Goal: Transaction & Acquisition: Register for event/course

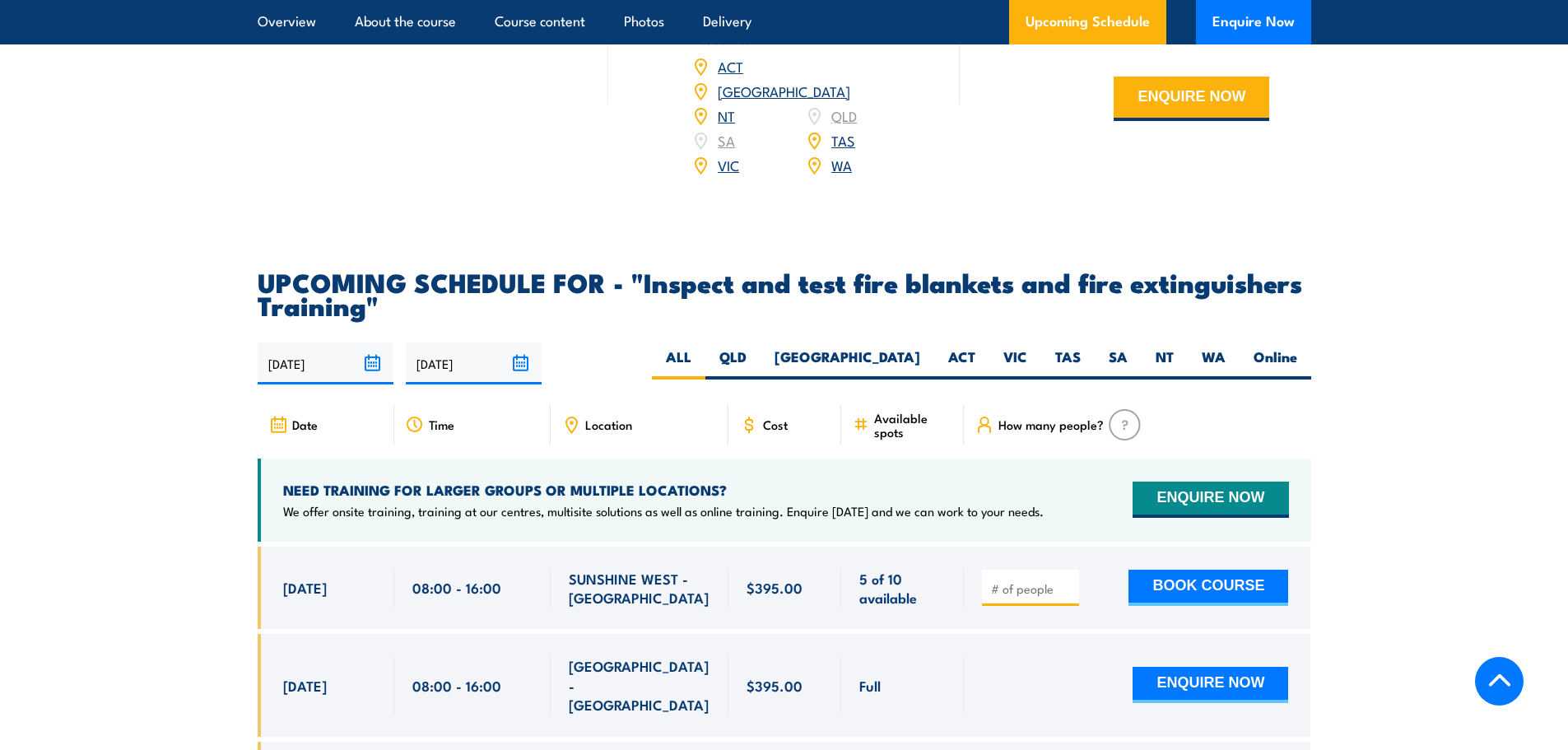
scroll to position [2800, 0]
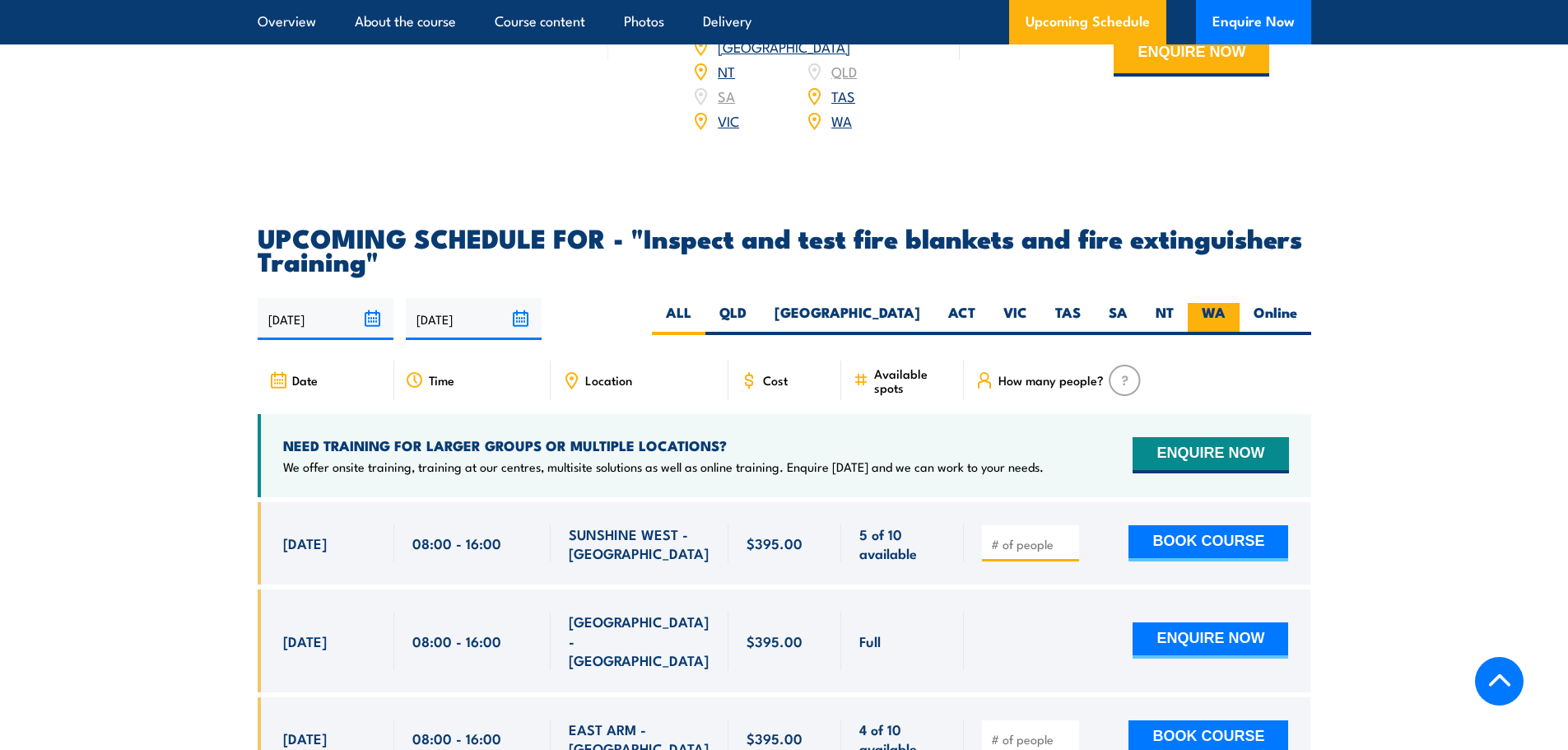
click at [1217, 335] on label "WA" at bounding box center [1213, 319] width 52 height 32
click at [1225, 314] on input "WA" at bounding box center [1230, 307] width 10 height 10
radio input "true"
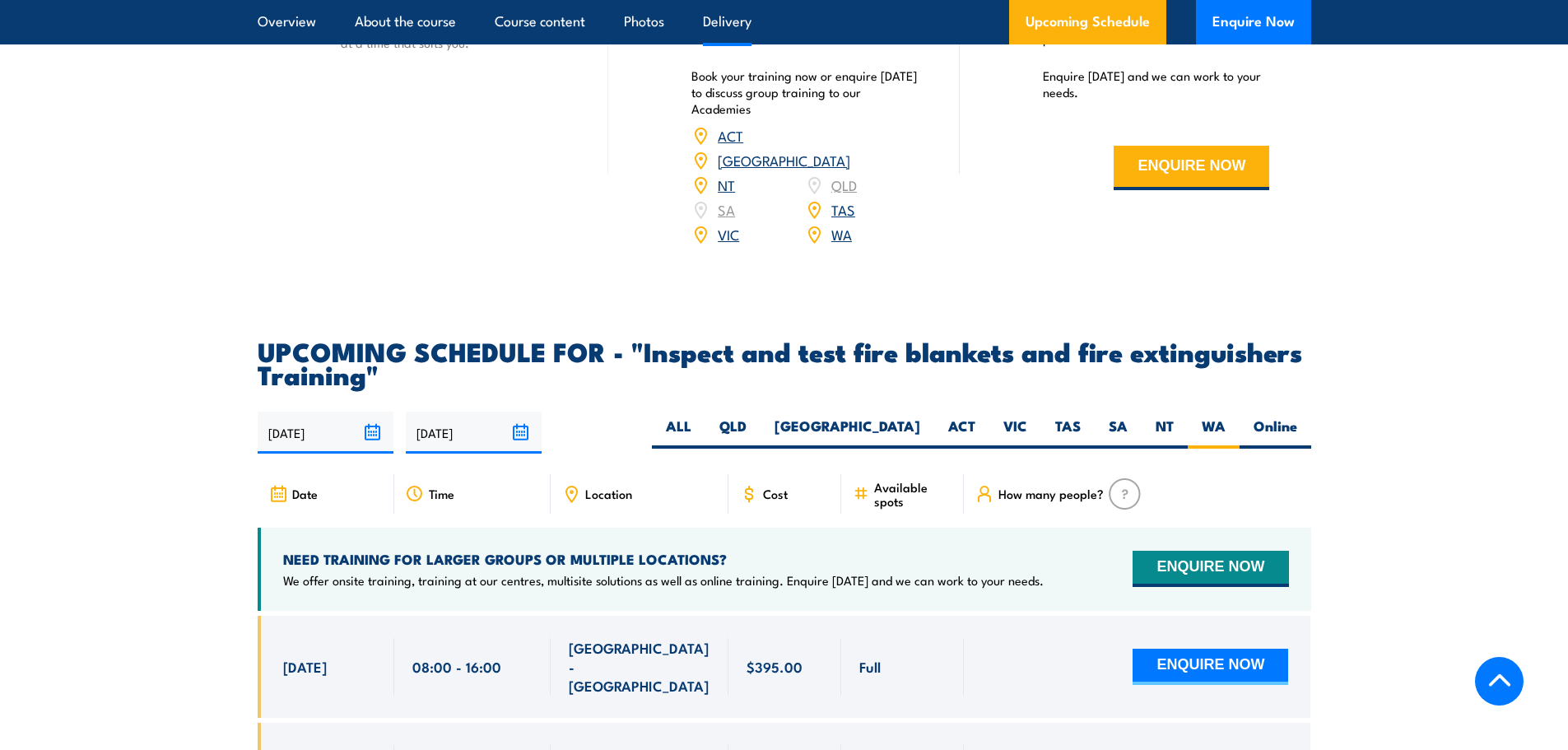
scroll to position [3058, 0]
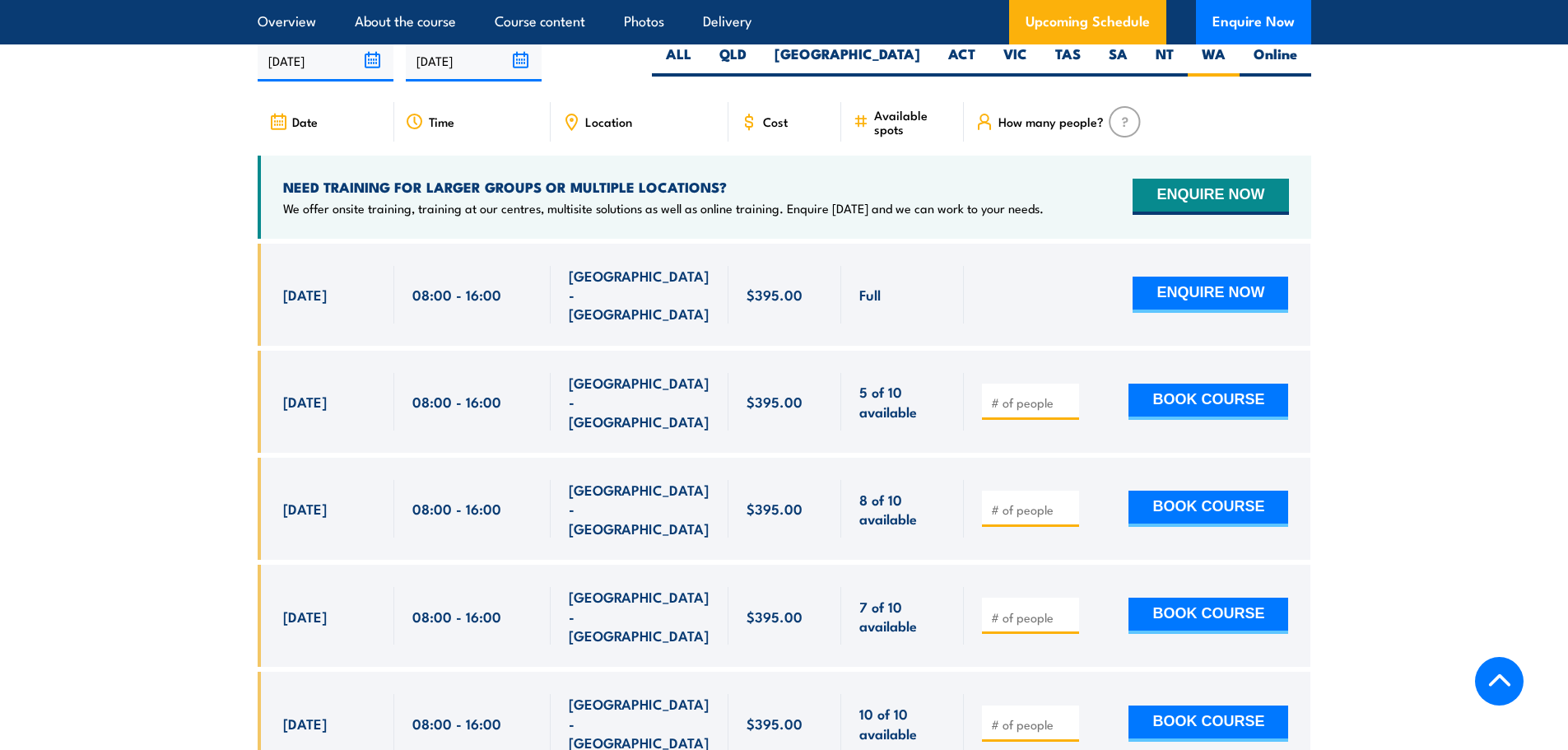
click at [173, 465] on section "UPCOMING SCHEDULE FOR - "Inspect and test fire blankets and fire extinguishers …" at bounding box center [784, 490] width 1568 height 1047
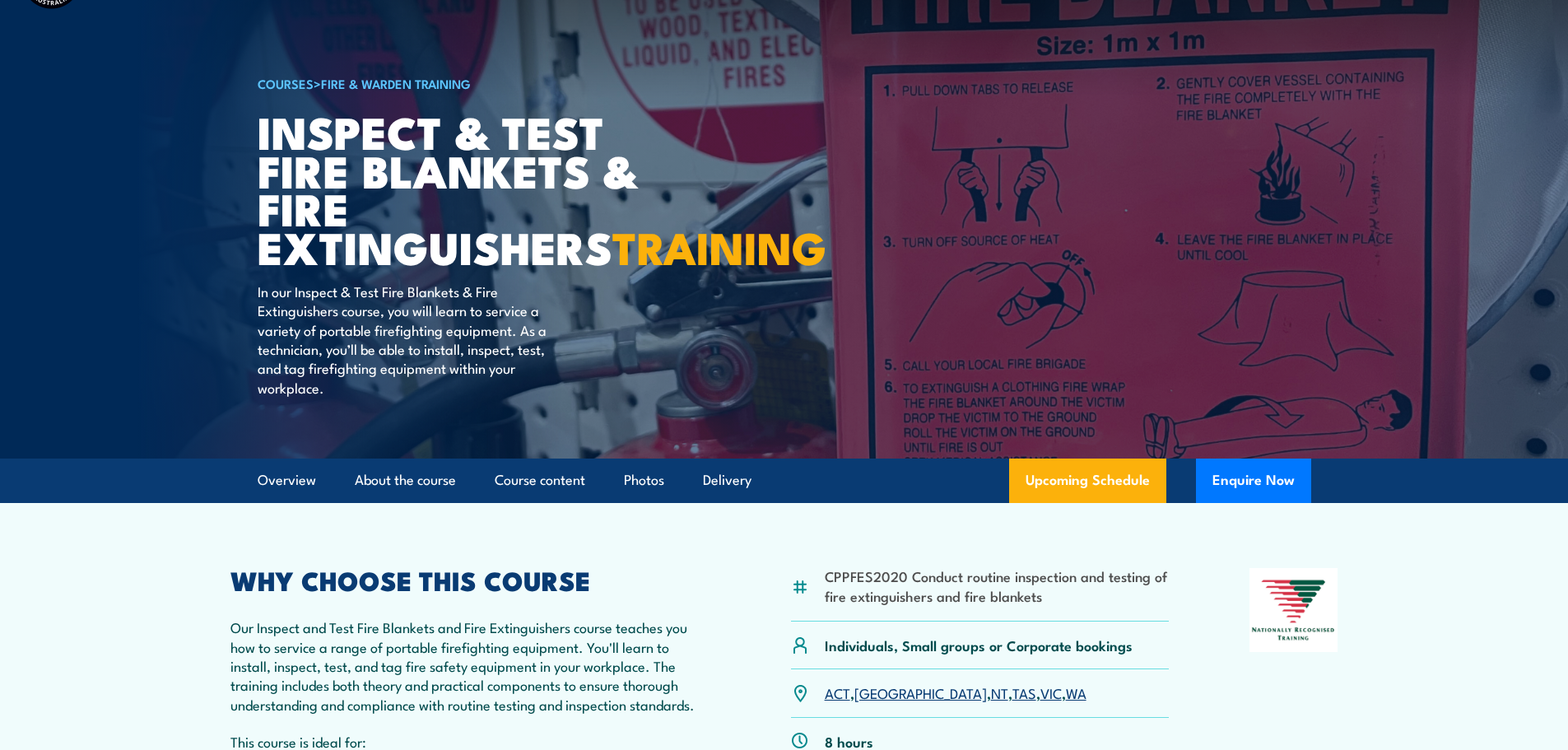
scroll to position [0, 0]
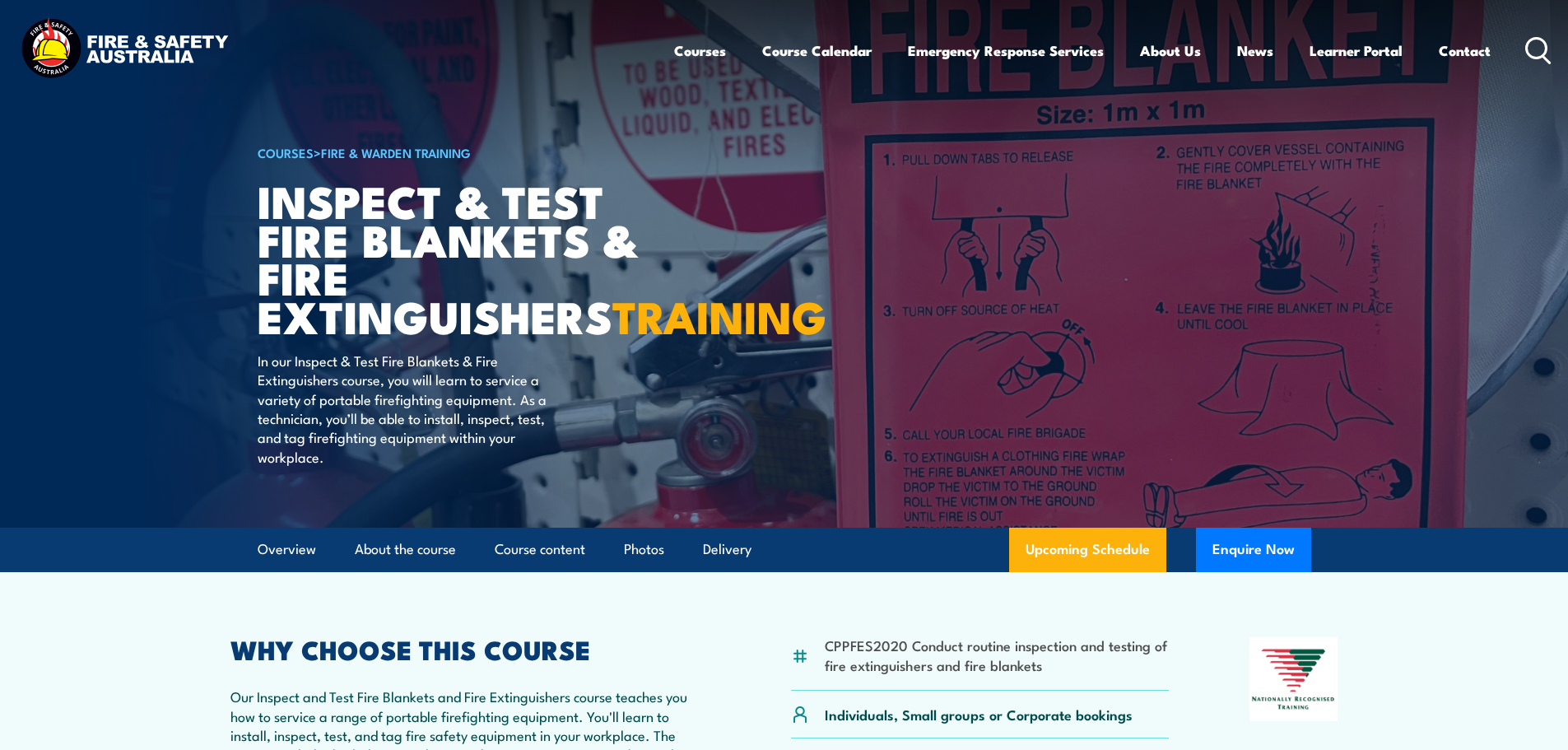
click at [414, 147] on link "Fire & Warden Training" at bounding box center [395, 152] width 149 height 18
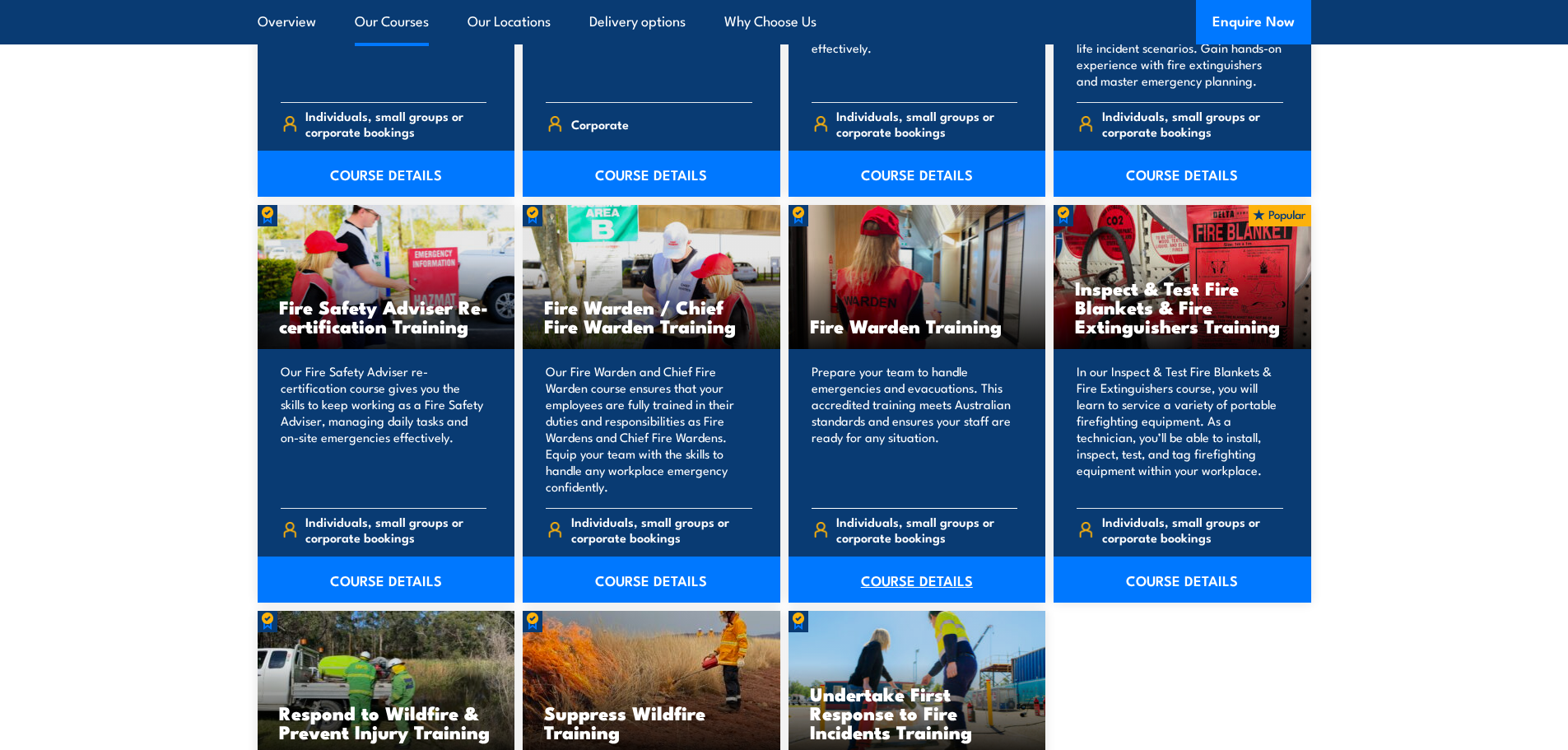
scroll to position [2141, 0]
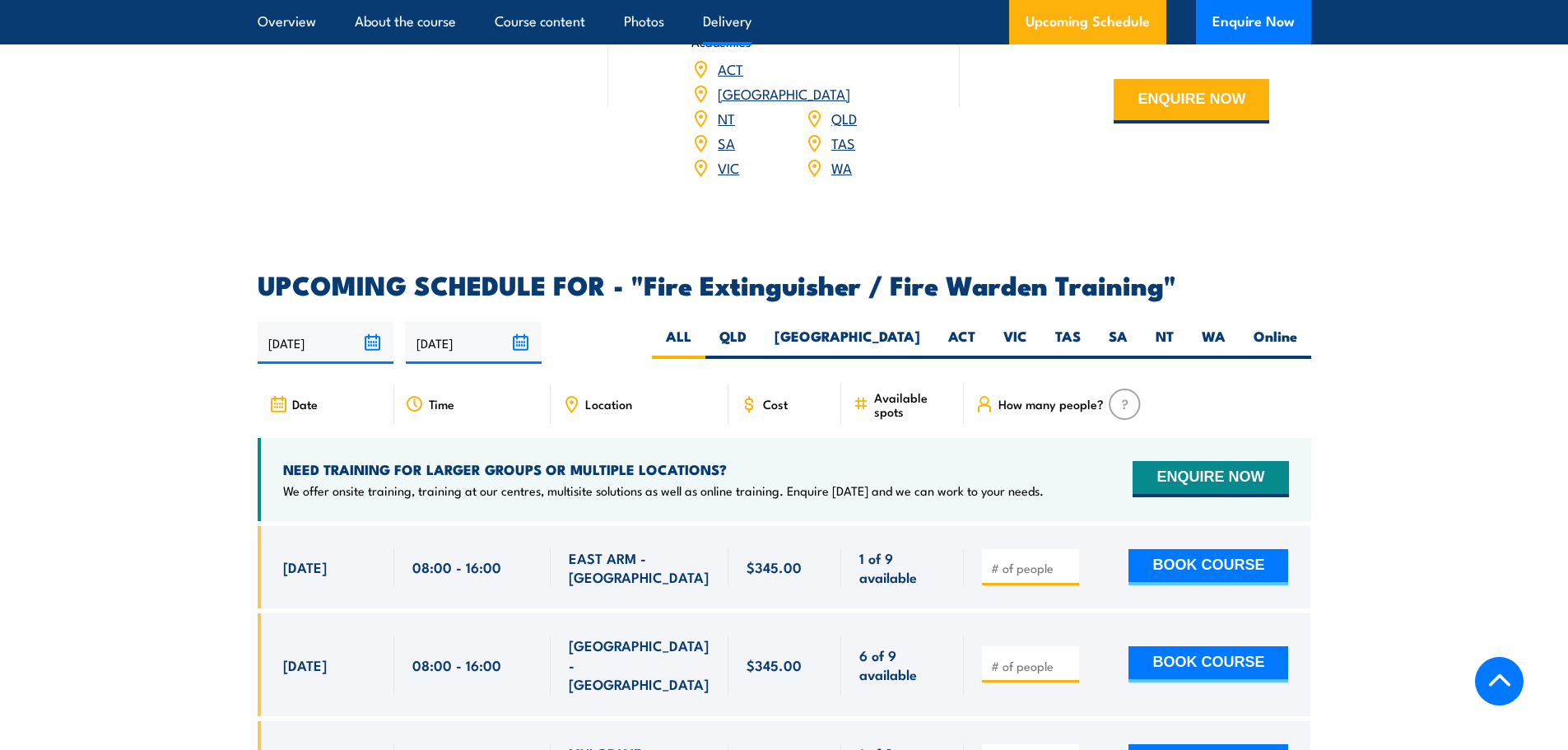
scroll to position [2470, 0]
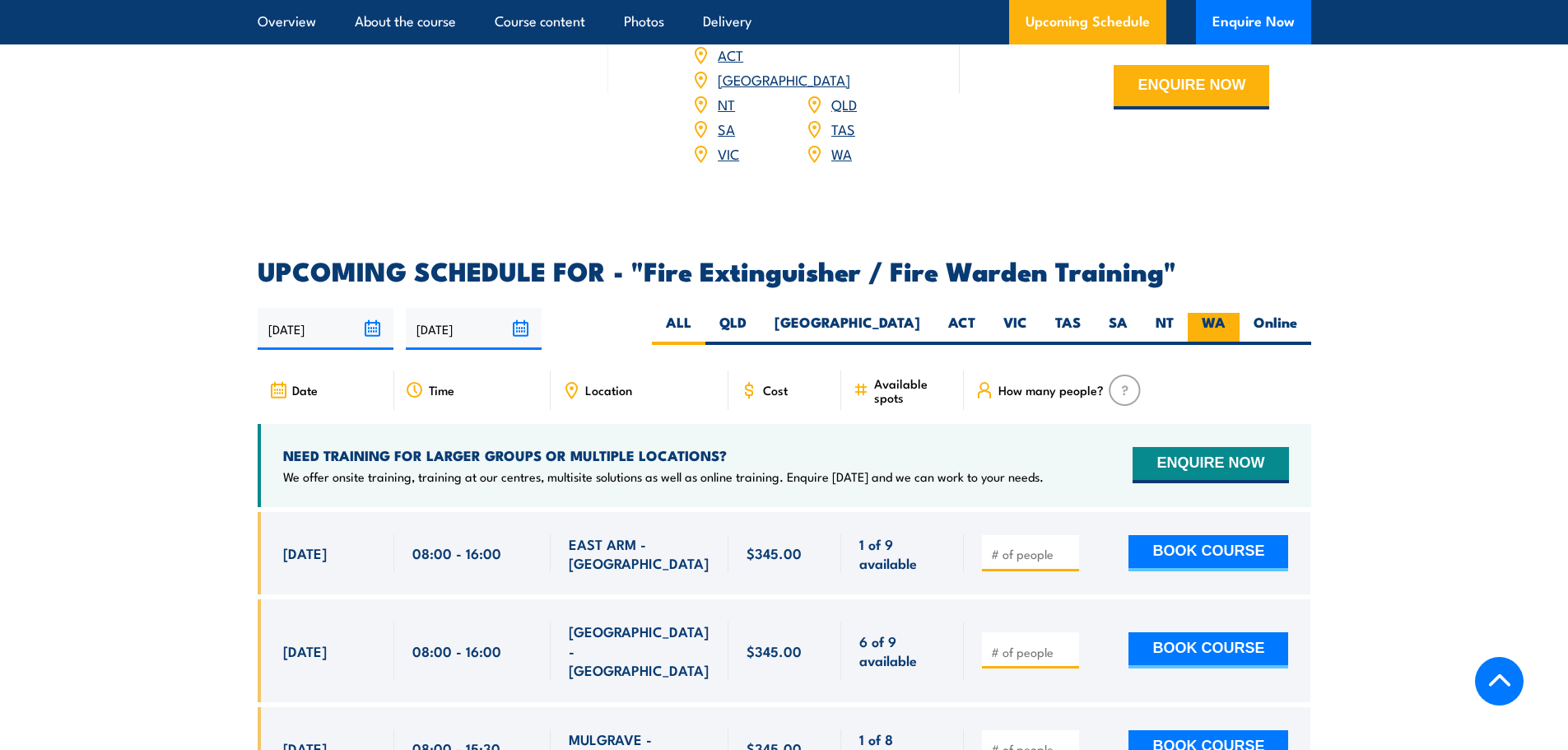
click at [1202, 313] on label "WA" at bounding box center [1213, 329] width 52 height 32
click at [1225, 313] on input "WA" at bounding box center [1230, 318] width 10 height 10
radio input "true"
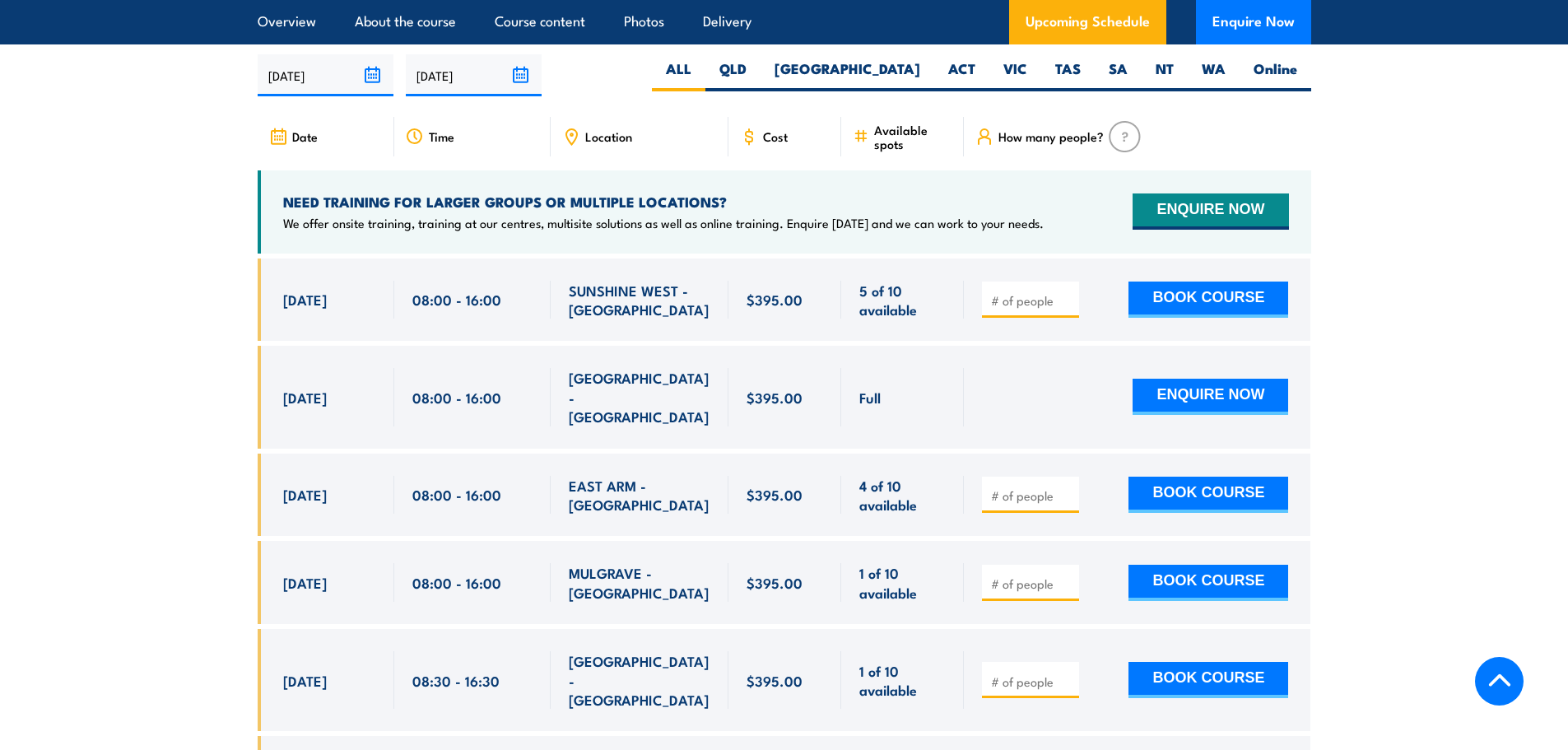
scroll to position [3047, 0]
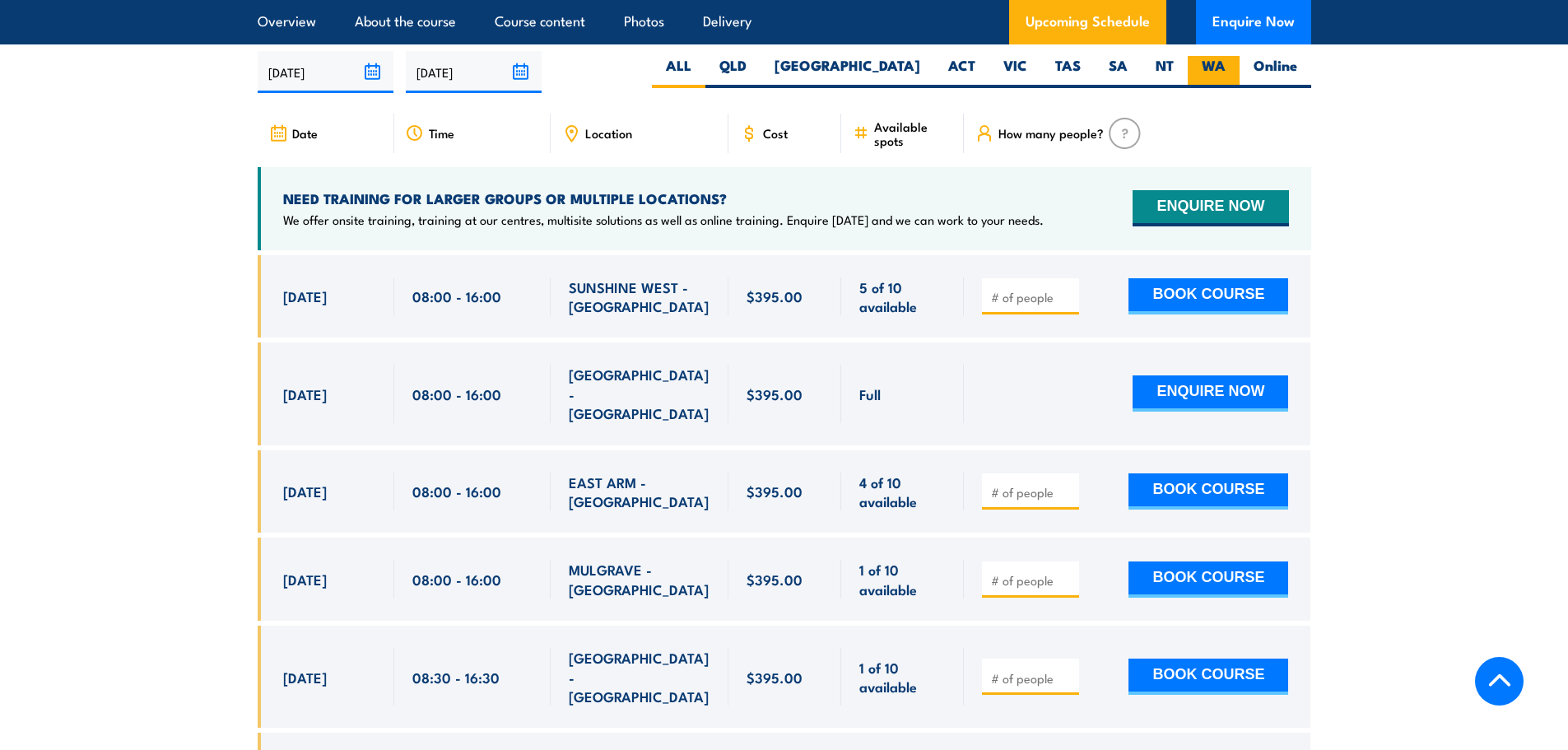
click at [1224, 89] on label "WA" at bounding box center [1213, 72] width 52 height 32
click at [1225, 67] on input "WA" at bounding box center [1230, 61] width 10 height 10
radio input "true"
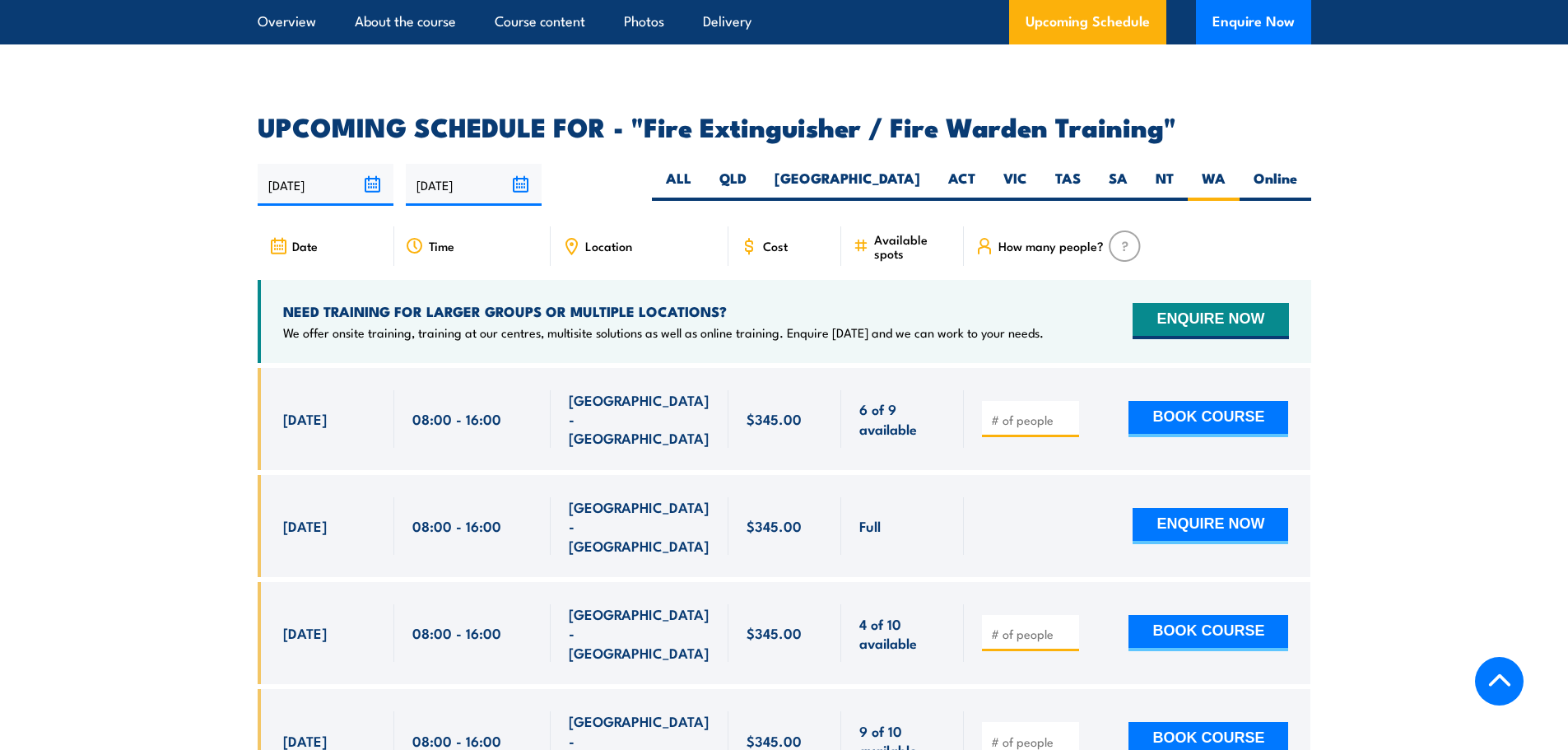
scroll to position [2704, 0]
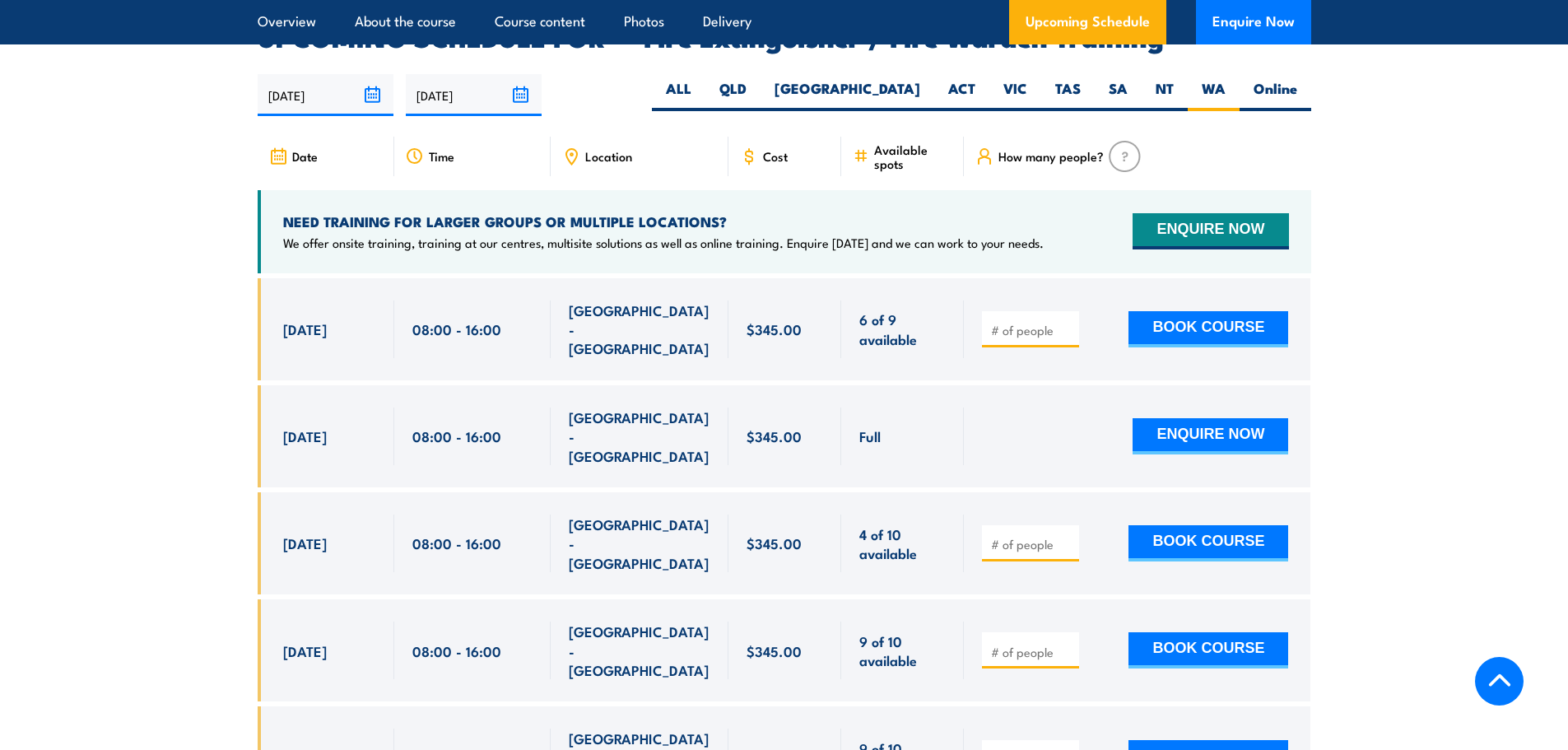
click at [165, 407] on section "UPCOMING SCHEDULE FOR - "Fire Extinguisher / Fire Warden Training" 02/09/2025 0…" at bounding box center [784, 590] width 1568 height 1132
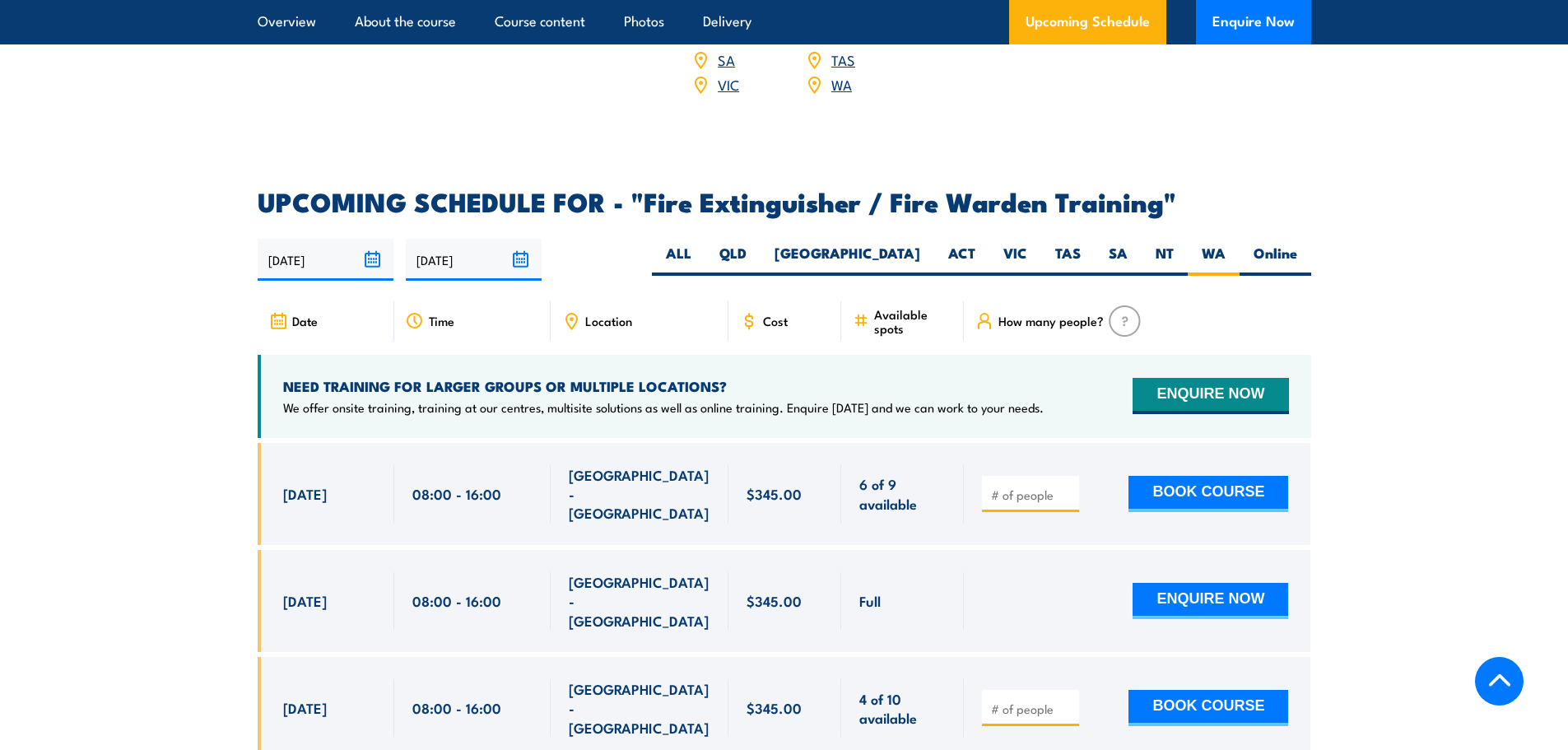
scroll to position [2622, 0]
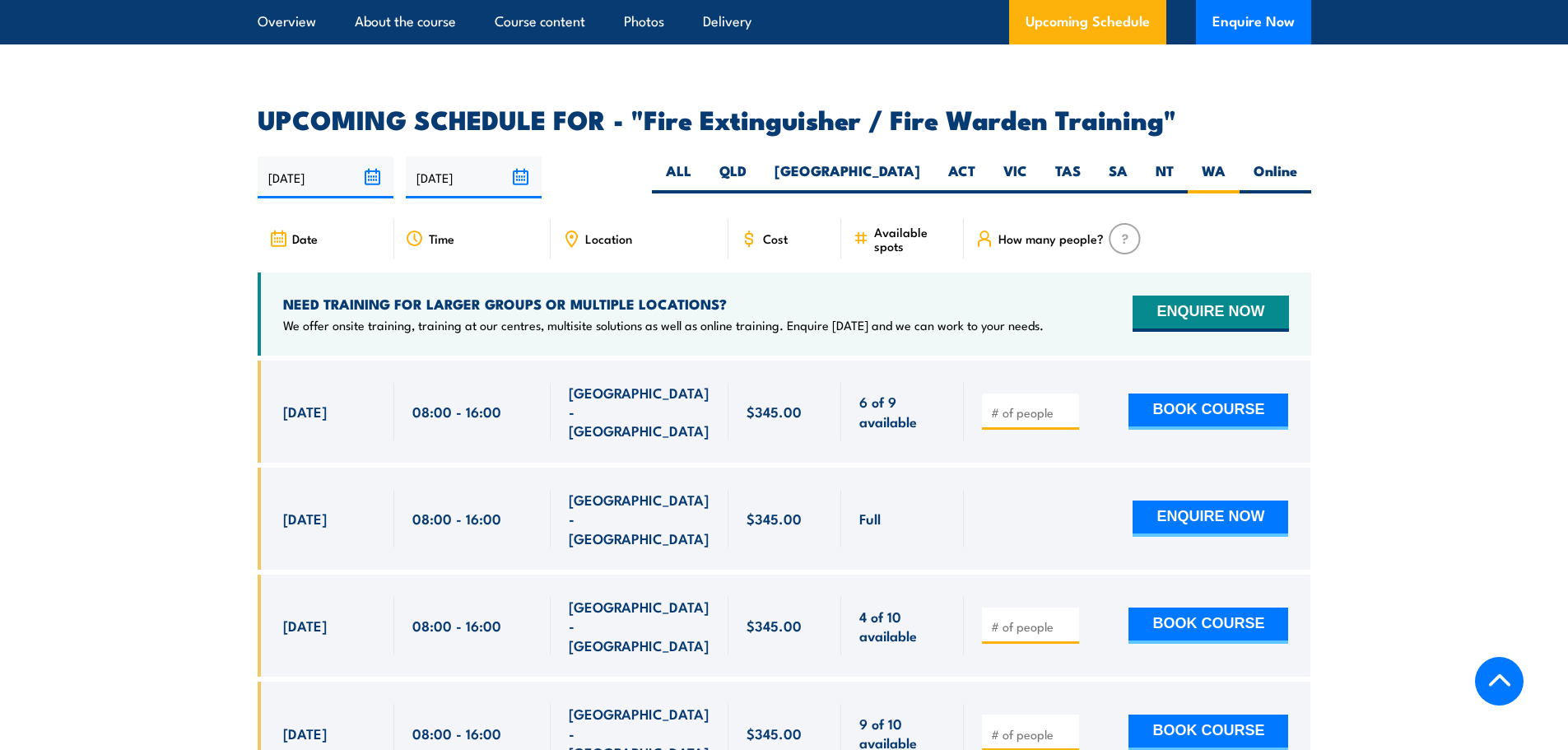
click at [617, 383] on span "[GEOGRAPHIC_DATA] - [GEOGRAPHIC_DATA]" at bounding box center [639, 411] width 142 height 58
drag, startPoint x: 684, startPoint y: 377, endPoint x: 572, endPoint y: 377, distance: 112.0
click at [572, 383] on span "[GEOGRAPHIC_DATA] - [GEOGRAPHIC_DATA]" at bounding box center [639, 411] width 142 height 58
copy span "[GEOGRAPHIC_DATA] - [GEOGRAPHIC_DATA]"
click at [176, 502] on section "UPCOMING SCHEDULE FOR - "Fire Extinguisher / Fire Warden Training" [DATE] [DATE]" at bounding box center [784, 672] width 1568 height 1132
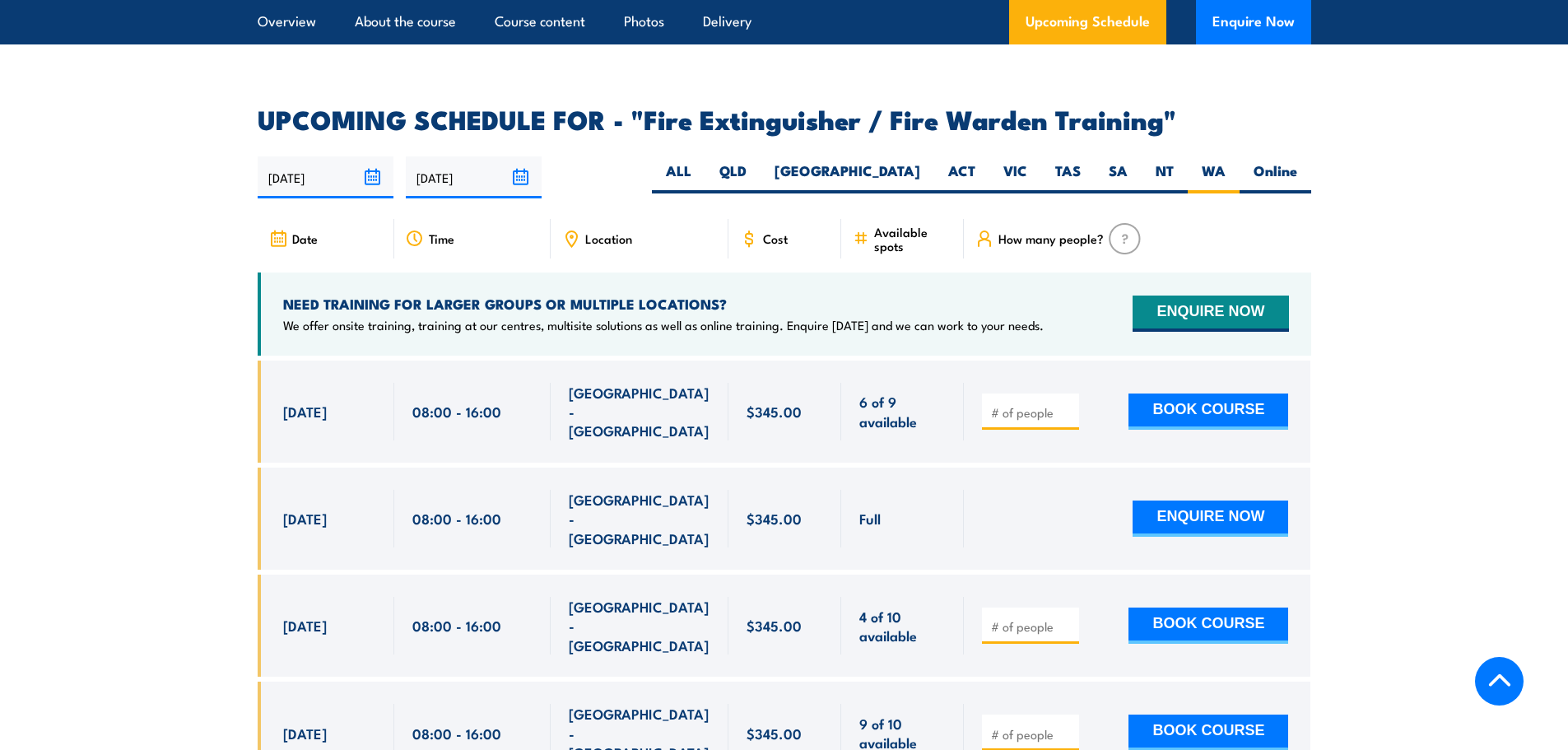
click at [197, 506] on section "UPCOMING SCHEDULE FOR - "Fire Extinguisher / Fire Warden Training" [DATE] [DATE]" at bounding box center [784, 672] width 1568 height 1132
click at [136, 556] on section "UPCOMING SCHEDULE FOR - "Fire Extinguisher / Fire Warden Training" [DATE] [DATE]" at bounding box center [784, 672] width 1568 height 1132
click at [1007, 619] on input "number" at bounding box center [1032, 626] width 83 height 16
type input "1"
click at [1067, 619] on input "1" at bounding box center [1032, 626] width 83 height 16
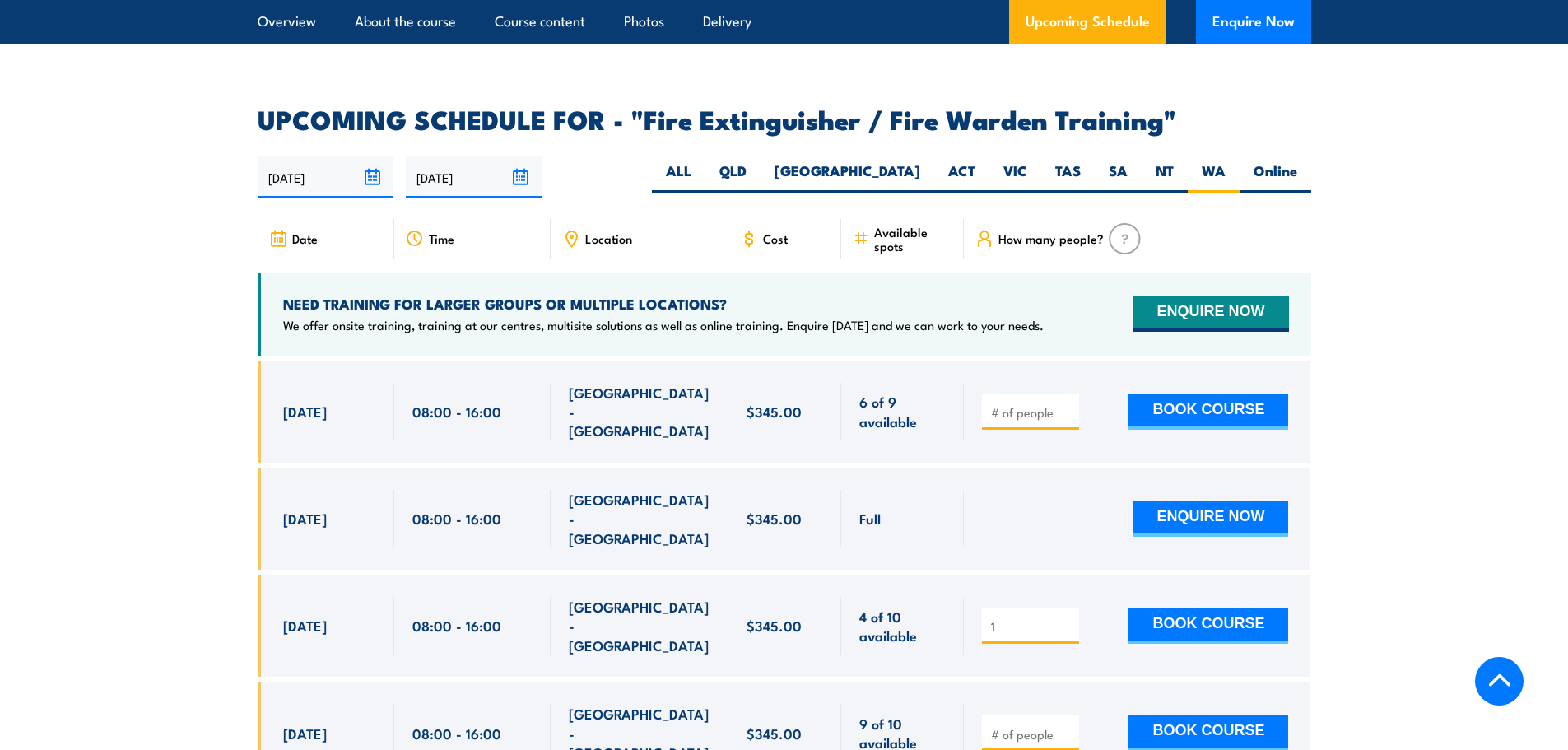
click at [1016, 726] on input "number" at bounding box center [1032, 734] width 83 height 16
type input "1"
click at [1068, 726] on input "1" at bounding box center [1032, 734] width 83 height 16
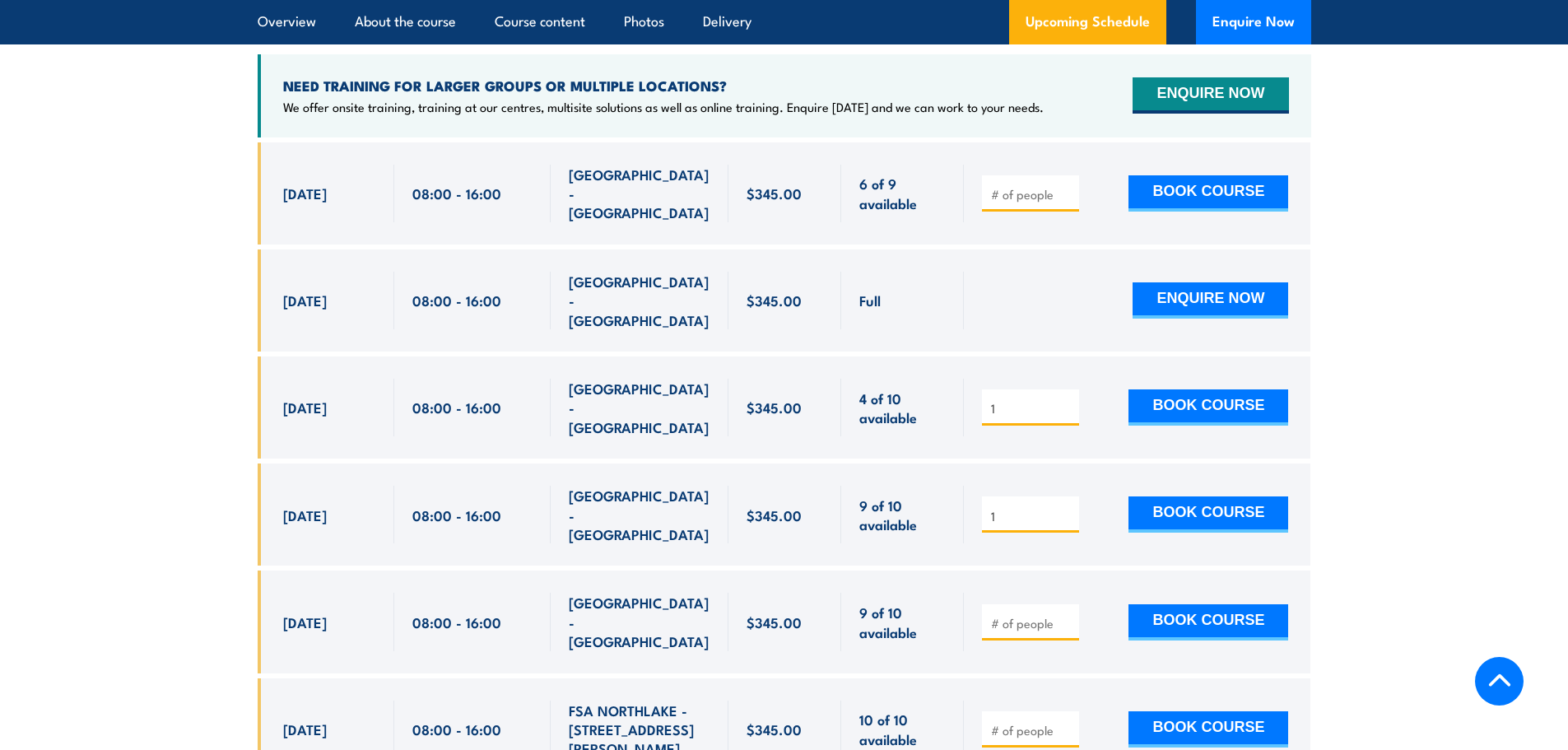
scroll to position [2800, 0]
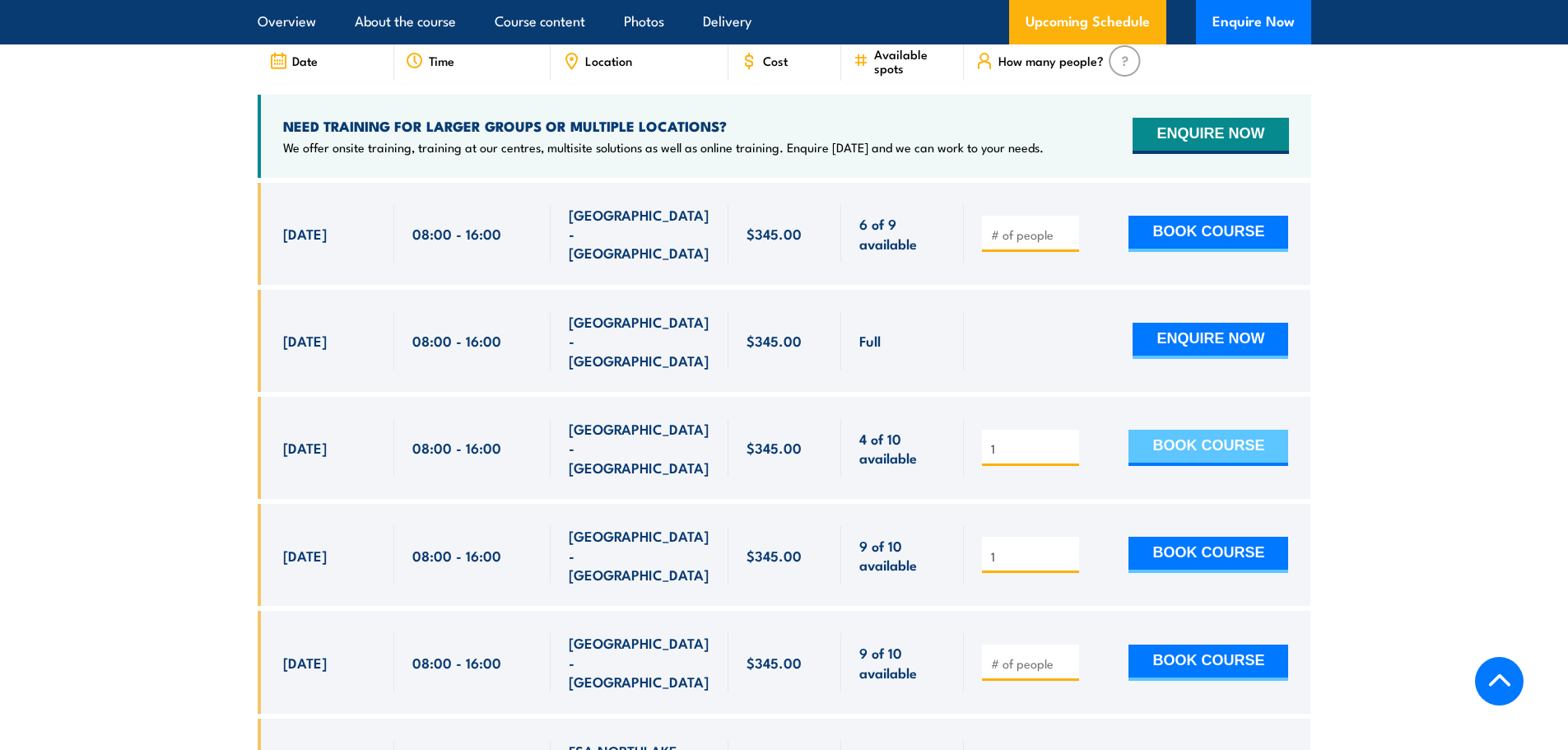
click at [1186, 430] on button "BOOK COURSE" at bounding box center [1208, 448] width 160 height 36
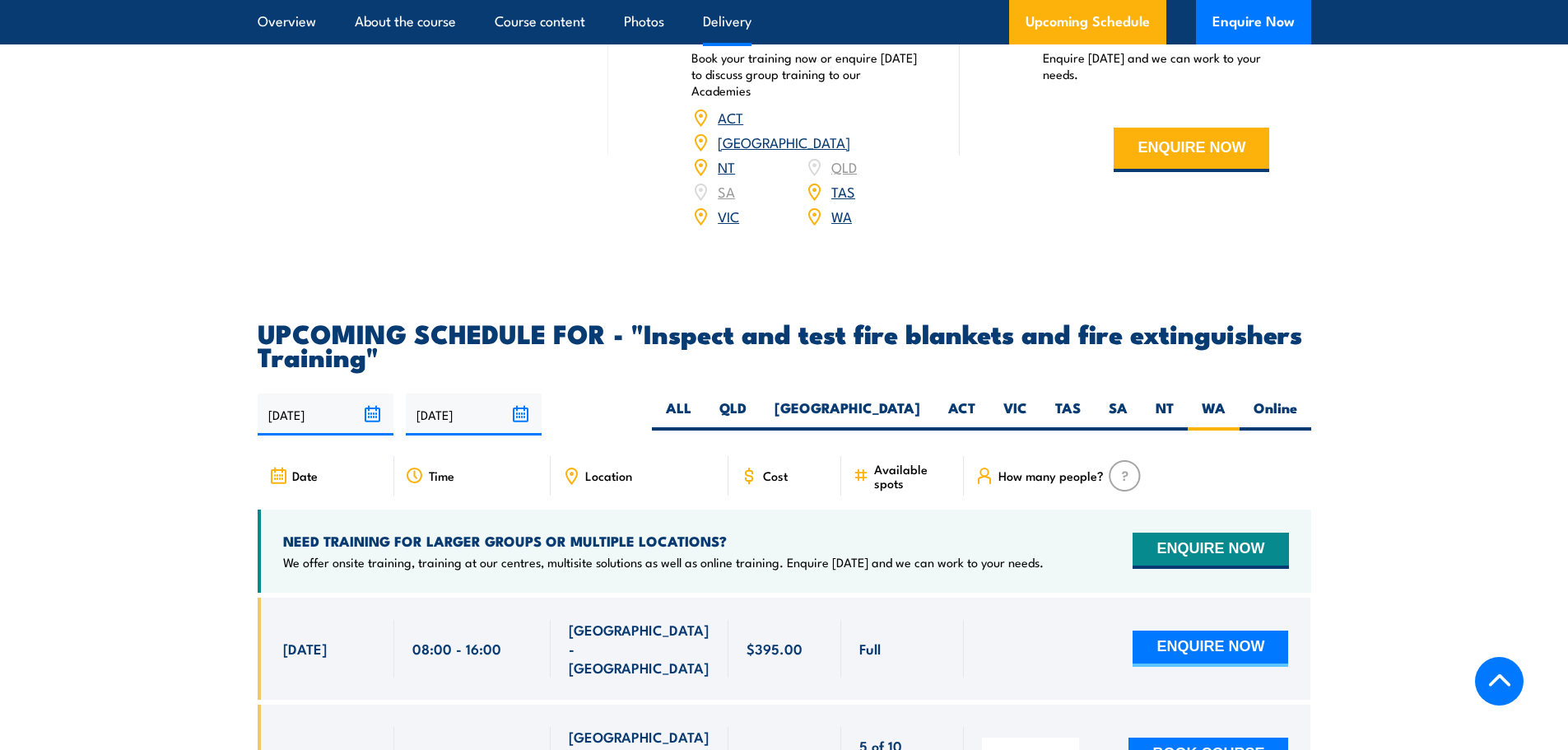
scroll to position [3129, 0]
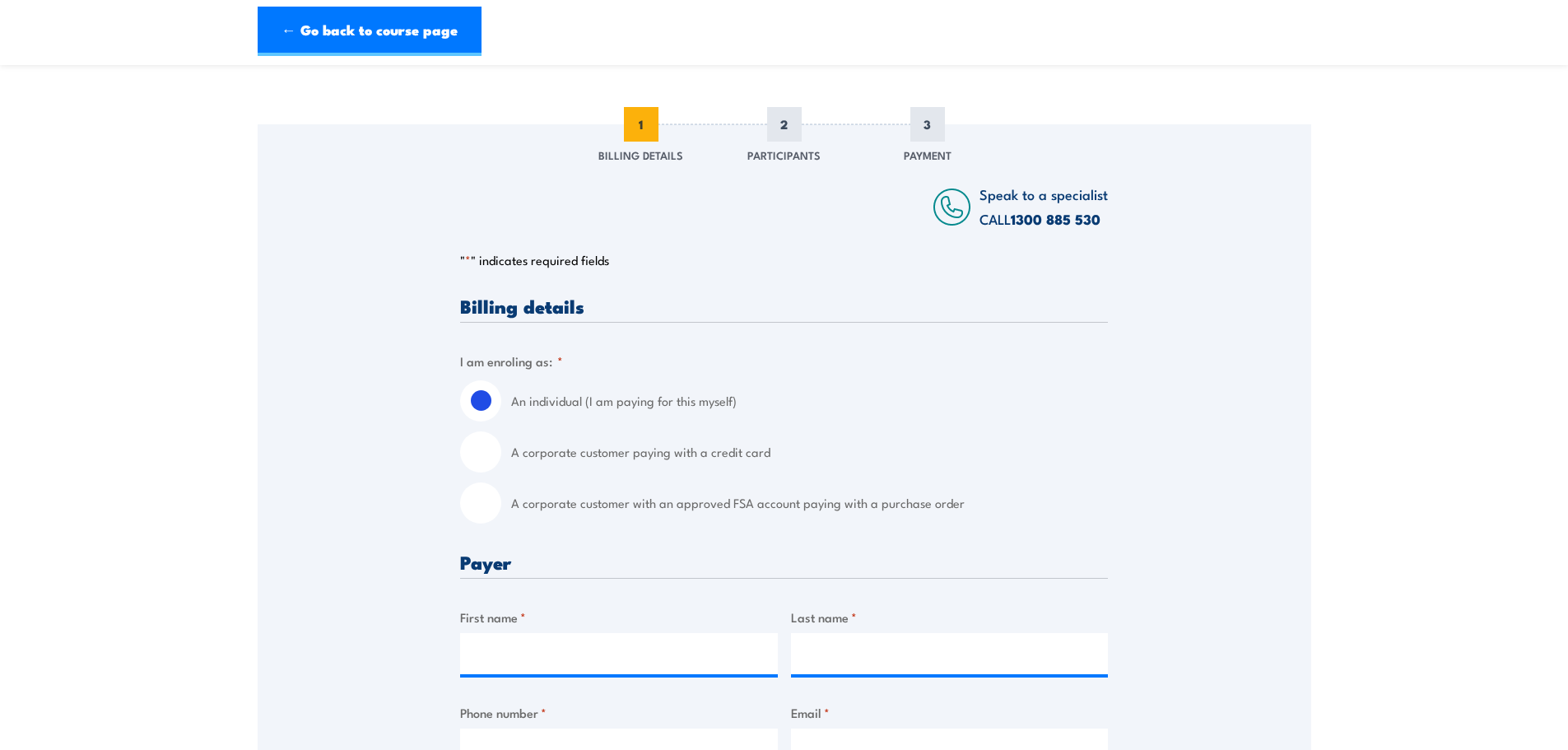
scroll to position [165, 0]
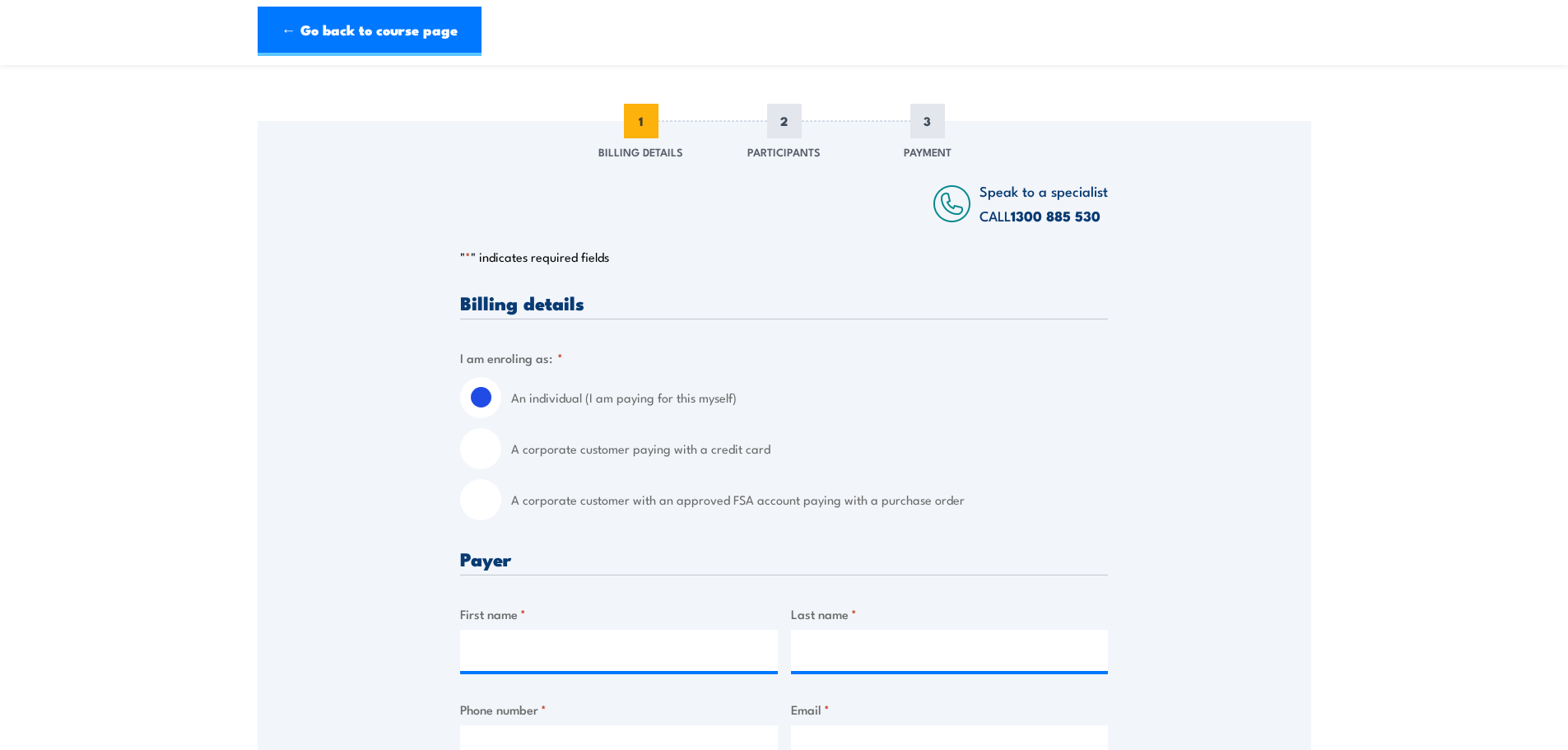
click at [480, 442] on input "A corporate customer paying with a credit card" at bounding box center [480, 448] width 41 height 41
radio input "true"
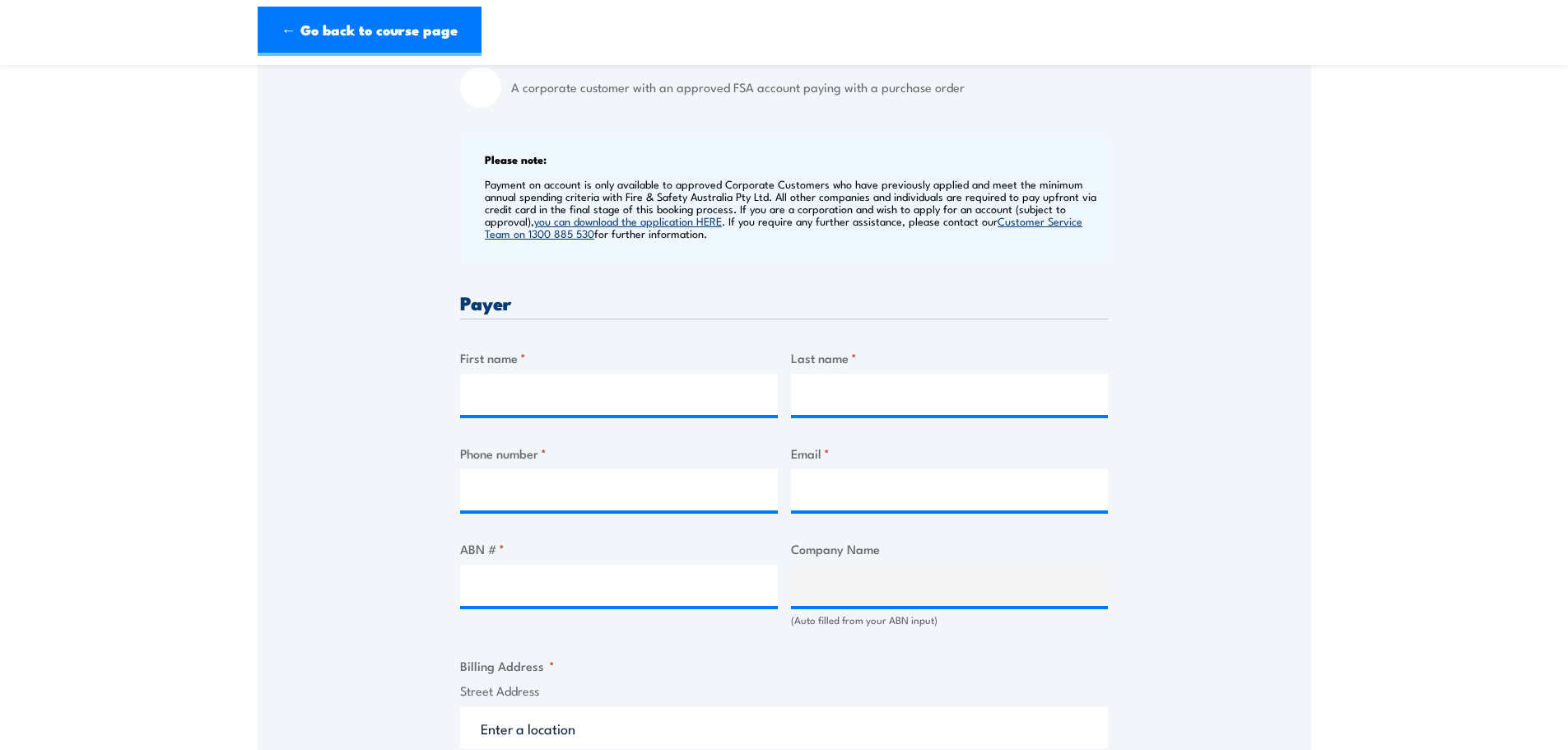
scroll to position [577, 0]
click at [597, 396] on input "First name *" at bounding box center [619, 395] width 318 height 41
click at [366, 391] on div "Speak to a specialist CALL 1300 885 530 CALL 1300 885 530 " * " indicates requi…" at bounding box center [784, 565] width 1053 height 1712
click at [536, 395] on input "First name *" at bounding box center [619, 395] width 318 height 41
click at [539, 397] on input "First name *" at bounding box center [619, 395] width 318 height 41
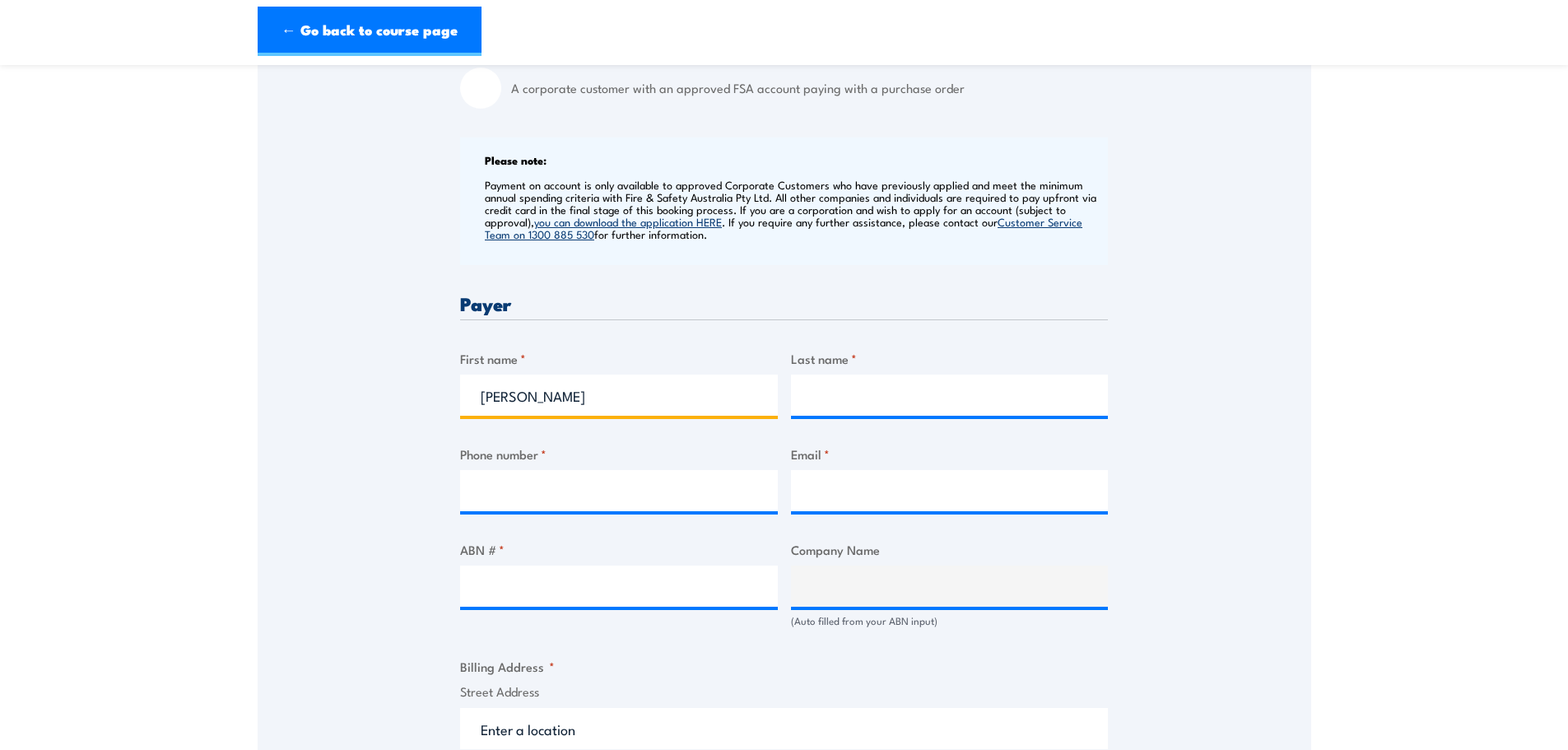
type input "Ken"
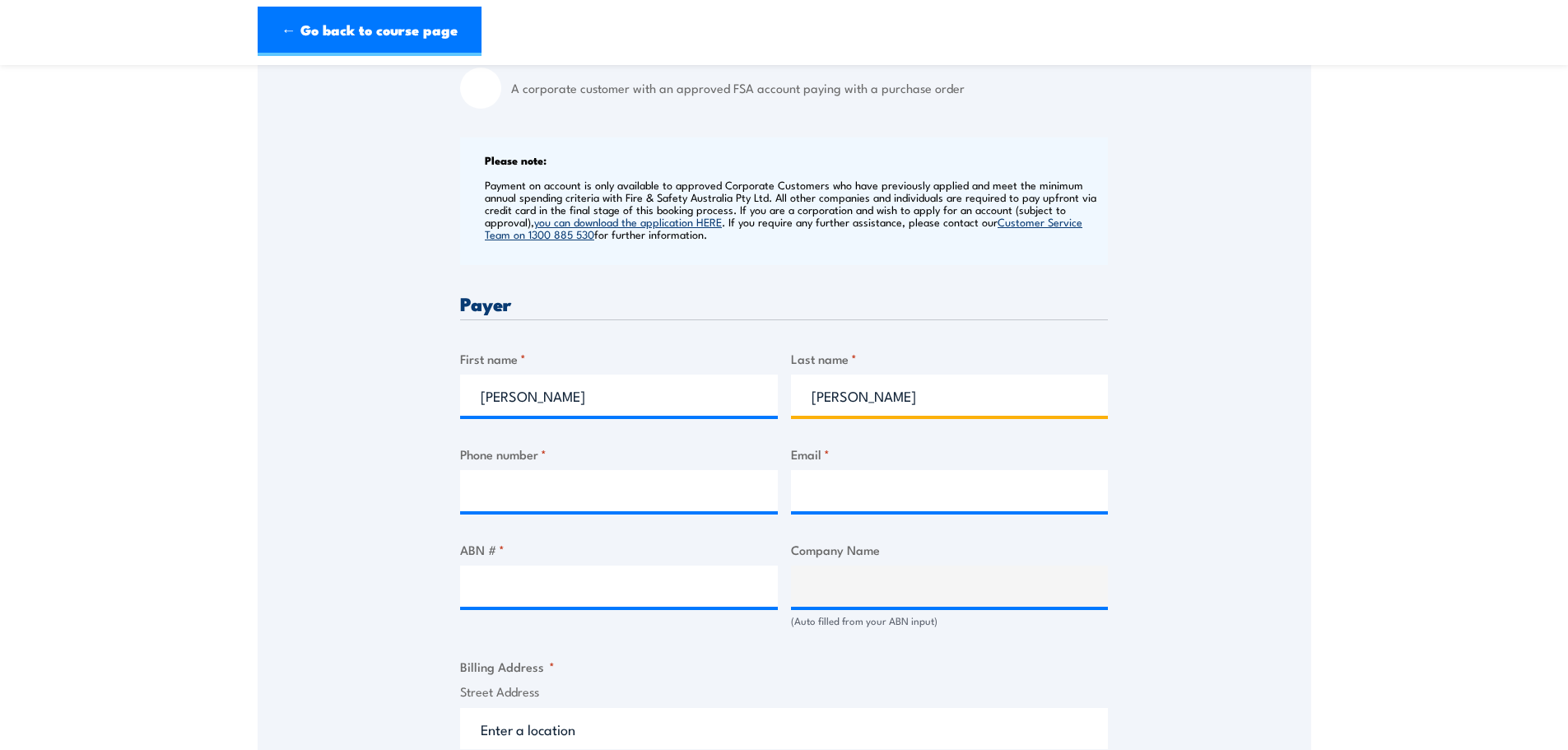
type input "Craig"
click at [577, 482] on input "Phone number *" at bounding box center [619, 490] width 318 height 41
type input "92864200"
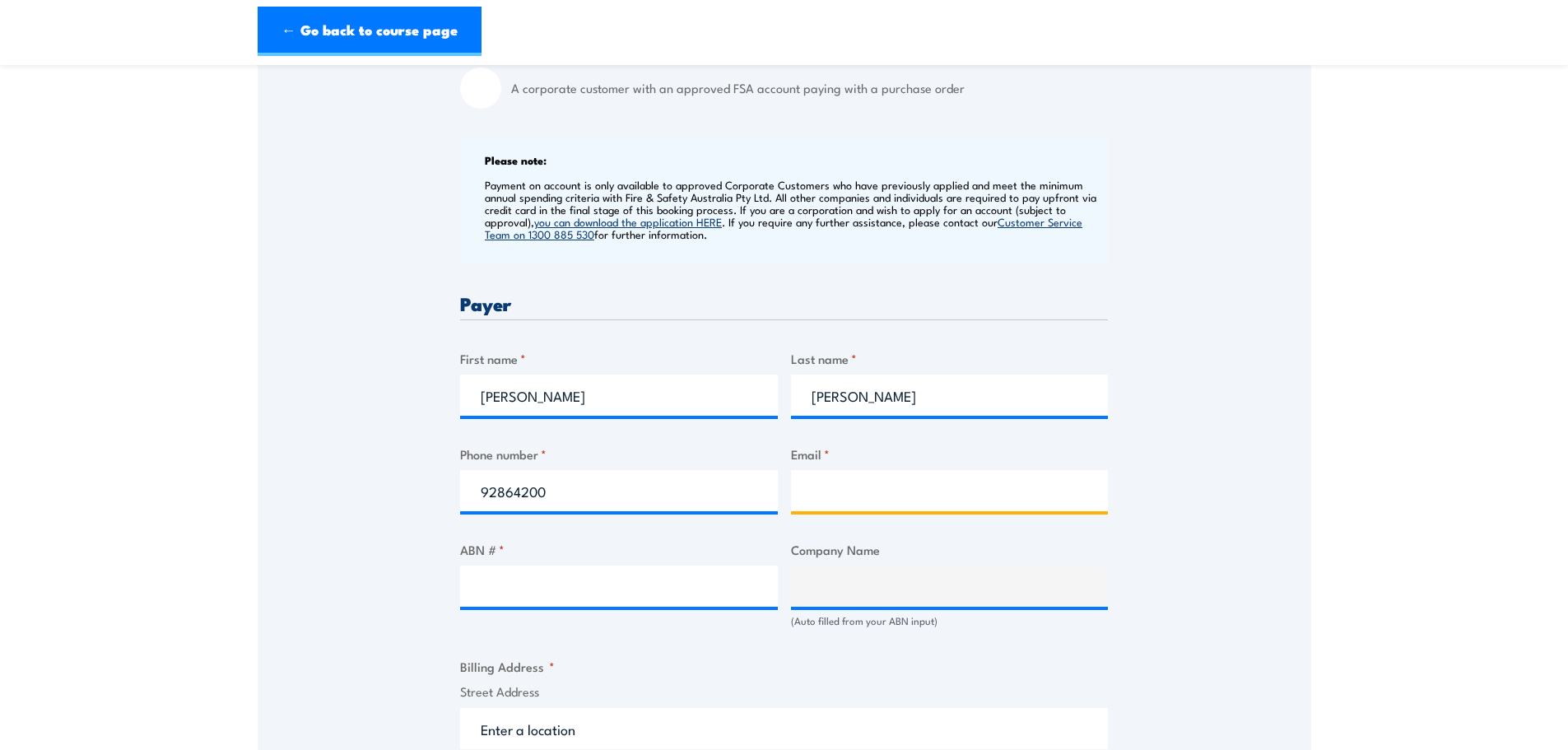
type input "scaffolding@diamondhire.com.au"
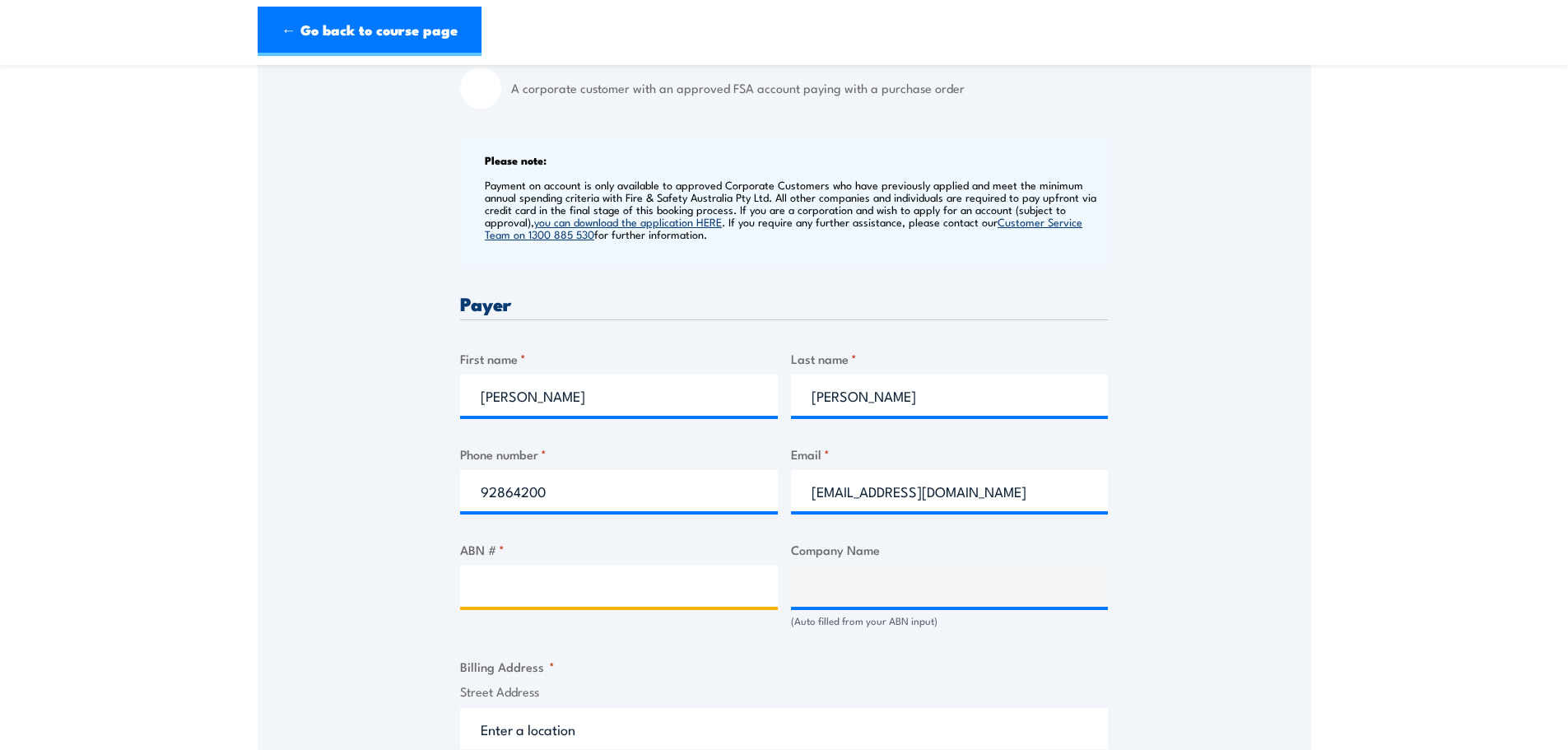
click at [636, 587] on input "ABN # *" at bounding box center [619, 585] width 318 height 41
type input "37303972719"
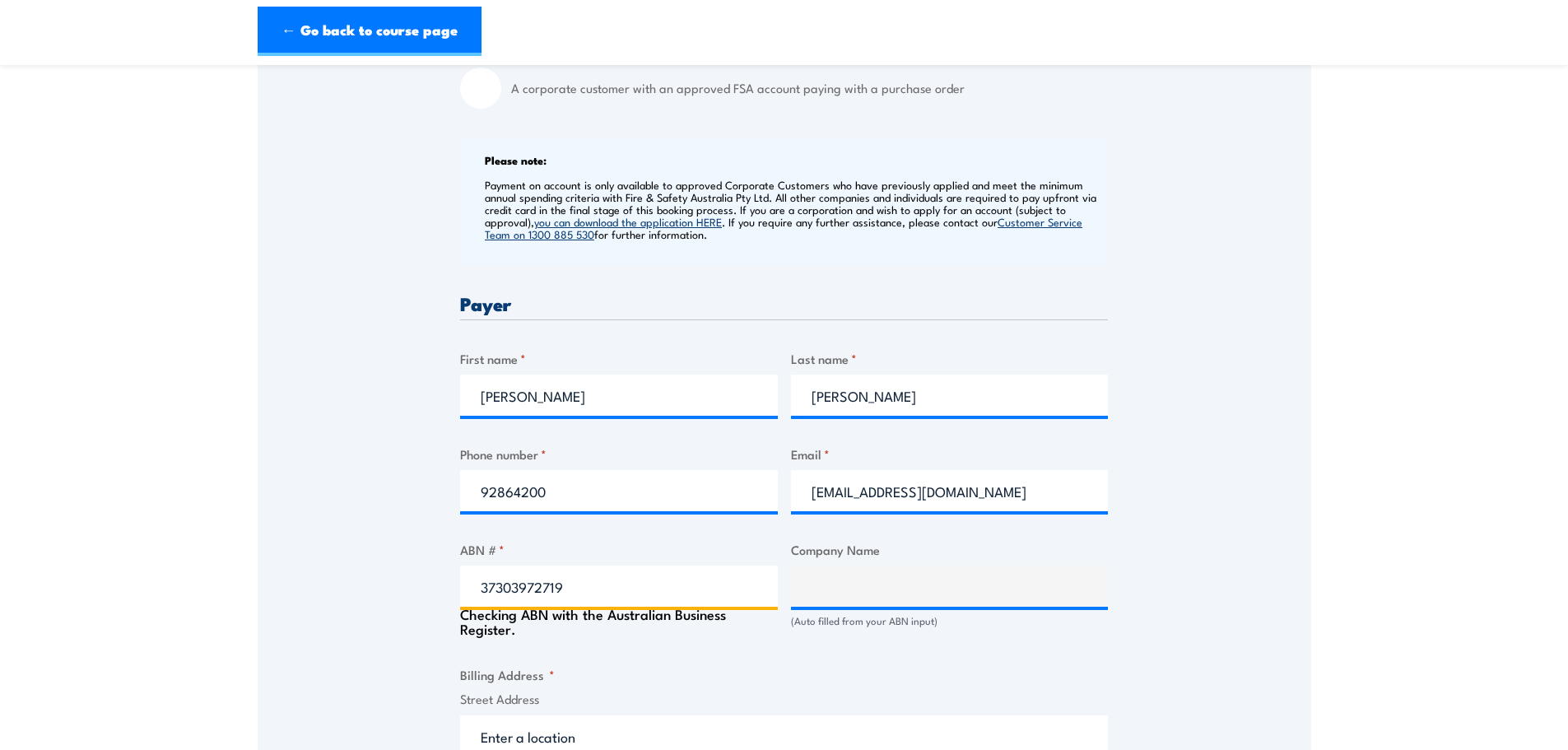
type input "CRAIG FAMILY TRUST & THE ROBERTS TRUST"
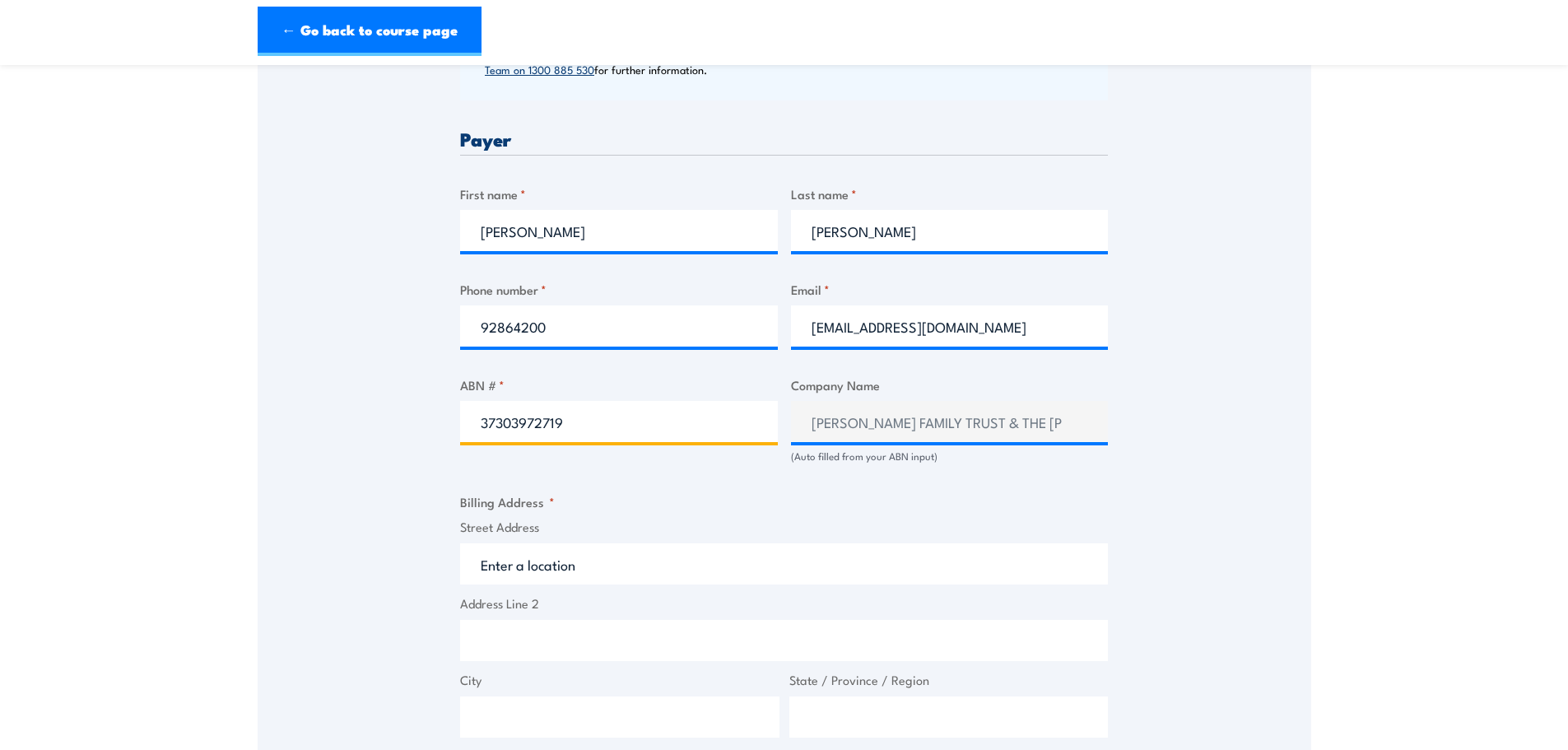
scroll to position [823, 0]
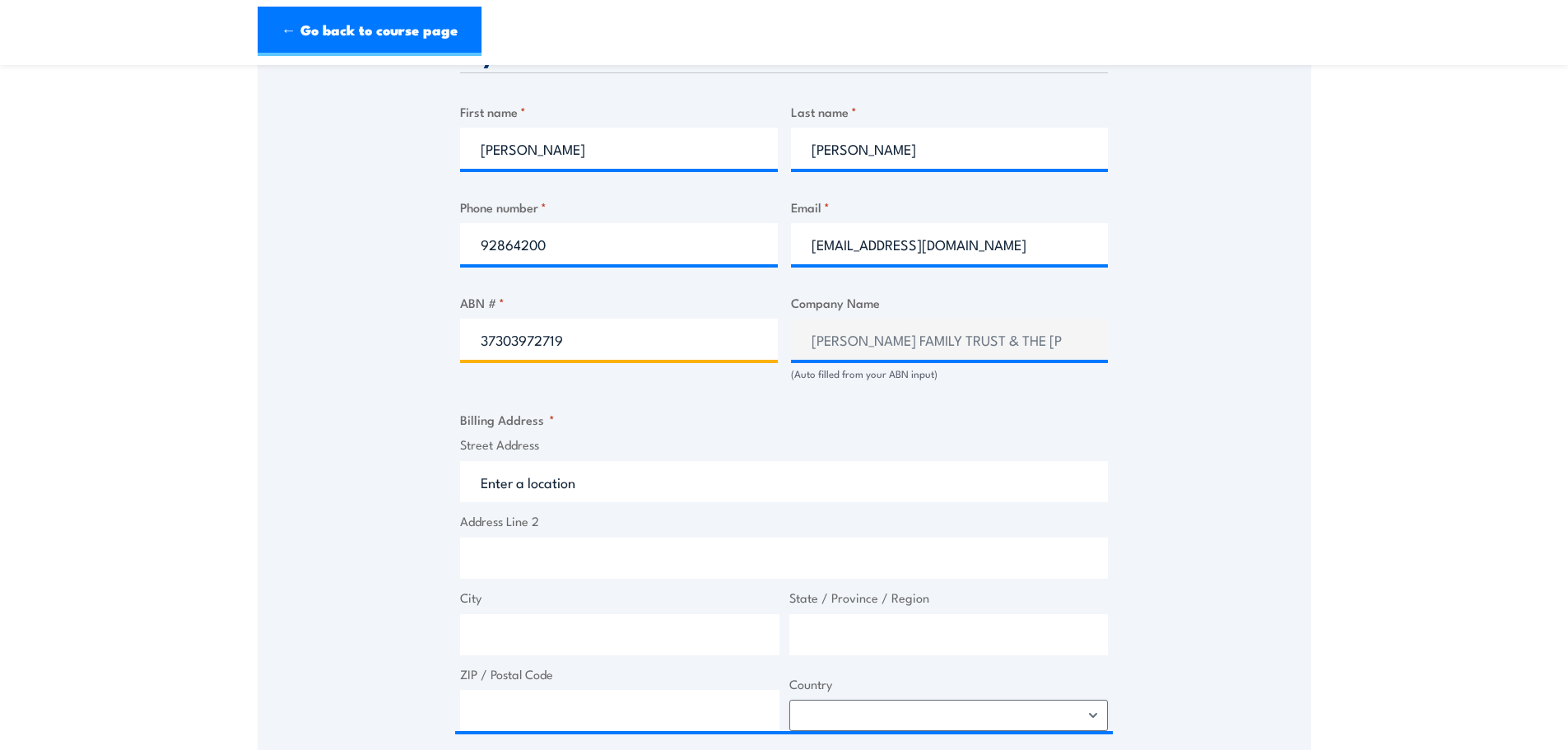
type input "37303972719"
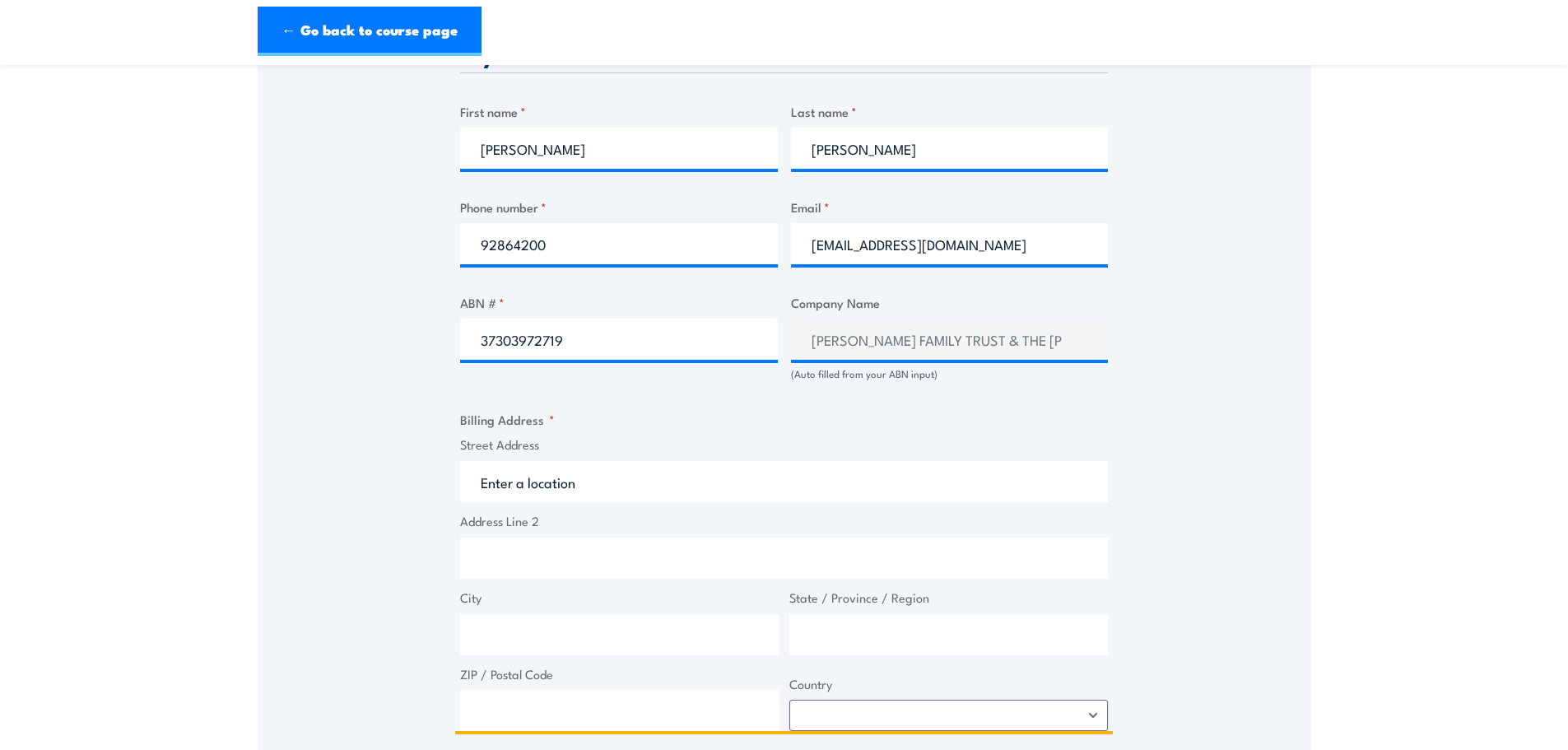
click at [629, 483] on input "Street Address" at bounding box center [784, 481] width 648 height 41
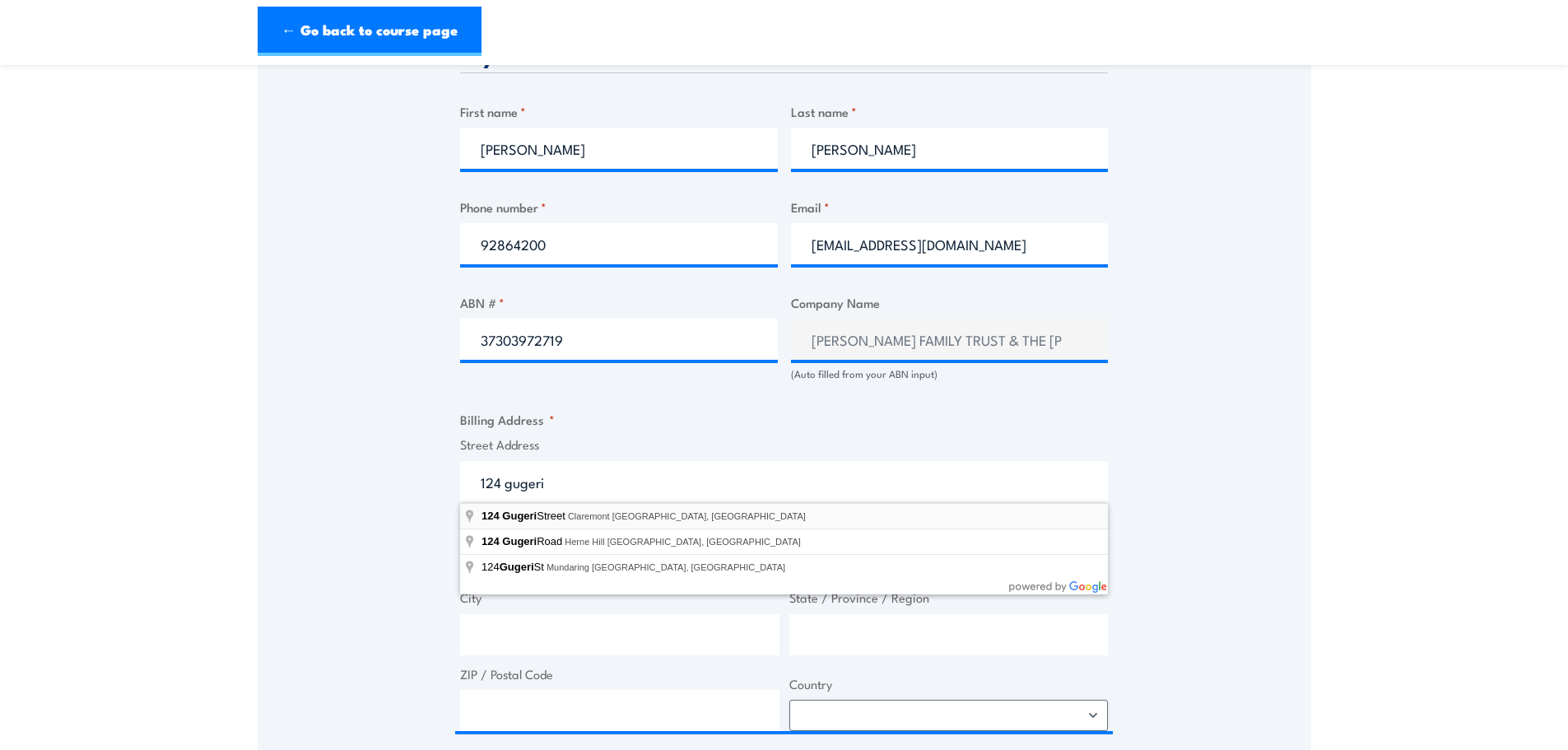
type input "124 Gugeri Street, Claremont WA, Australia"
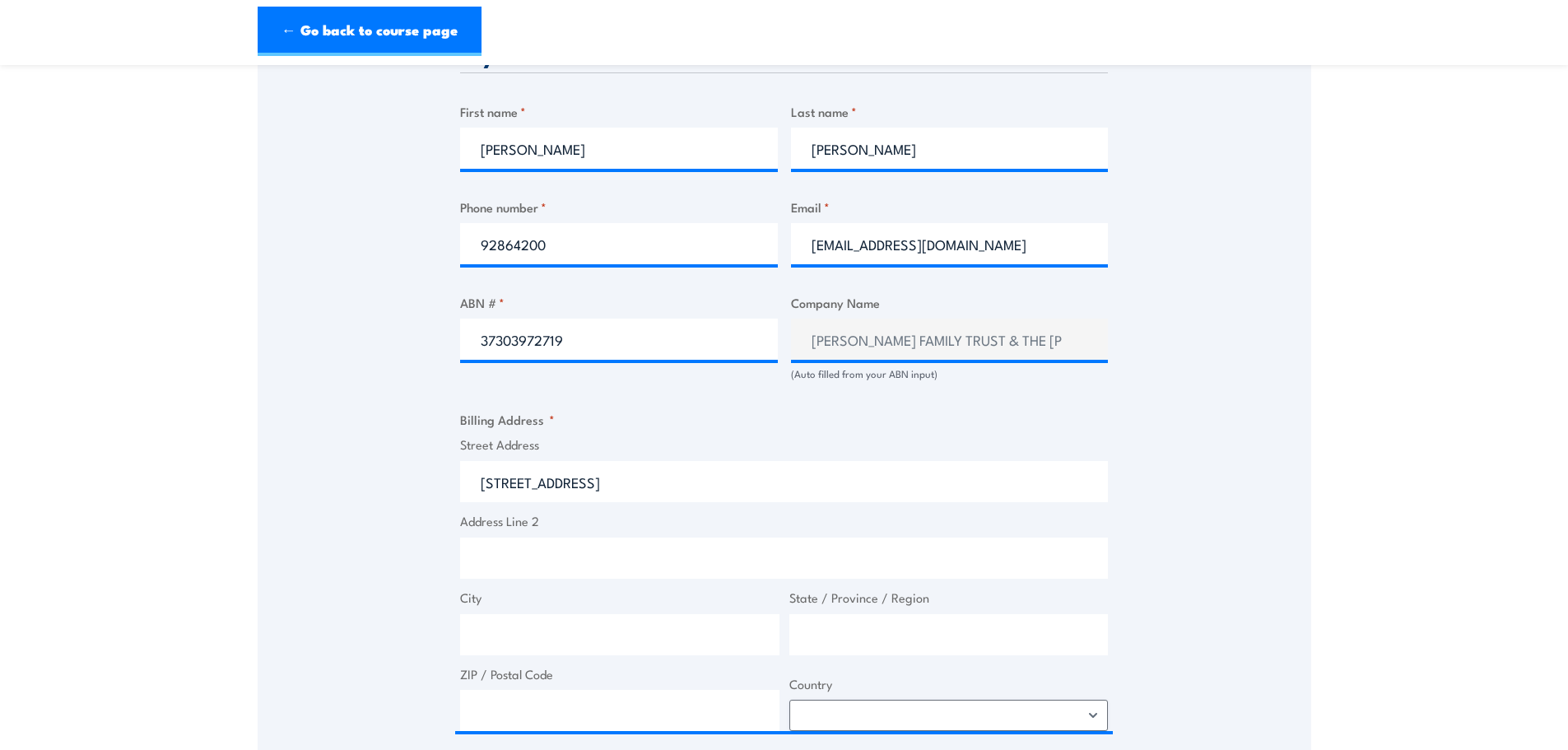
type input "124 Gugeri St"
type input "Claremont"
type input "Western Australia"
type input "6010"
select select "Australia"
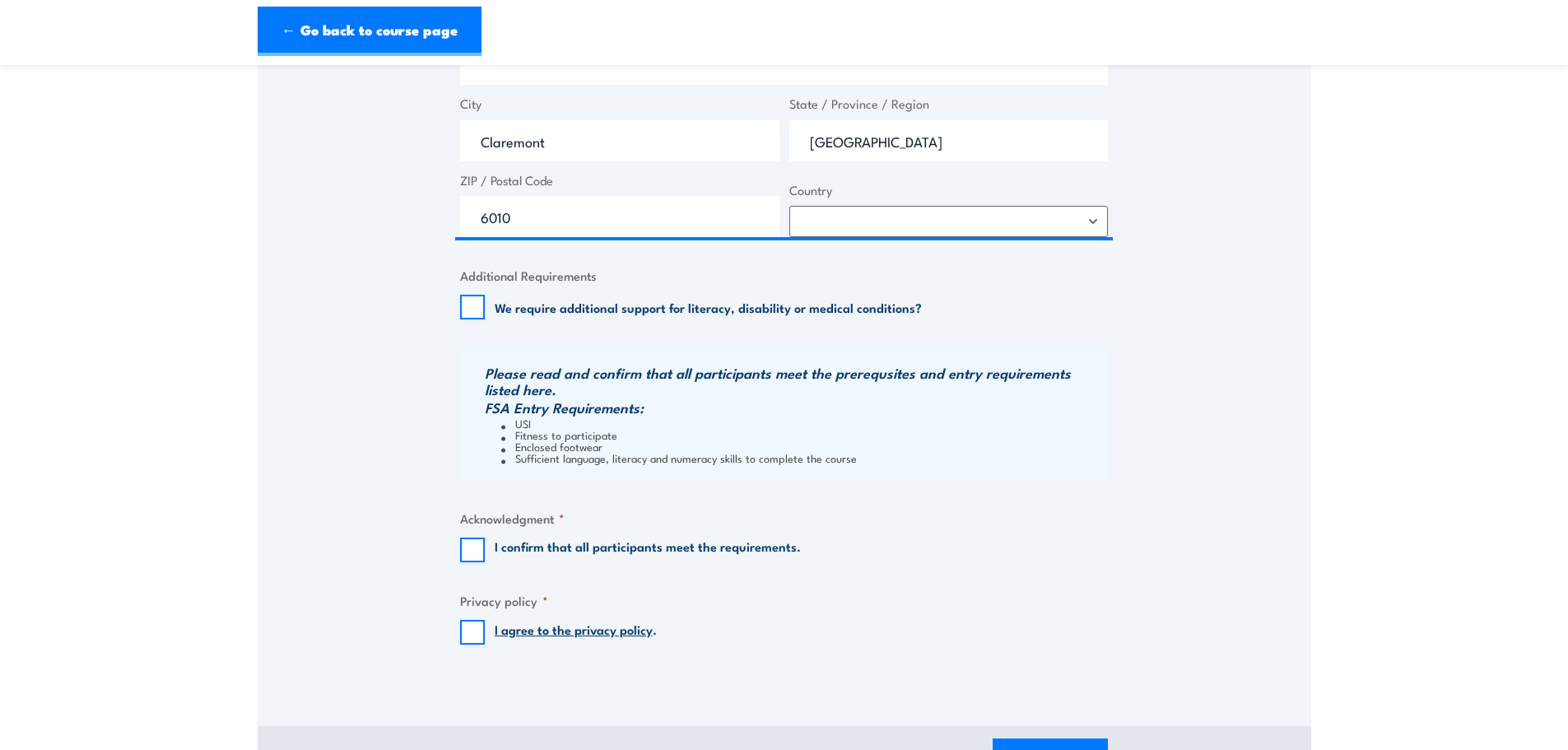
scroll to position [1400, 0]
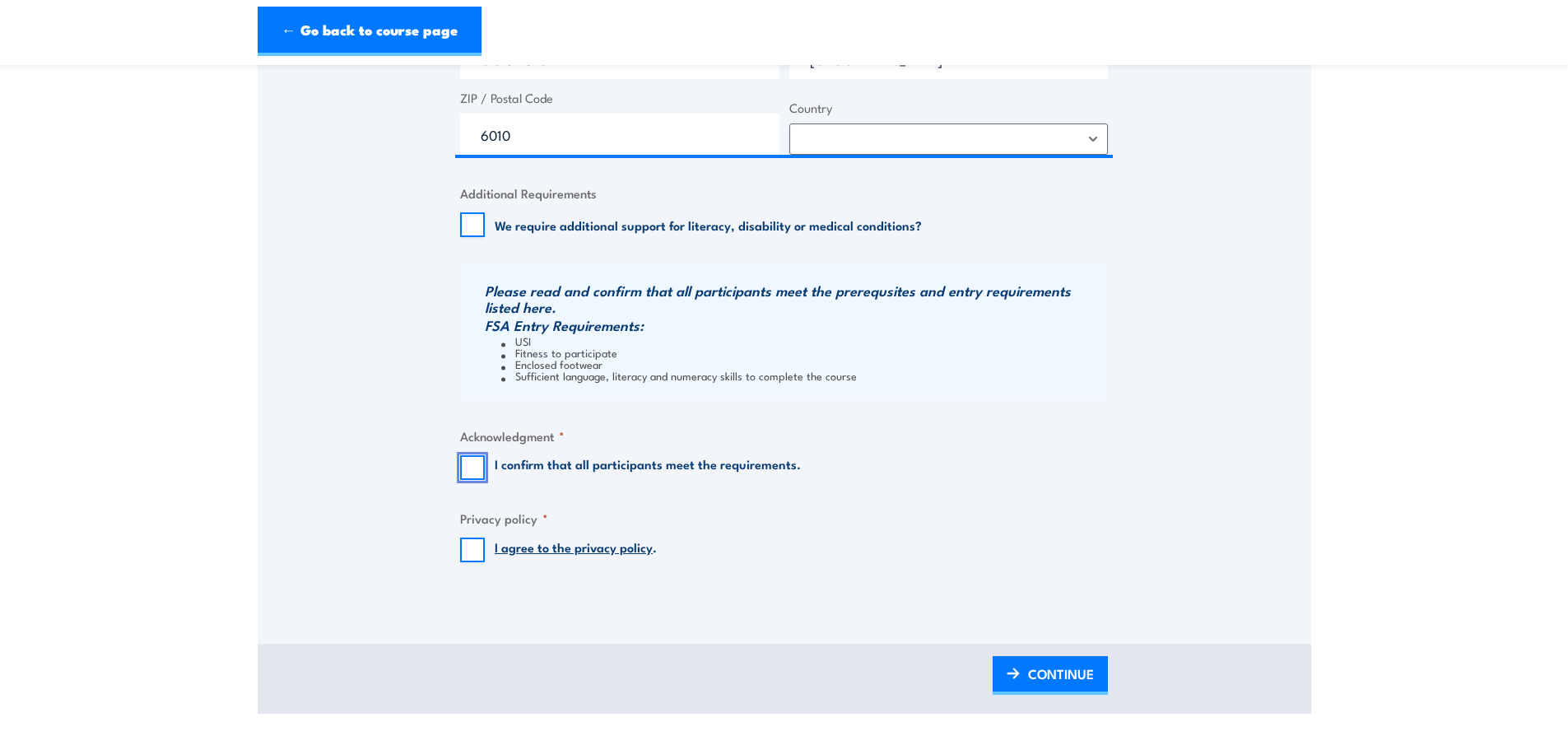
click at [472, 463] on input "I confirm that all participants meet the requirements." at bounding box center [473, 467] width 25 height 25
checkbox input "true"
click at [471, 551] on input "I agree to the privacy policy ." at bounding box center [473, 550] width 25 height 25
checkbox input "true"
click at [1048, 675] on span "CONTINUE" at bounding box center [1061, 674] width 66 height 44
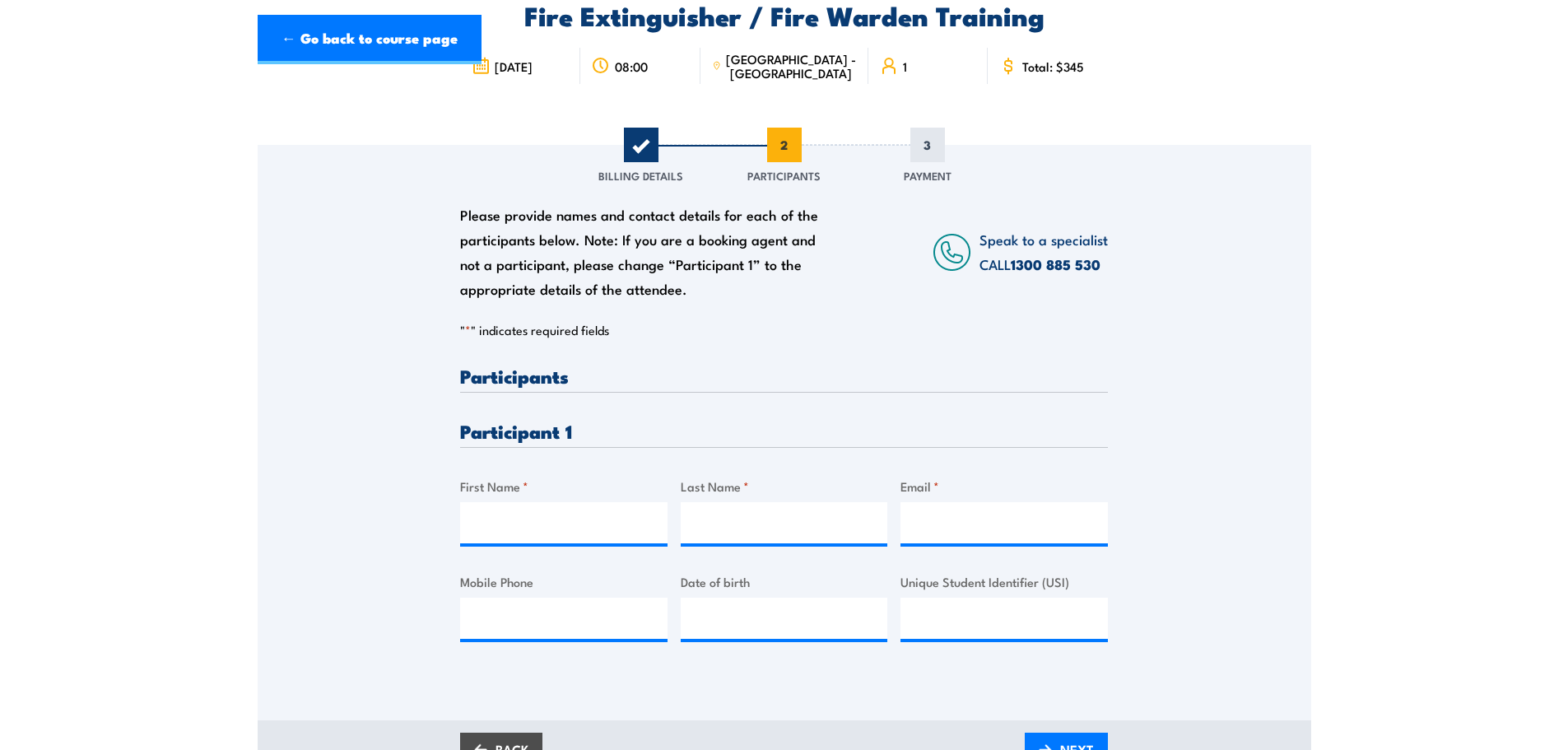
scroll to position [165, 0]
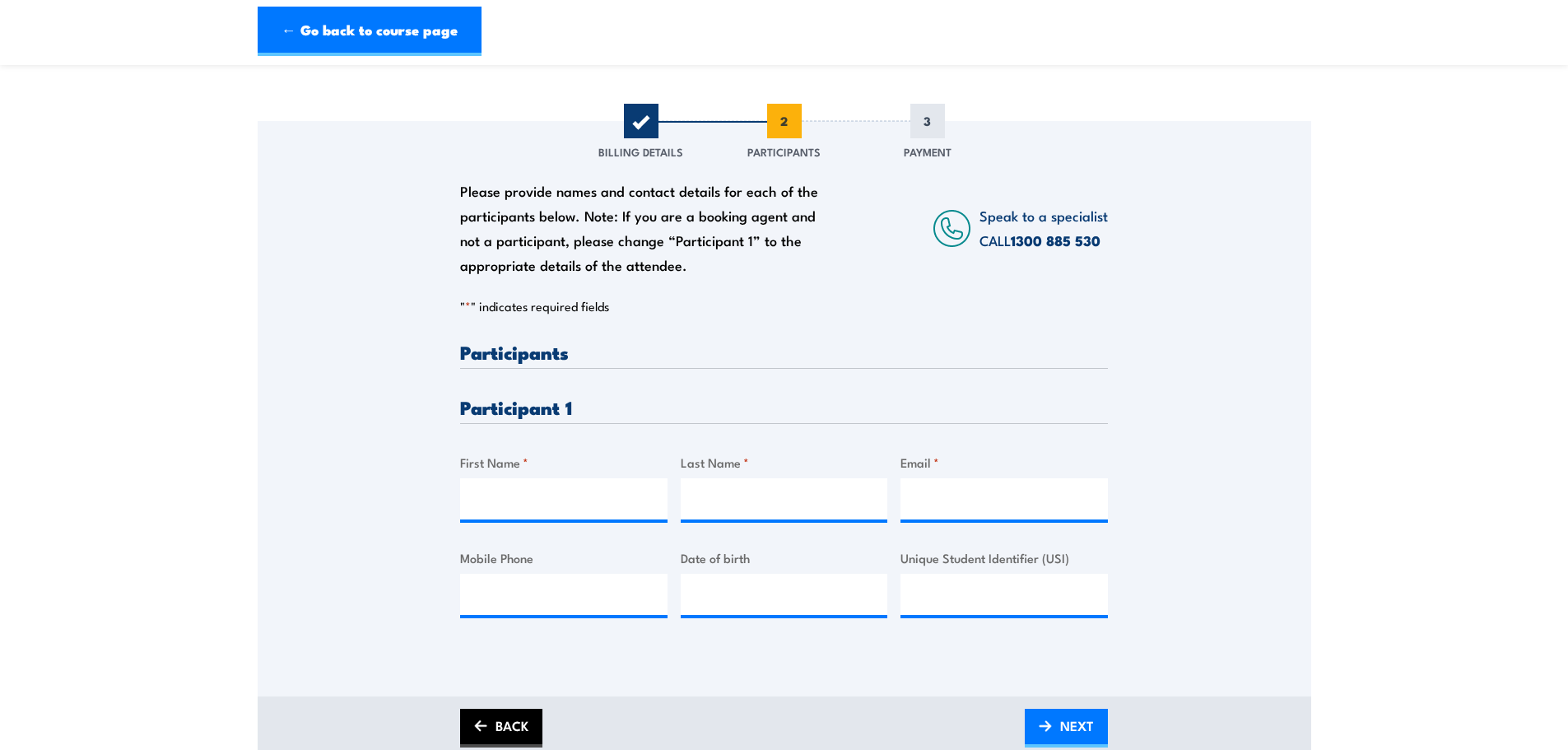
click at [519, 715] on link "BACK" at bounding box center [501, 728] width 83 height 39
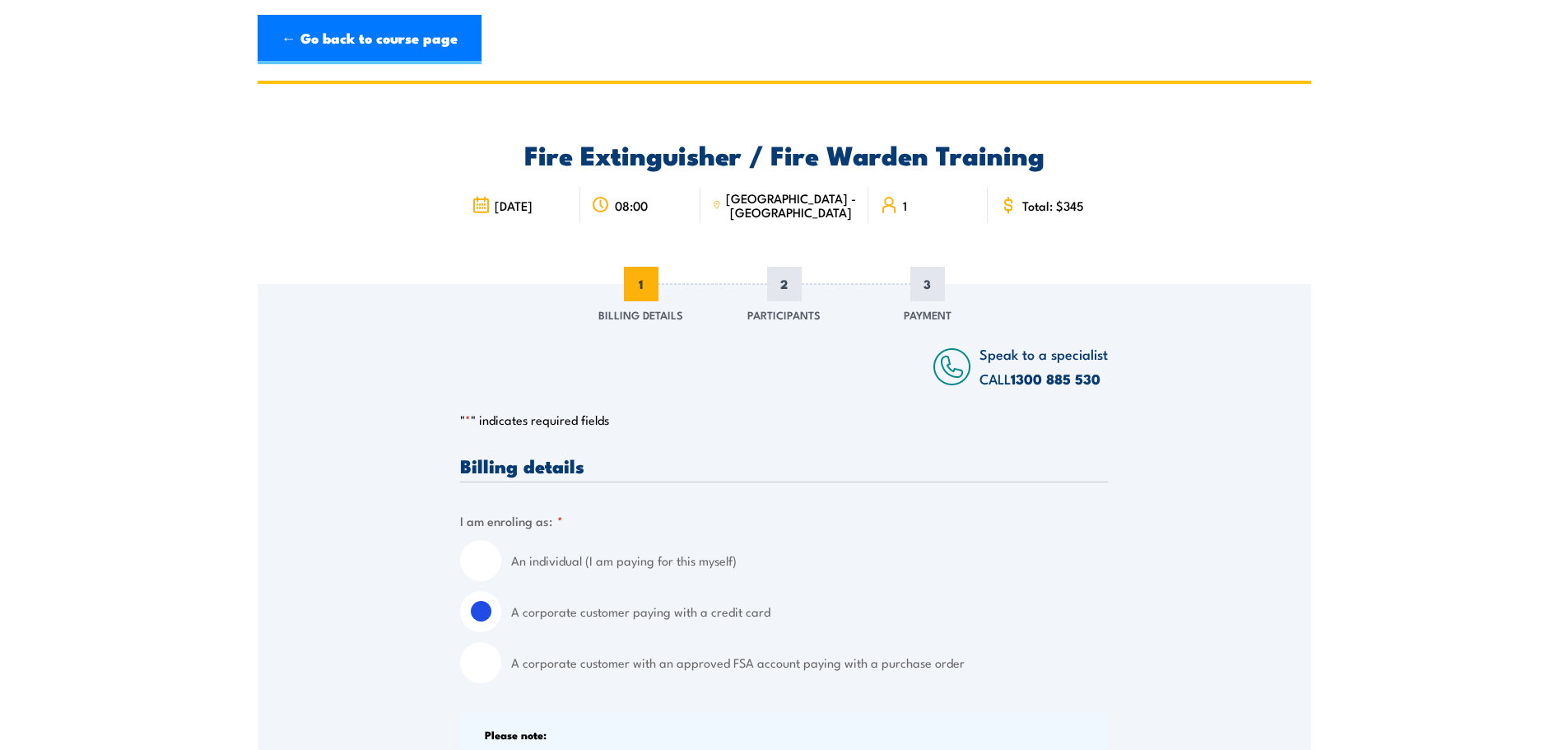
scroll to position [0, 0]
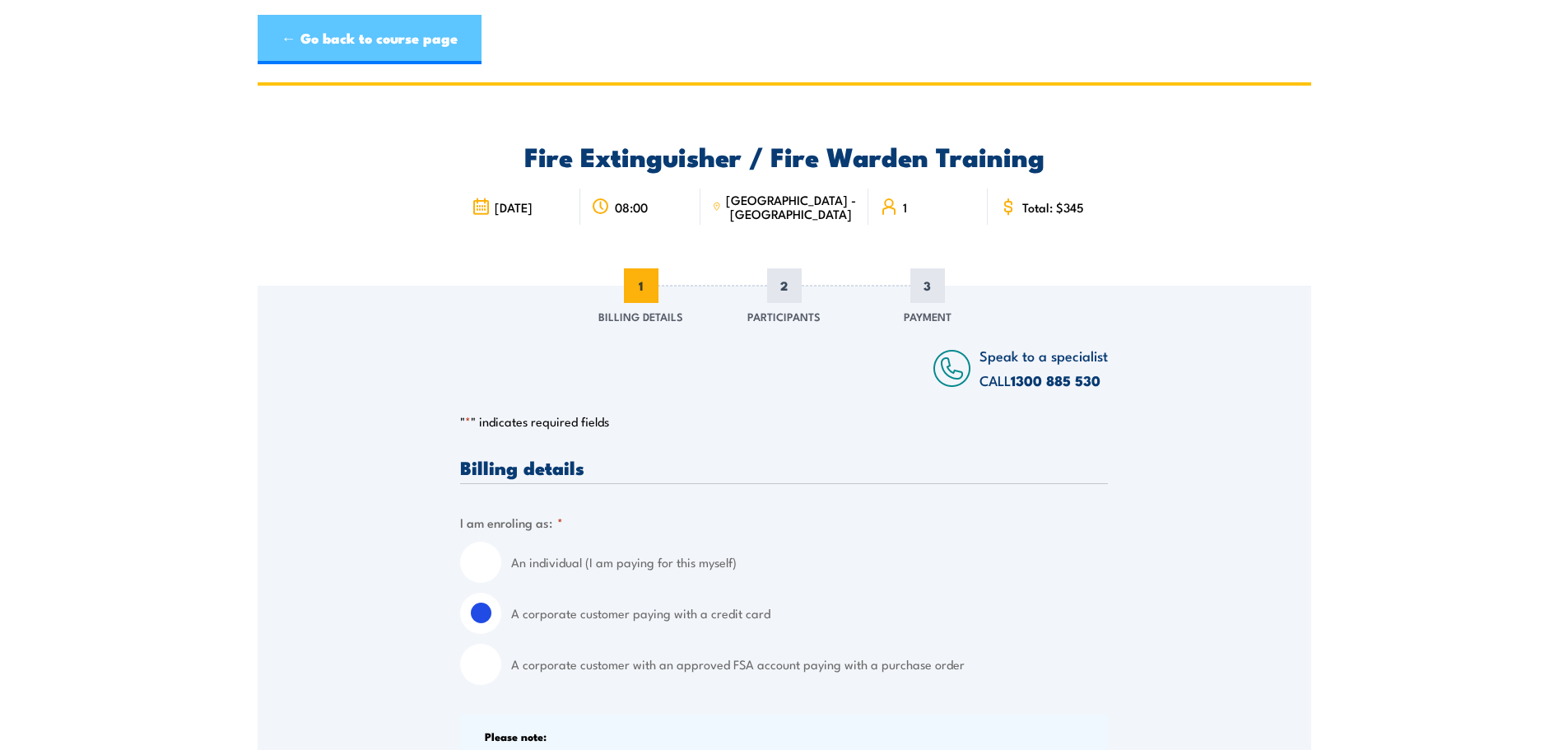
click at [382, 47] on link "← Go back to course page" at bounding box center [369, 40] width 224 height 49
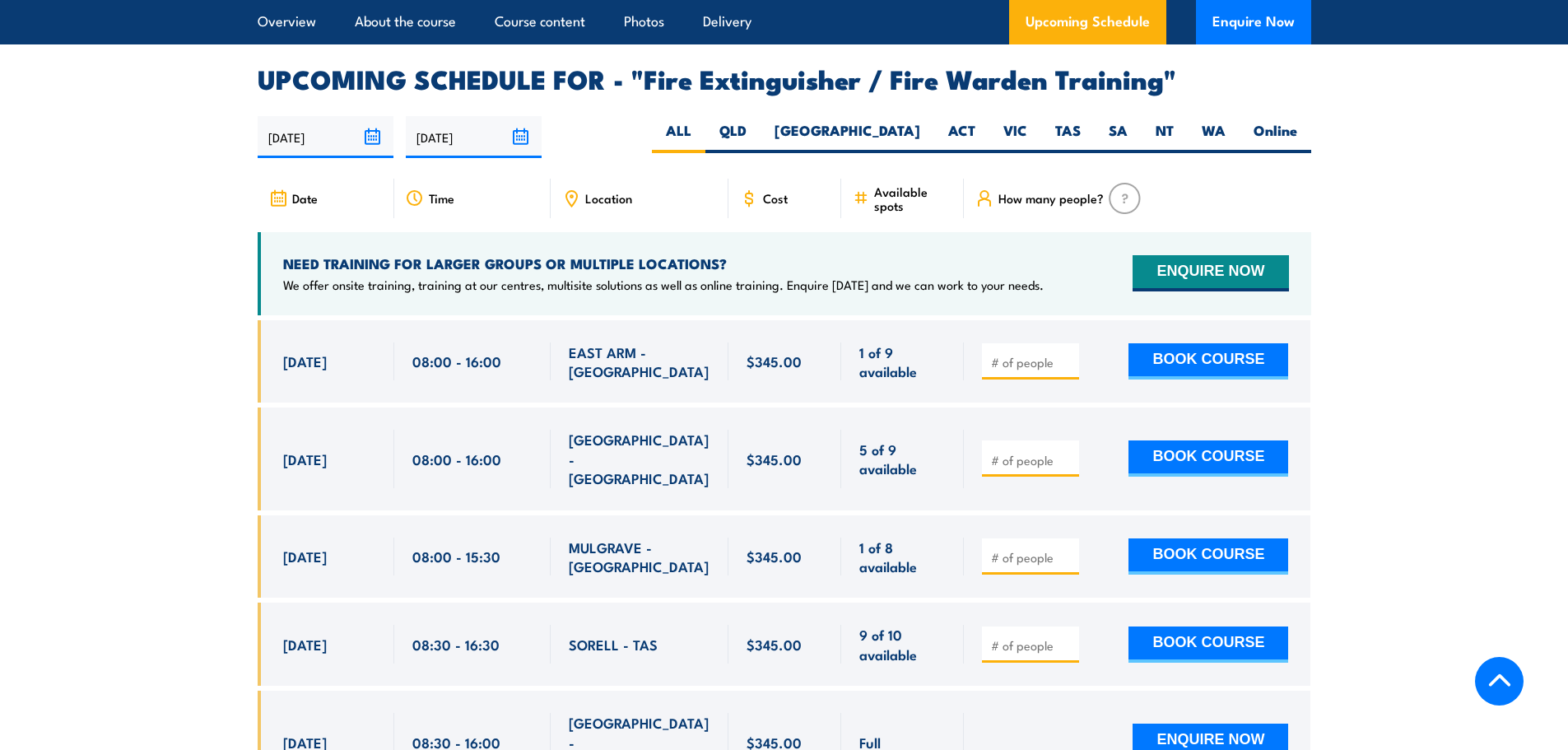
scroll to position [2622, 0]
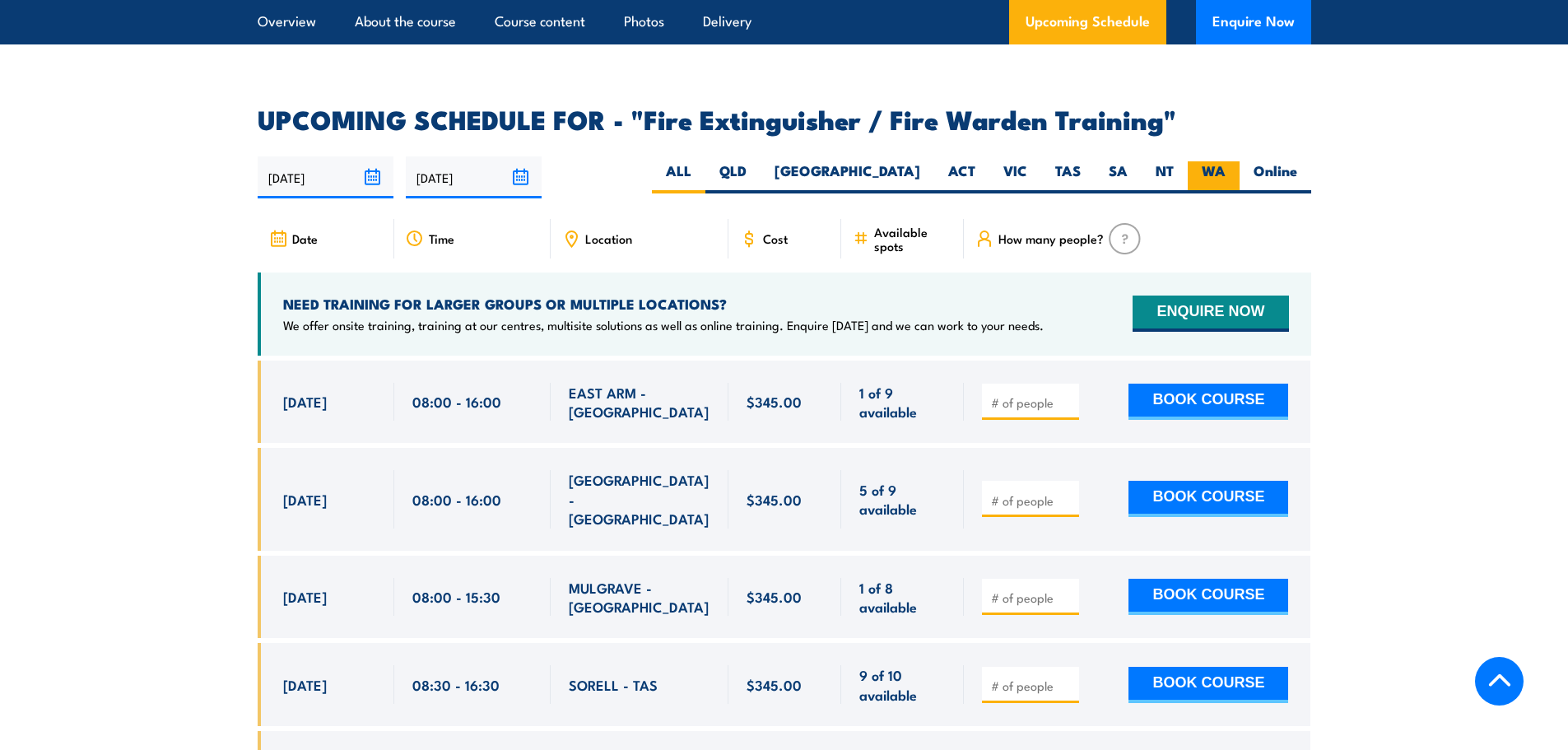
click at [1216, 162] on label "WA" at bounding box center [1213, 178] width 52 height 32
click at [1225, 162] on input "WA" at bounding box center [1230, 167] width 10 height 10
radio input "true"
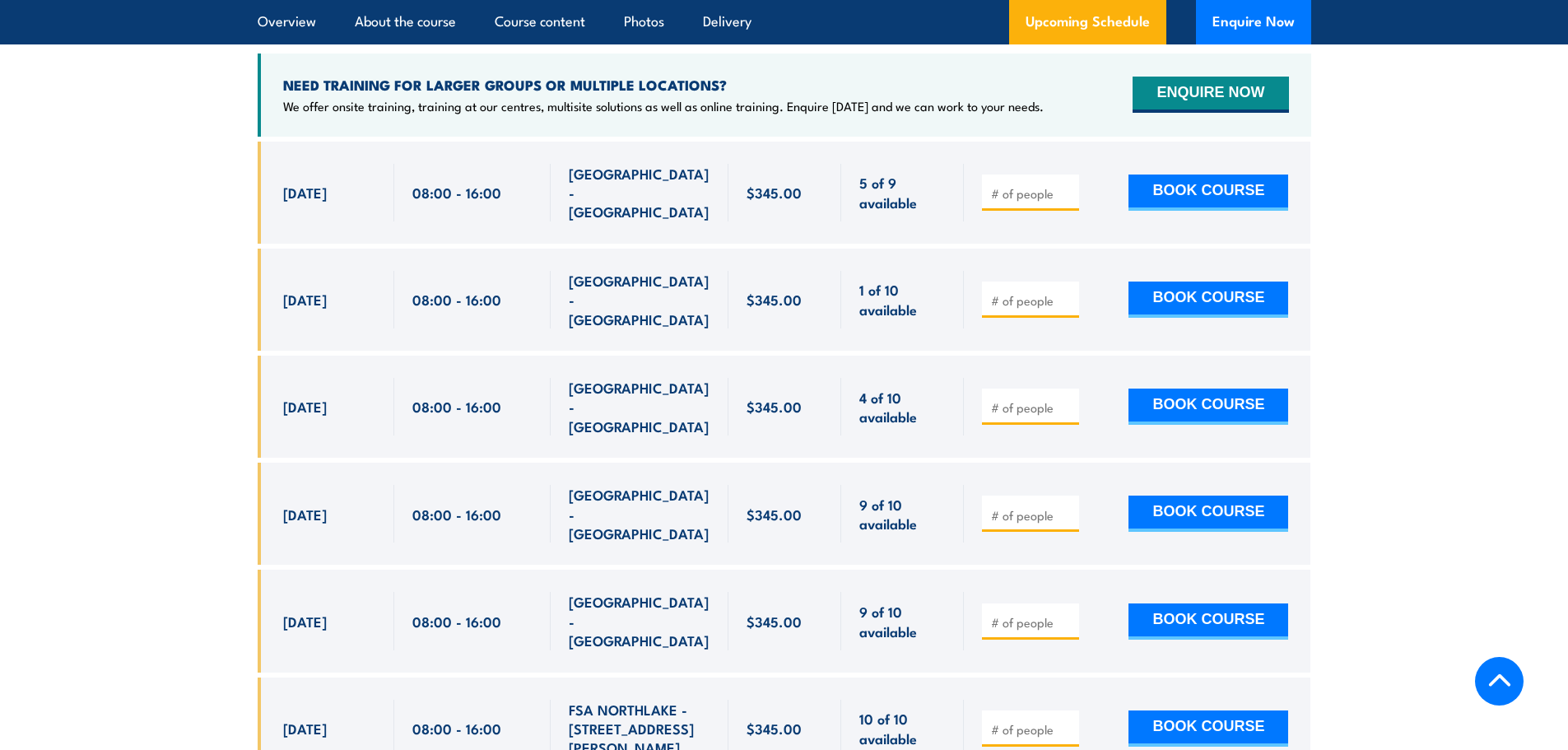
scroll to position [2800, 0]
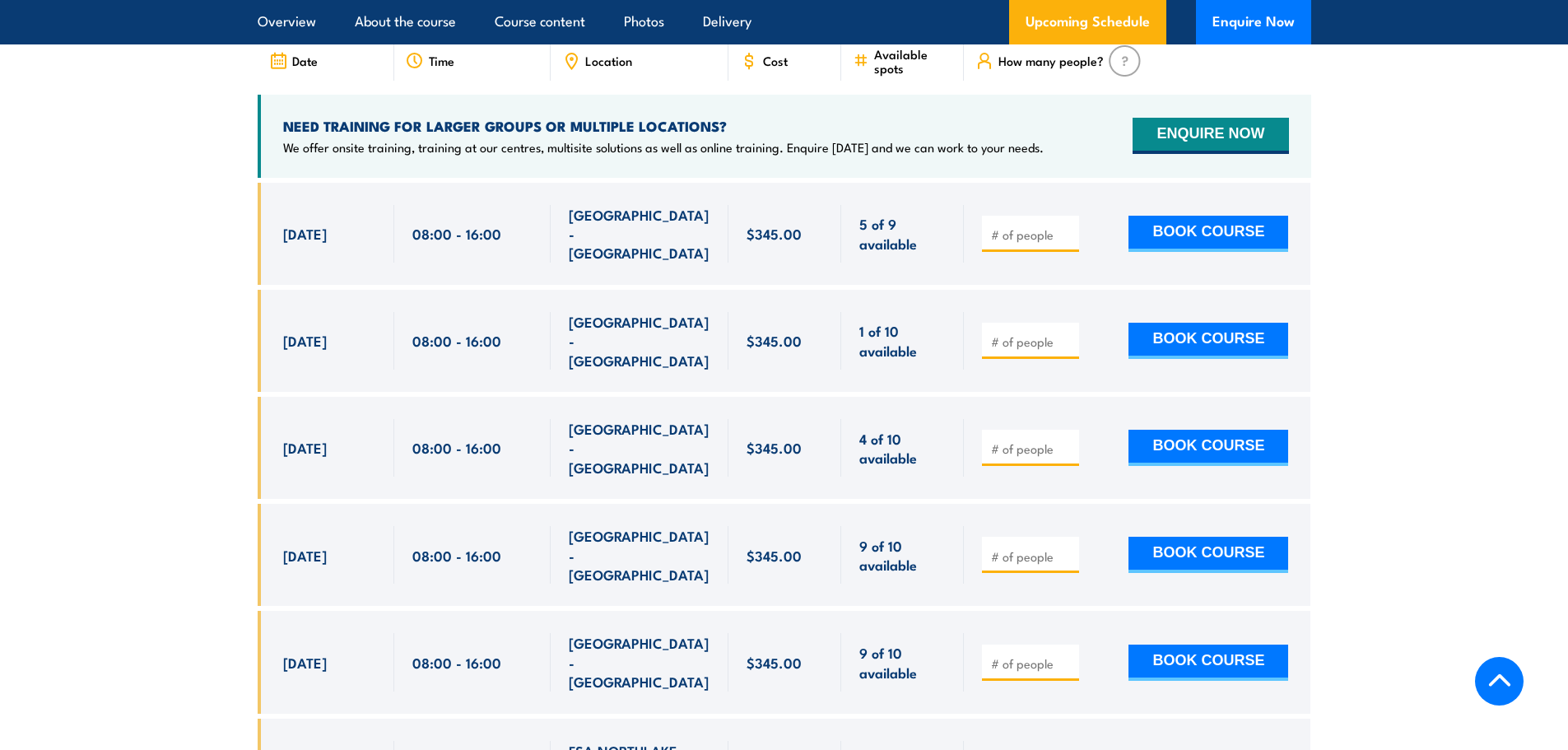
click at [182, 358] on section "UPCOMING SCHEDULE FOR - "Fire Extinguisher / Fire Warden Training" [DATE] [DATE]" at bounding box center [784, 495] width 1568 height 1132
type input "1"
click at [1068, 333] on input "1" at bounding box center [1032, 341] width 83 height 16
click at [1242, 323] on button "BOOK COURSE" at bounding box center [1208, 341] width 160 height 36
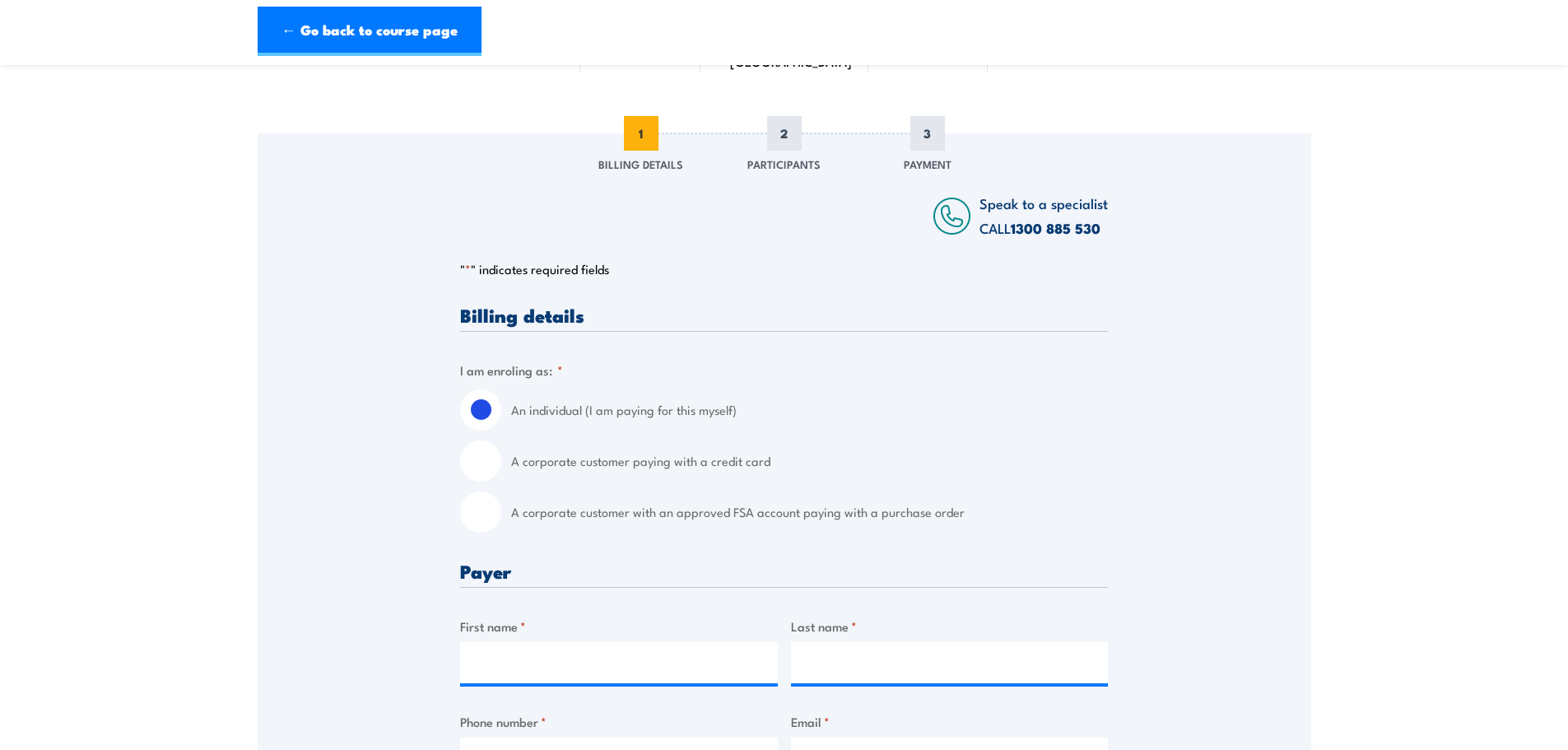
scroll to position [165, 0]
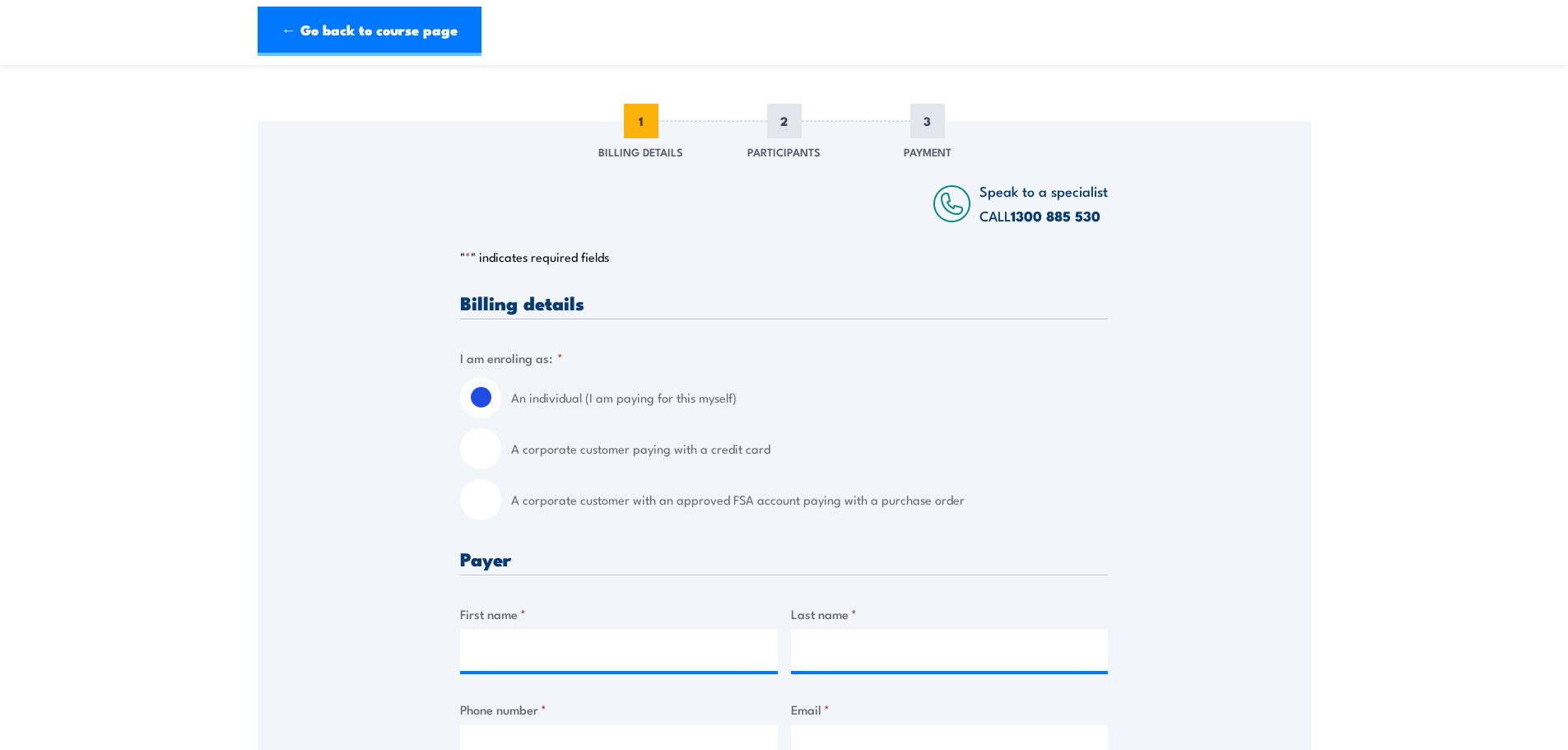
click at [474, 444] on input "A corporate customer paying with a credit card" at bounding box center [480, 448] width 41 height 41
radio input "true"
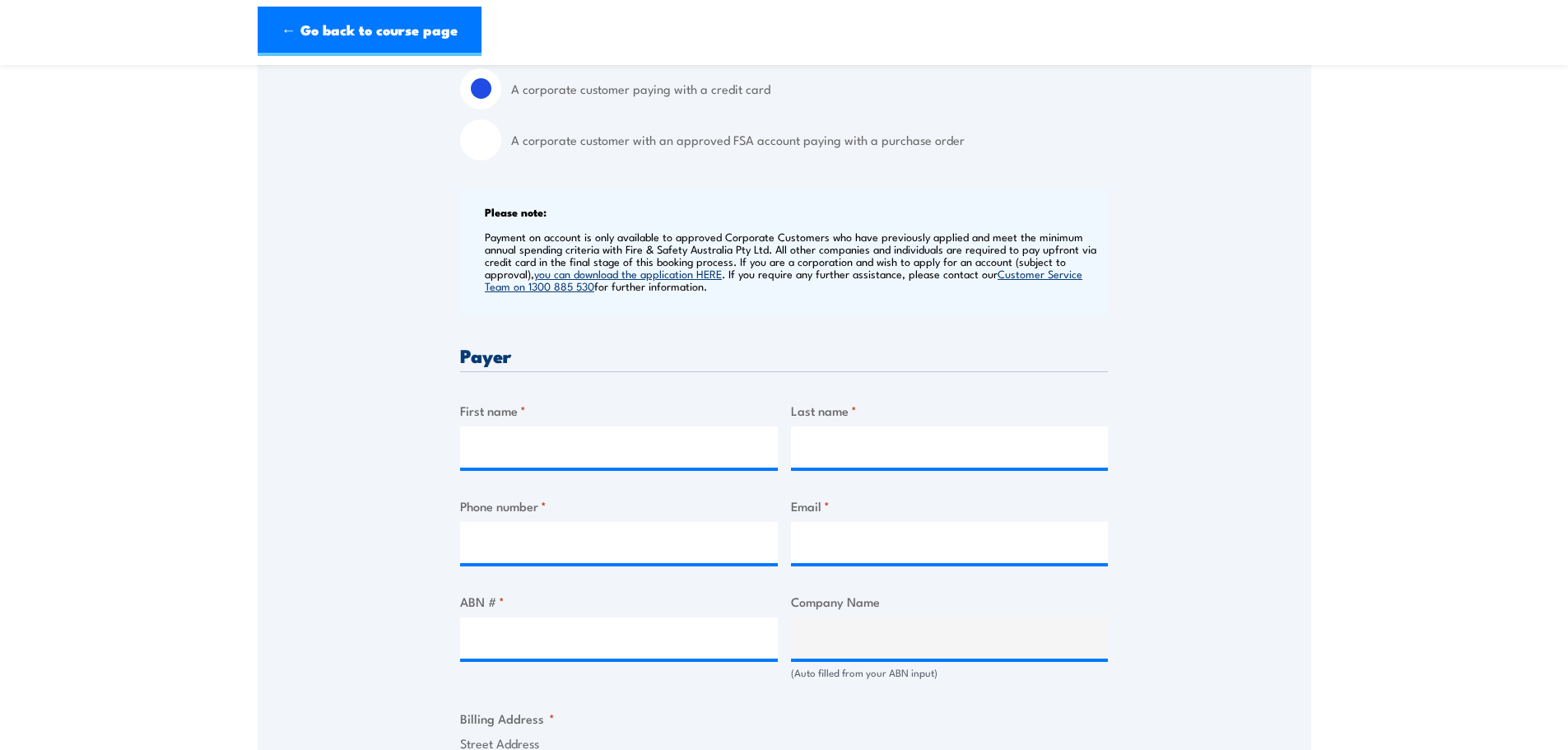
scroll to position [577, 0]
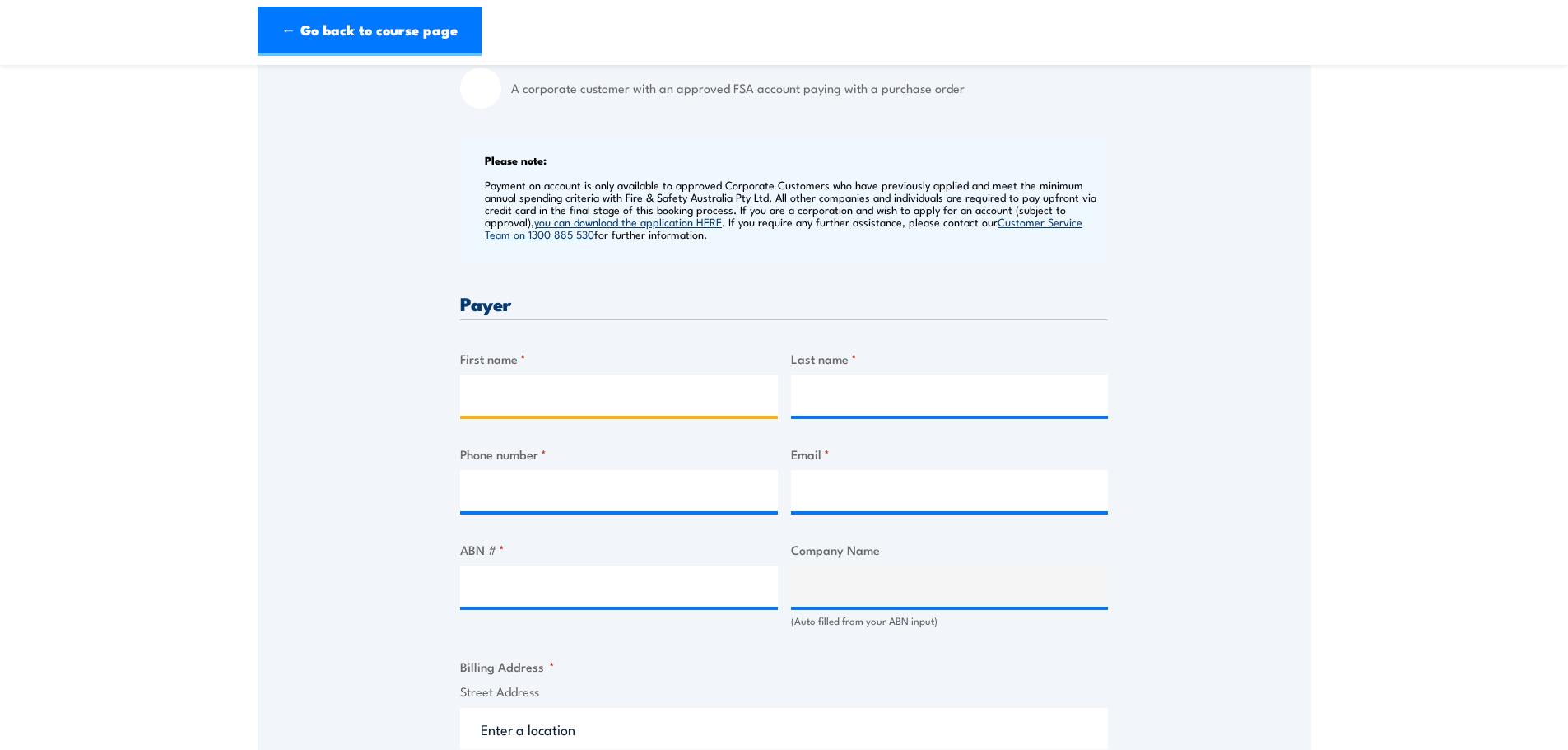
click at [552, 395] on input "First name *" at bounding box center [619, 395] width 318 height 41
type input "Ken"
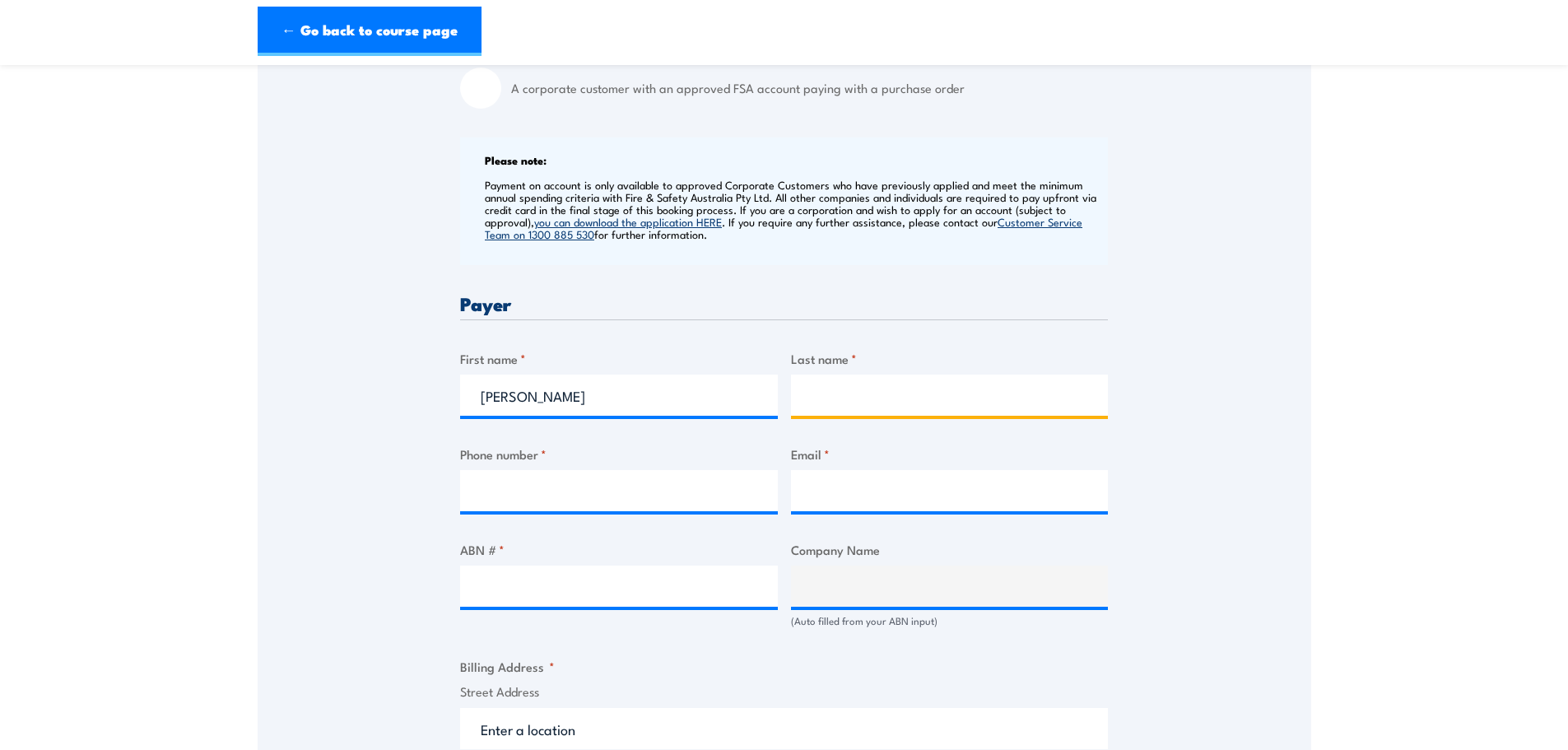
type input "Craig"
type input "92864200"
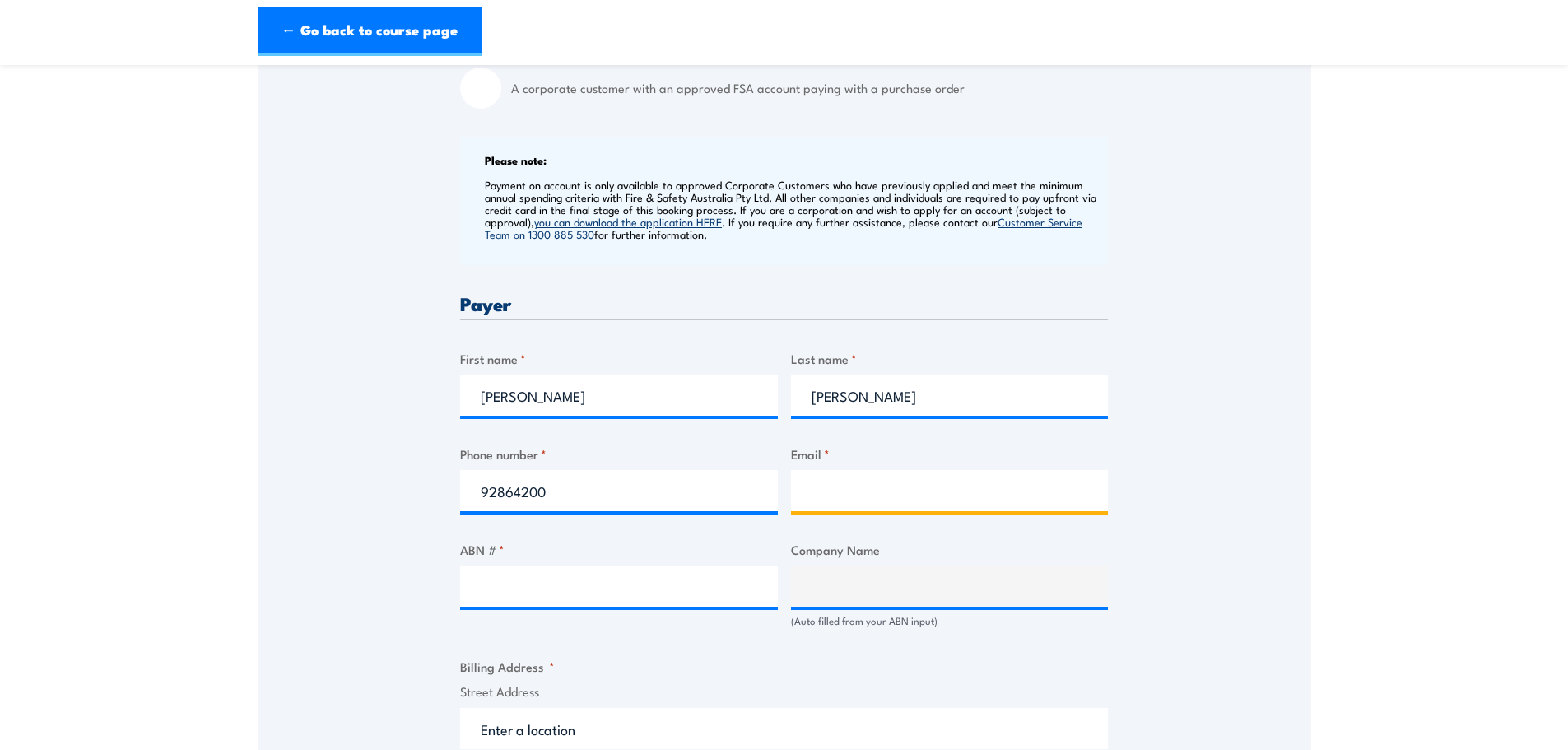
type input "scaffolding@diamondhire.com.au"
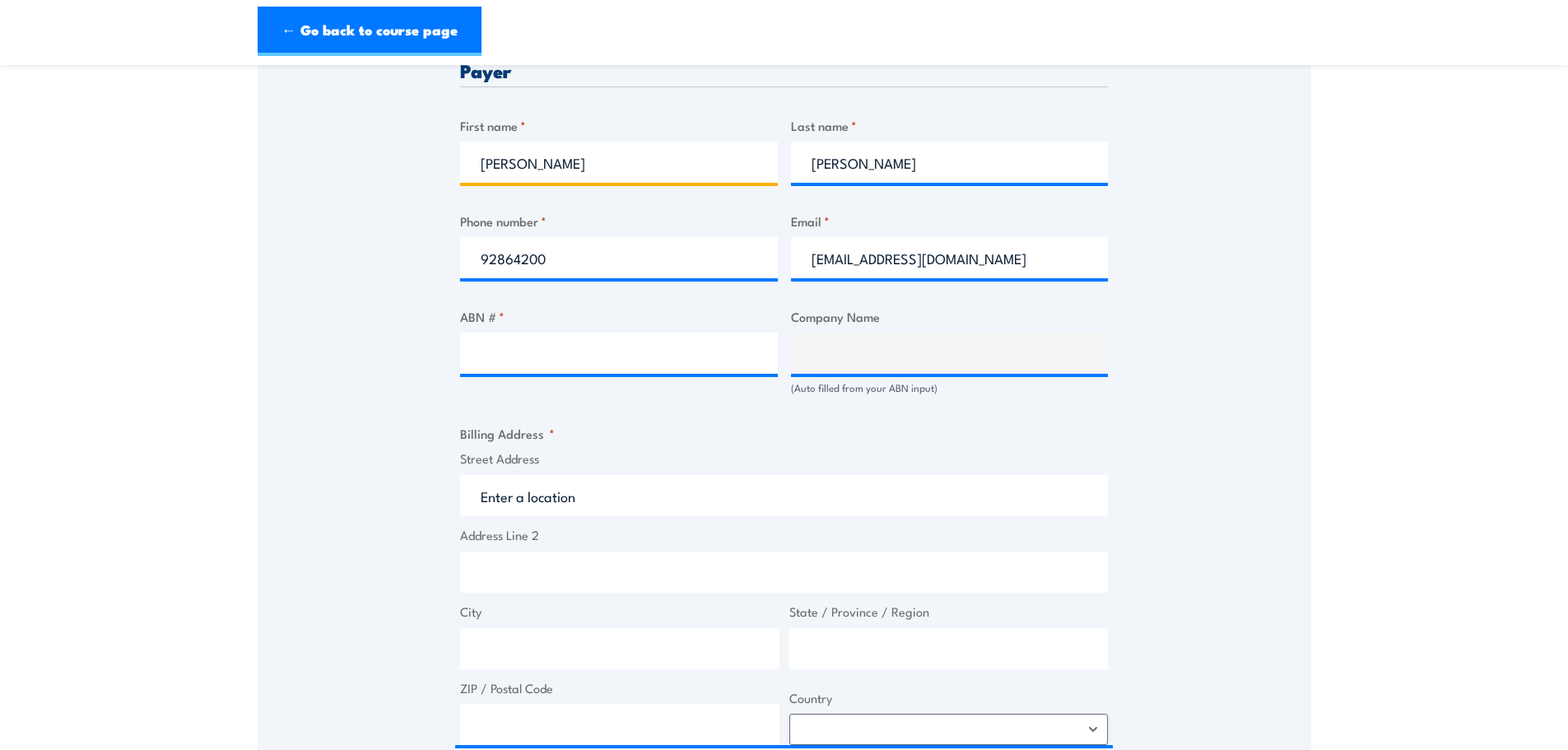
scroll to position [823, 0]
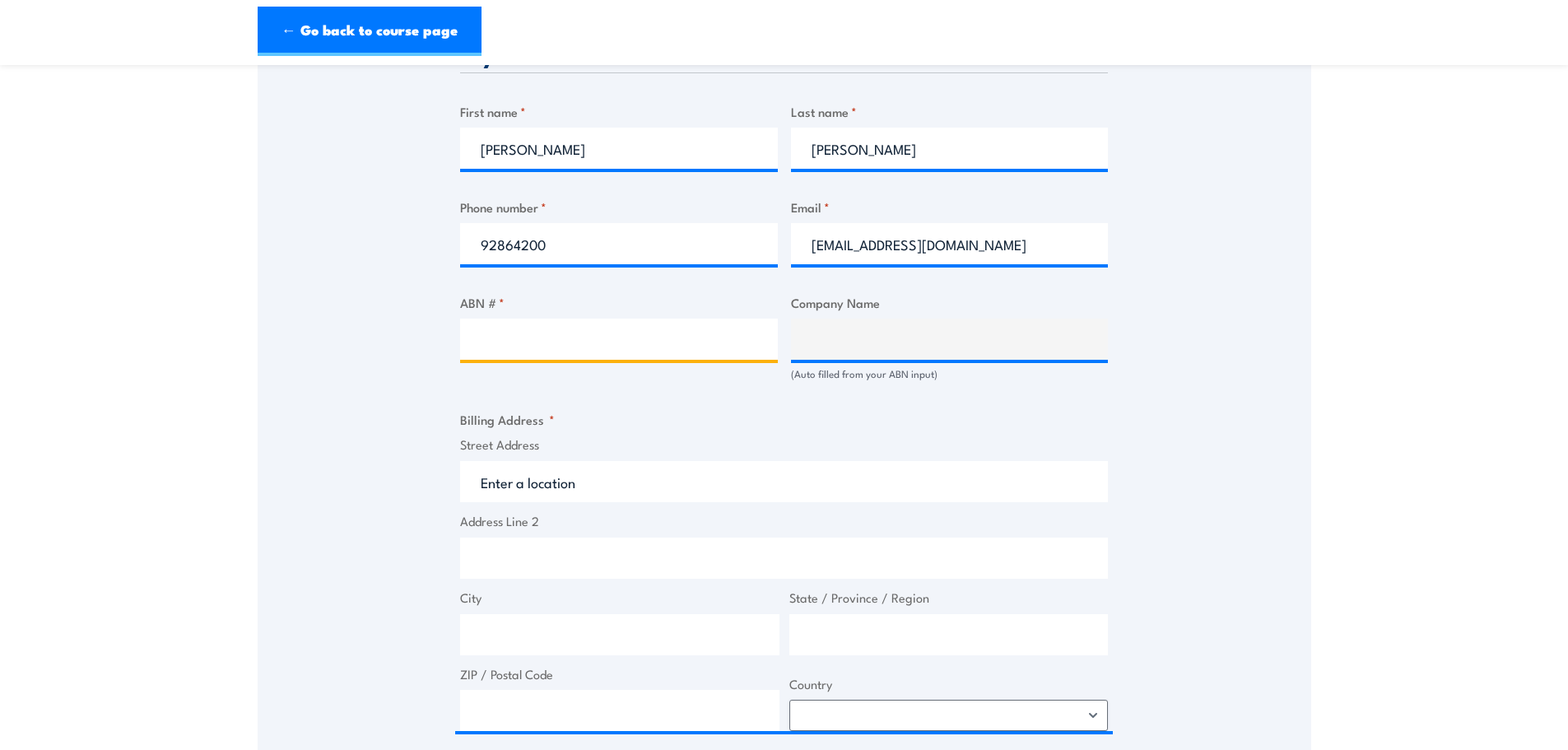
click at [518, 346] on input "ABN # *" at bounding box center [619, 339] width 318 height 41
type input "37303972719"
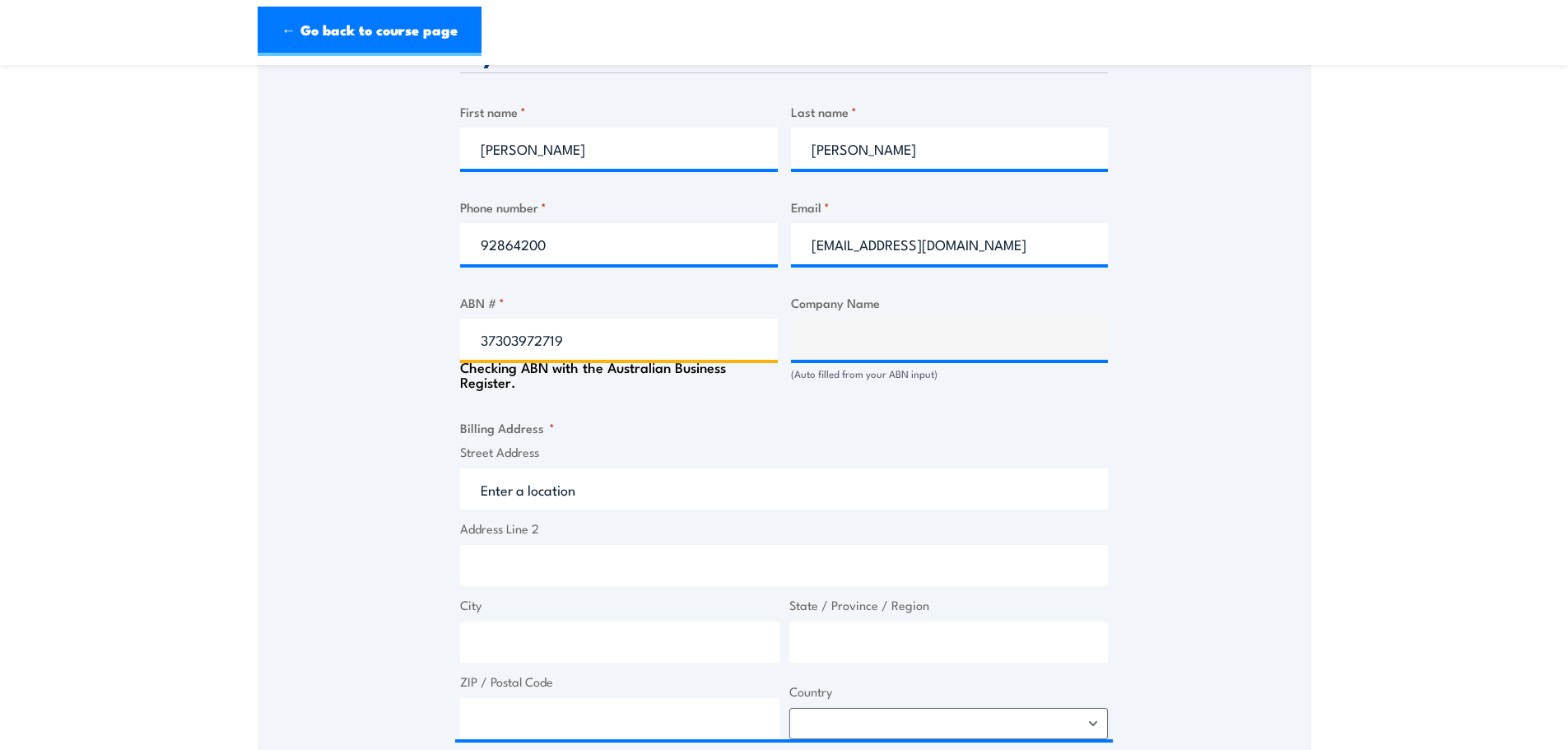
type input "CRAIG FAMILY TRUST & THE ROBERTS TRUST"
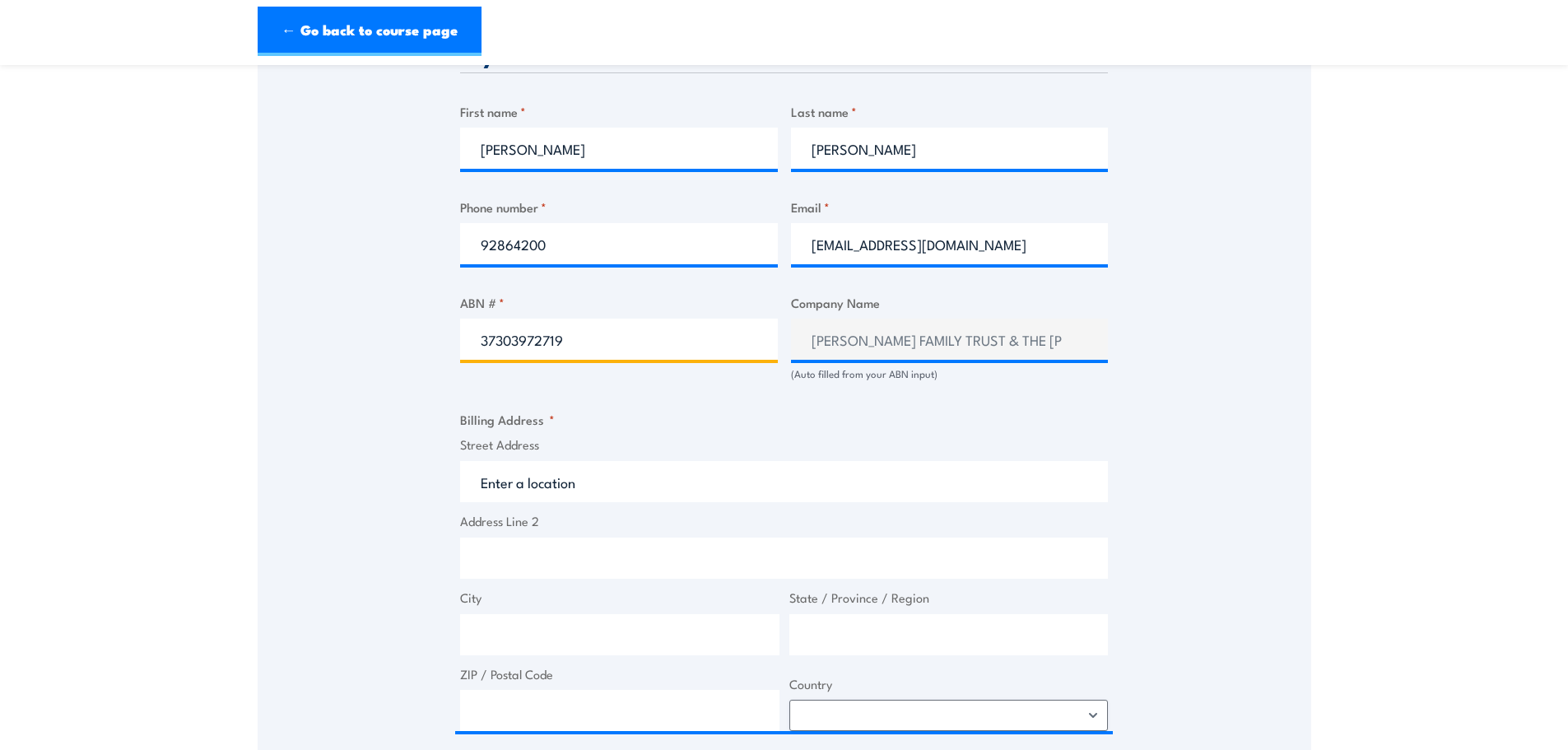
type input "37303972719"
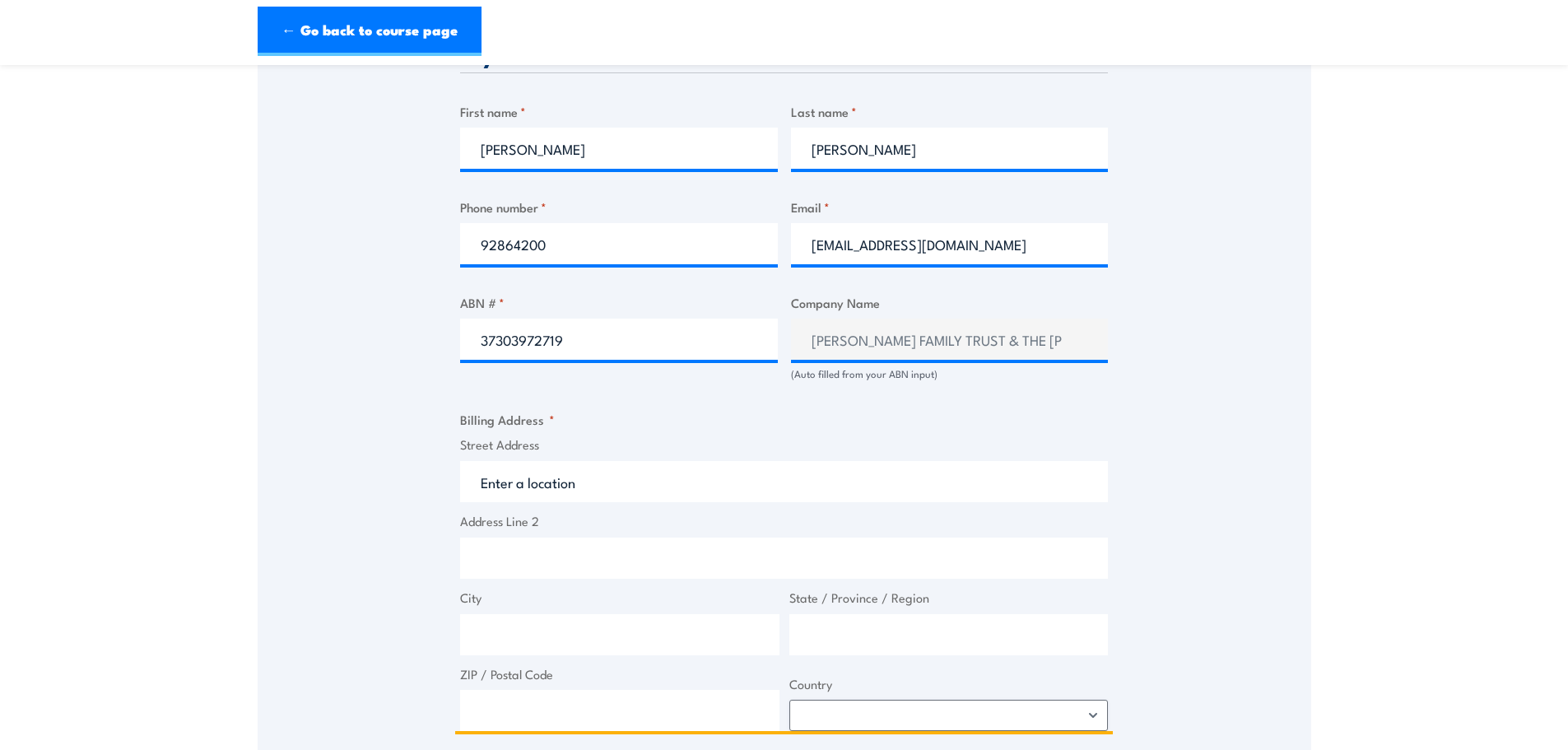
click at [602, 469] on input "Street Address" at bounding box center [784, 481] width 648 height 41
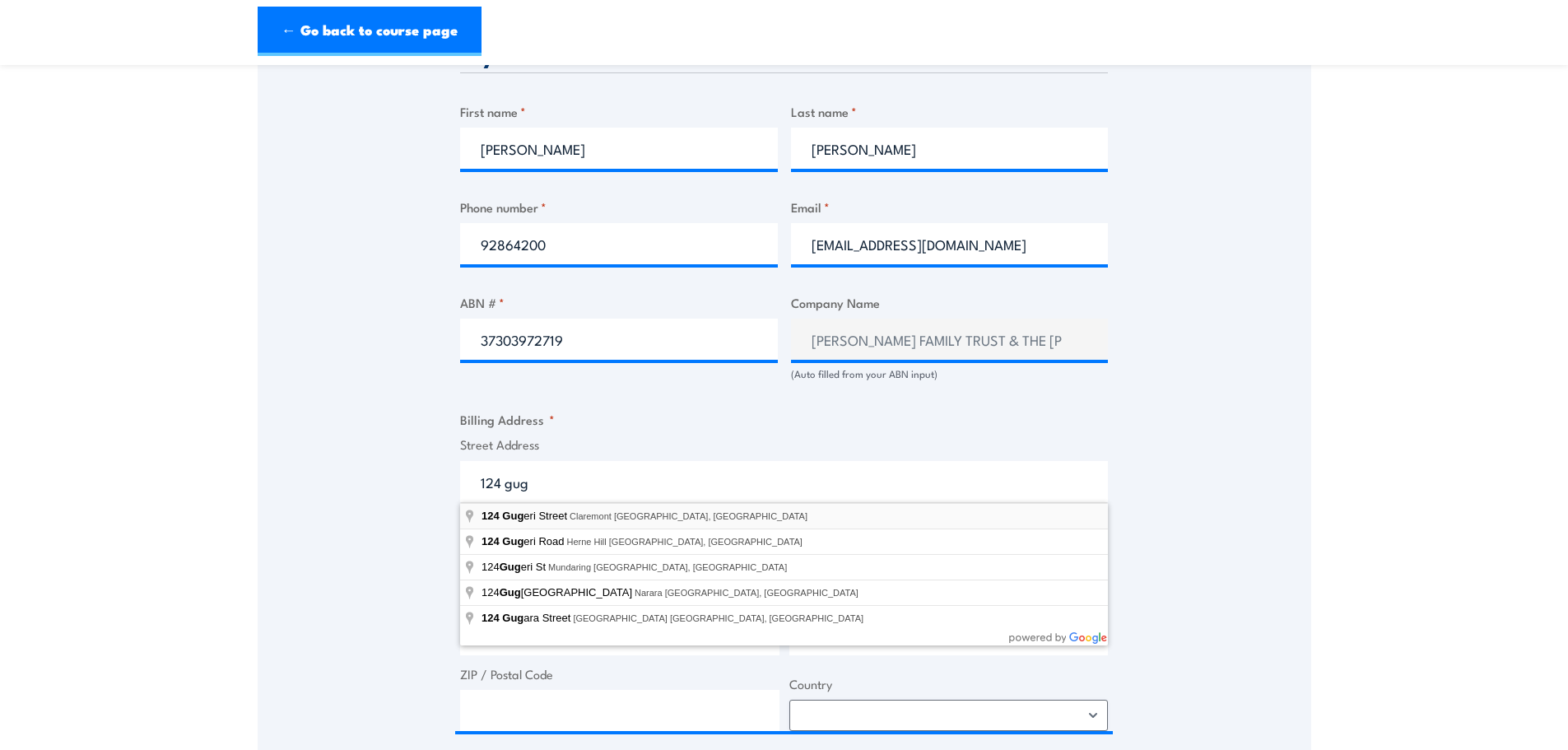
type input "124 Gugeri Street, Claremont WA, Australia"
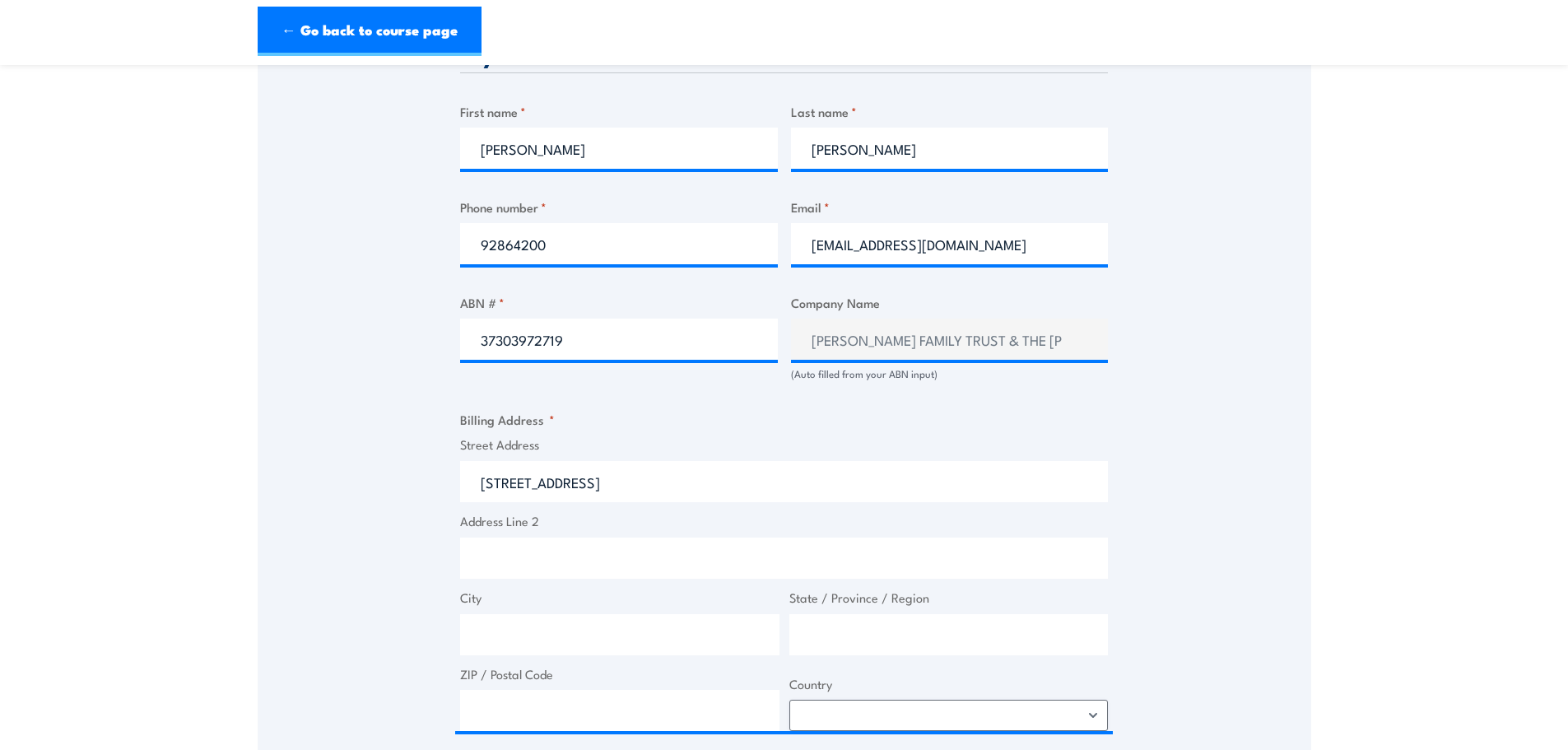
type input "124 Gugeri St"
type input "Claremont"
type input "Western Australia"
type input "6010"
select select "Australia"
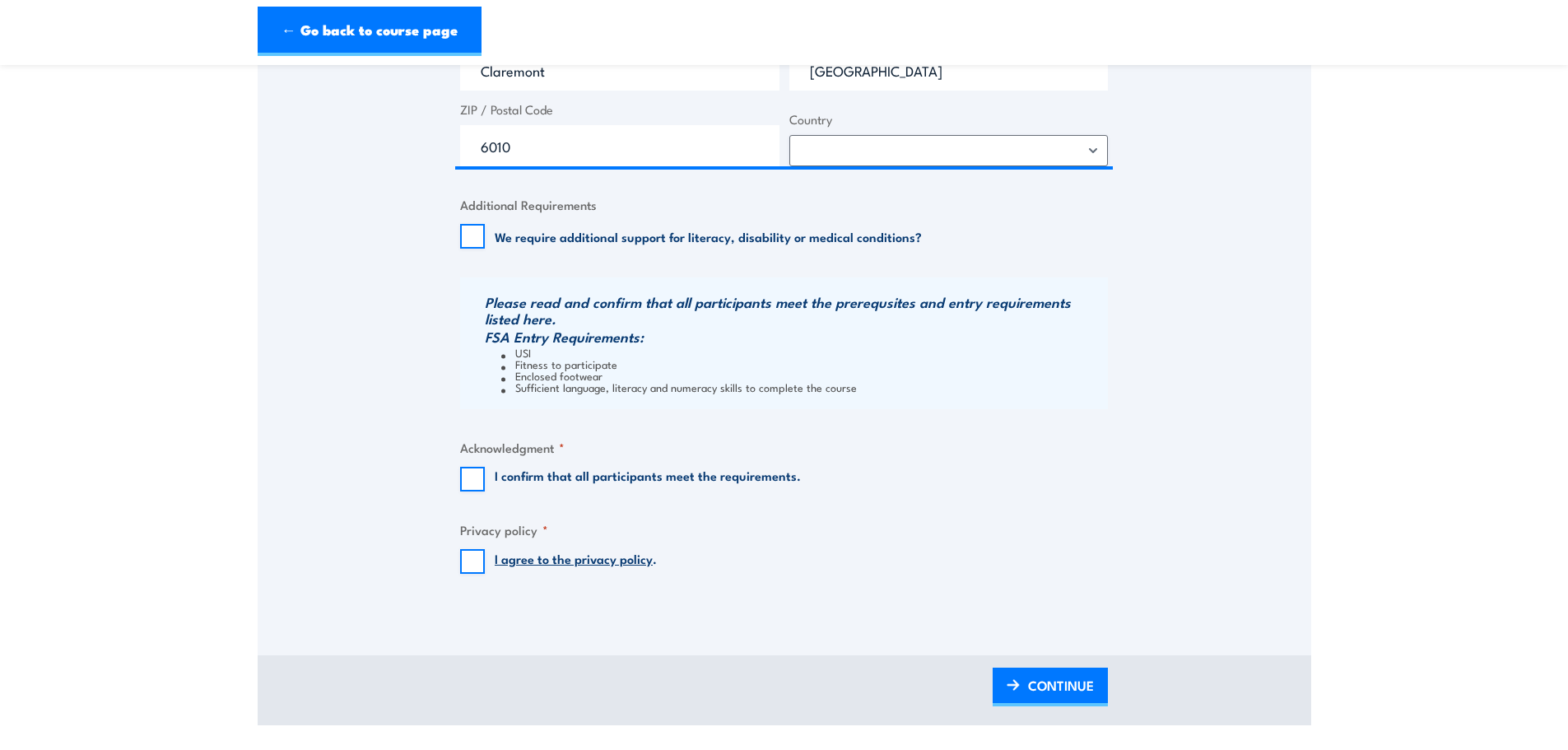
scroll to position [1400, 0]
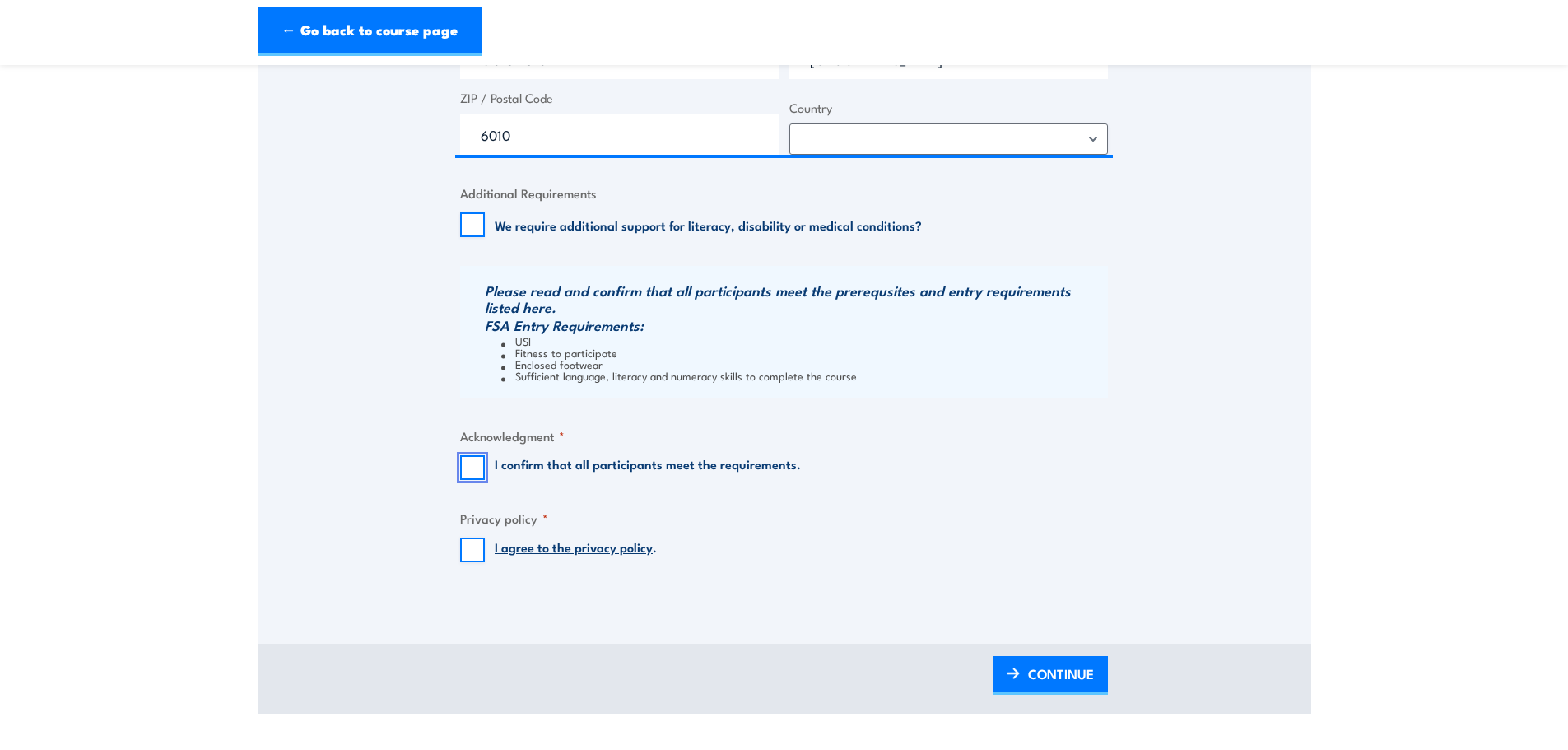
click at [473, 467] on input "I confirm that all participants meet the requirements." at bounding box center [473, 467] width 25 height 25
checkbox input "true"
click at [470, 546] on input "I agree to the privacy policy ." at bounding box center [473, 550] width 25 height 25
checkbox input "true"
click at [1020, 668] on link "CONTINUE" at bounding box center [1049, 676] width 115 height 39
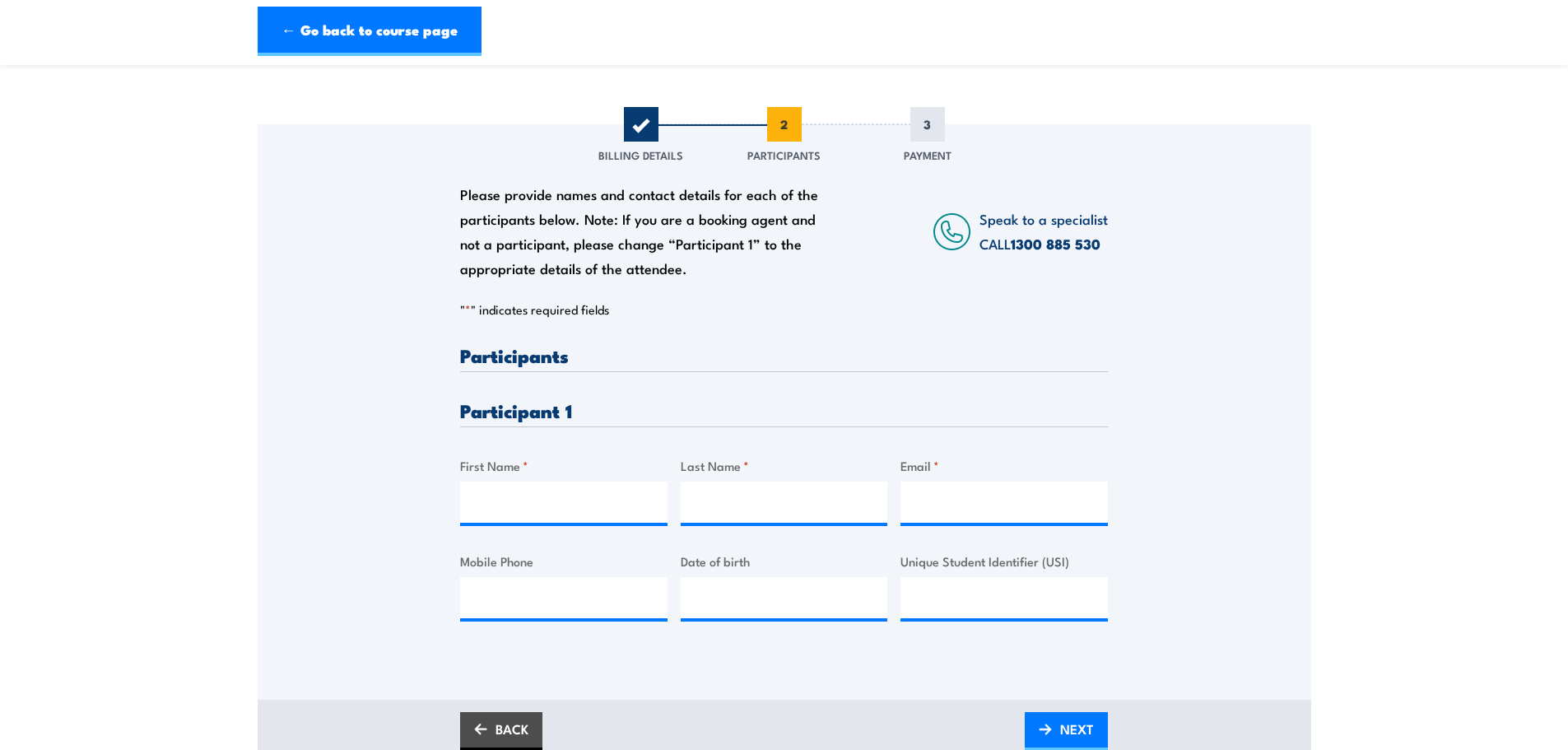
scroll to position [247, 0]
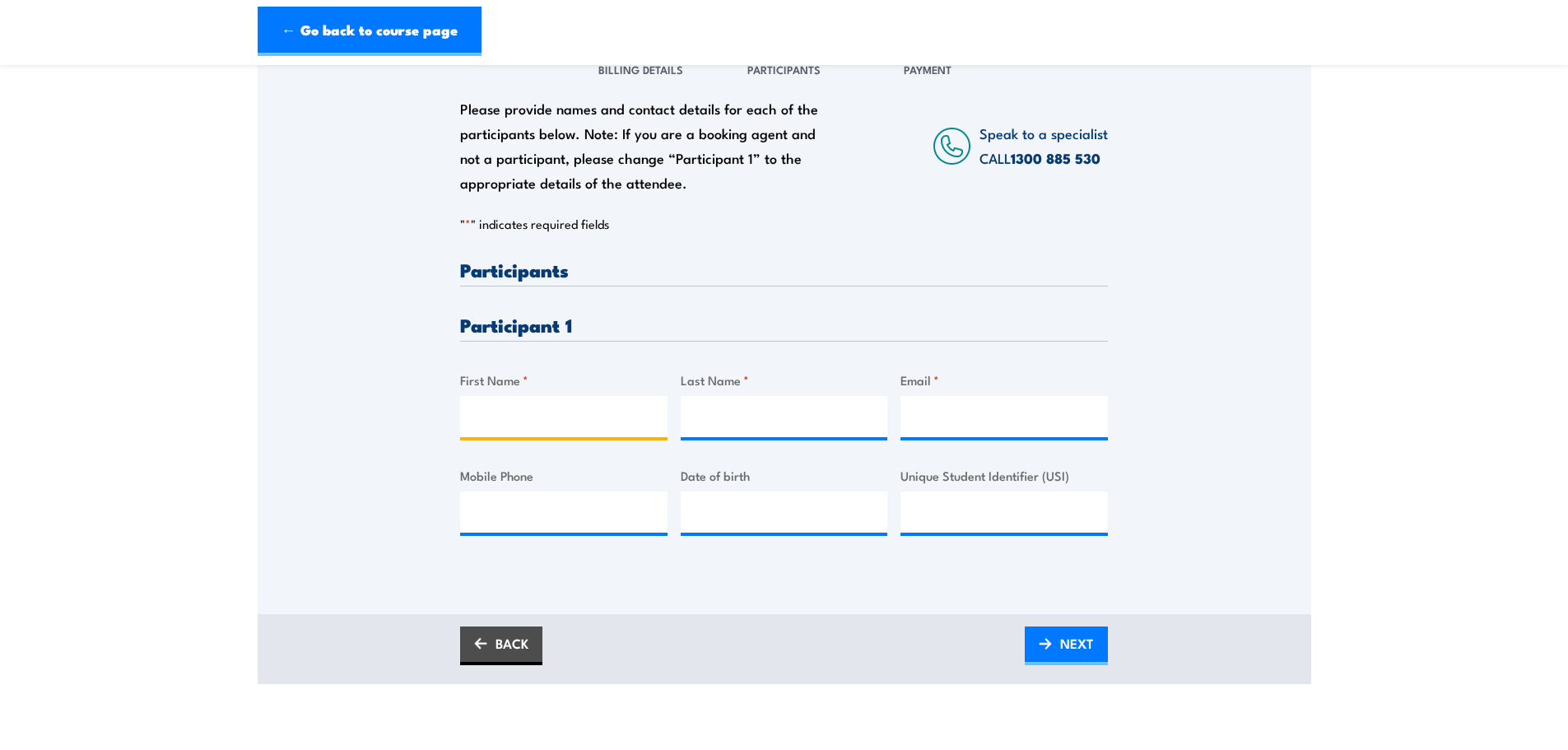
click at [563, 412] on input "First Name *" at bounding box center [564, 416] width 207 height 41
type input "Fraser"
type input "McKee"
type input "scaffolding@diamondhire.com.au"
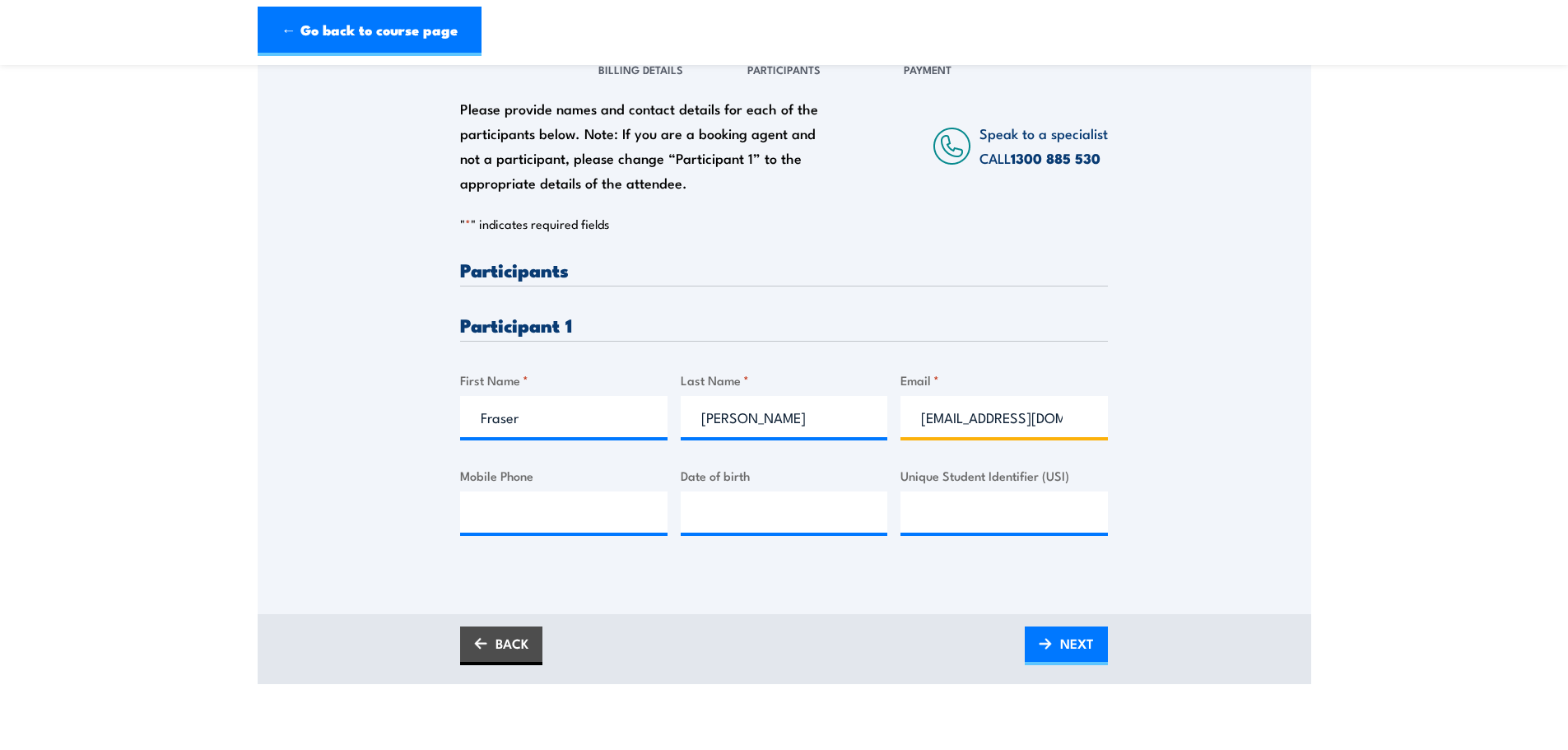
type input "92864200"
click at [741, 517] on input "__/__/____" at bounding box center [784, 511] width 207 height 41
type input "10/02/1993"
click at [931, 503] on input "Unique Student Identifier (USI)" at bounding box center [1004, 511] width 207 height 41
paste input "TA6DLZ8ANK"
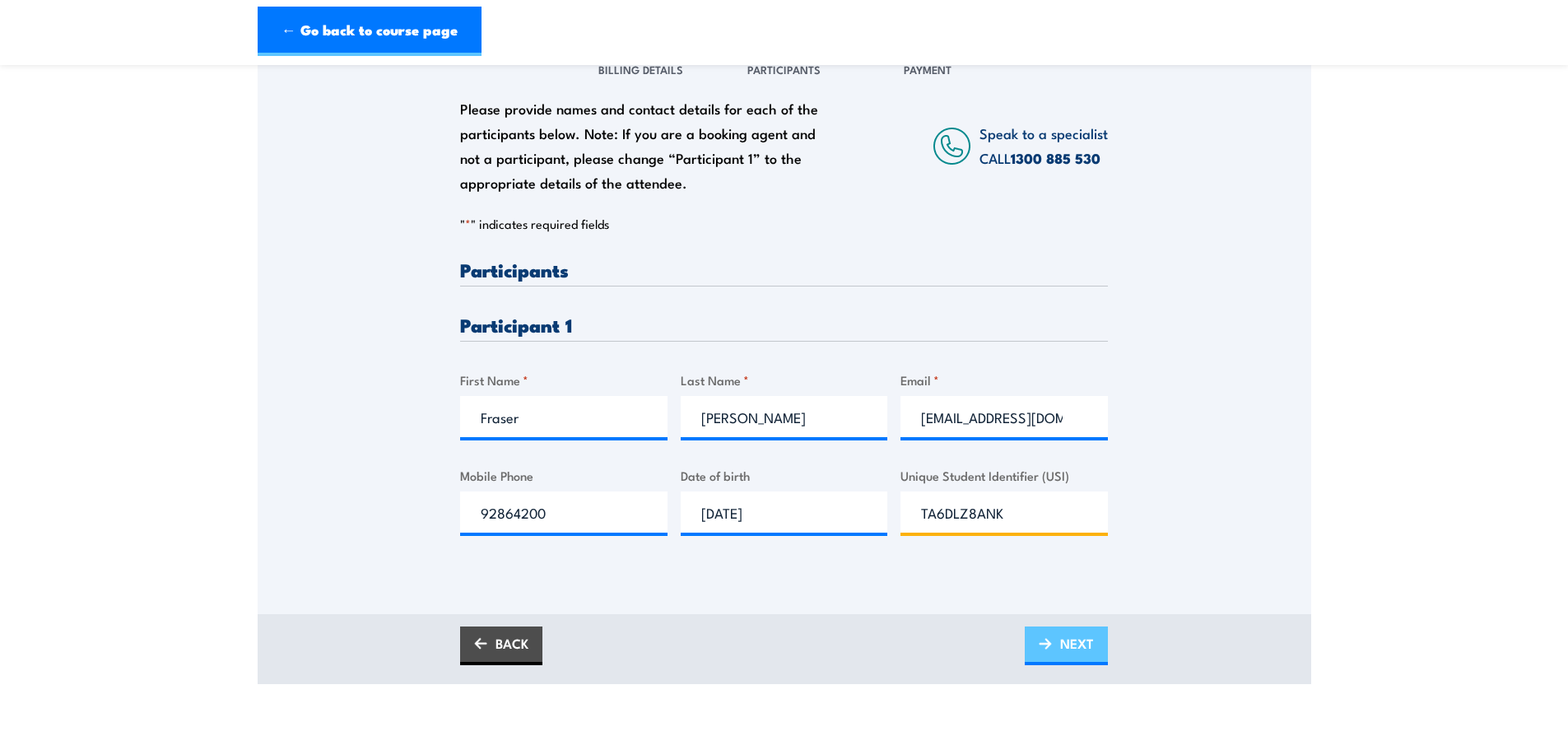
type input "TA6DLZ8ANK"
click at [1062, 636] on span "NEXT" at bounding box center [1076, 643] width 33 height 44
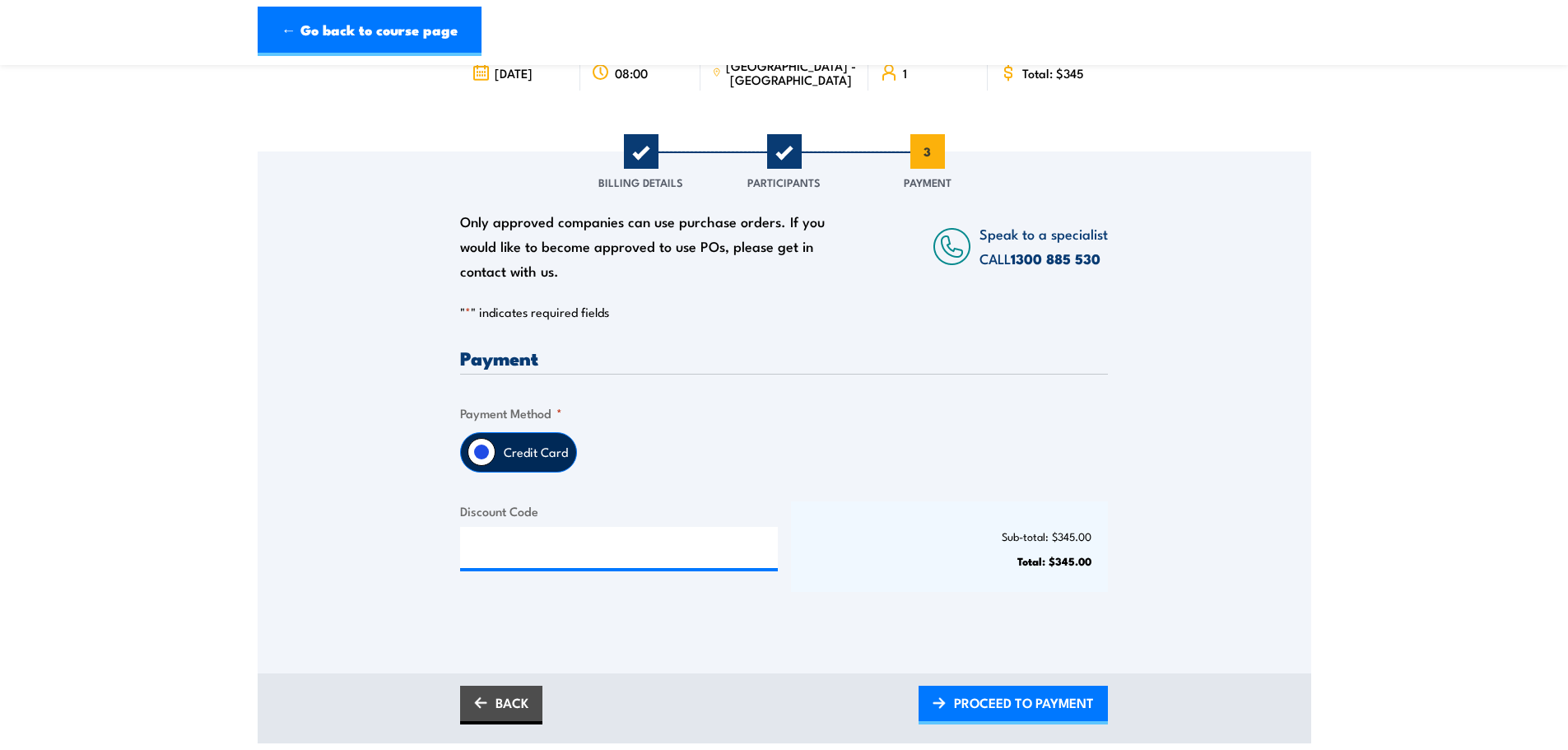
scroll to position [165, 0]
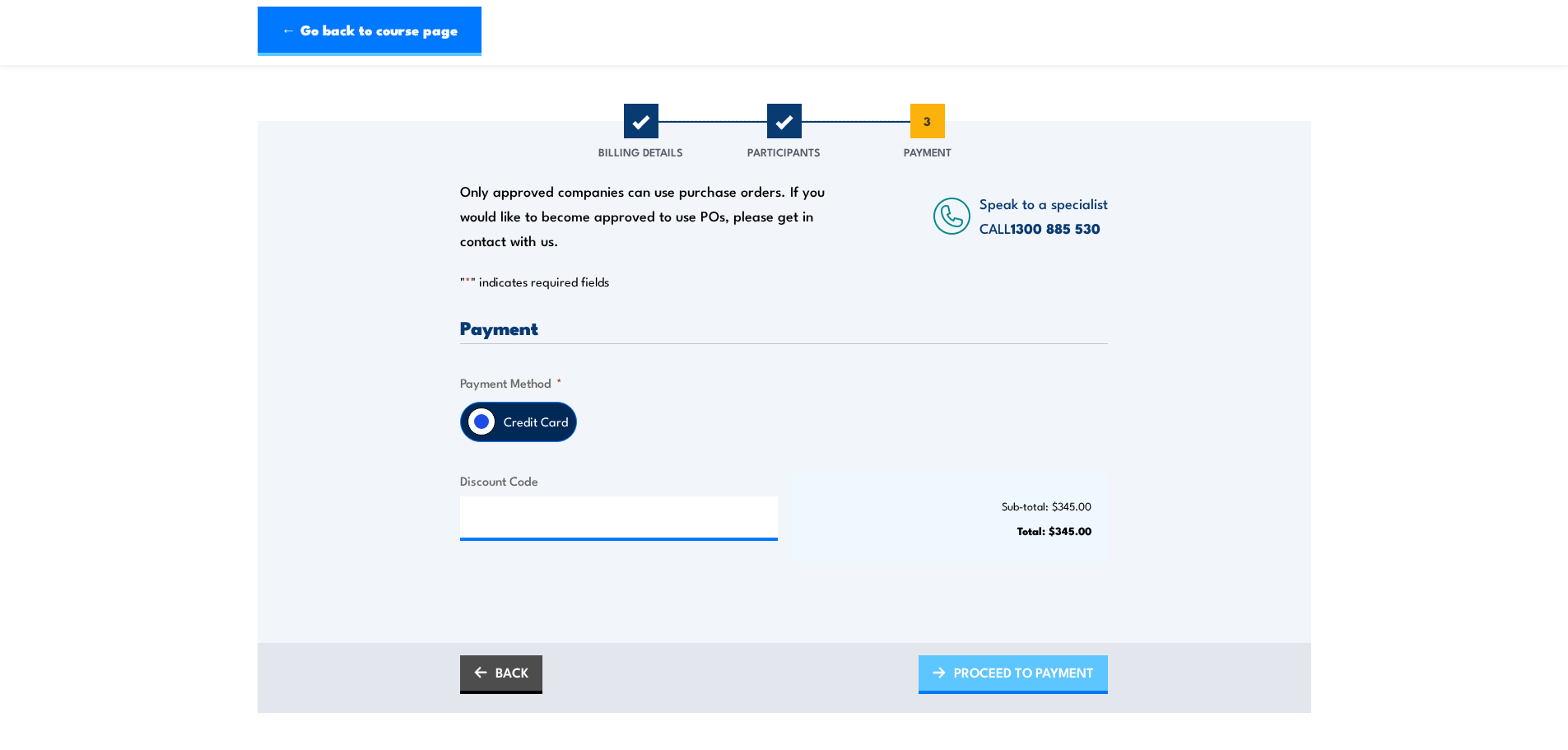
click at [993, 672] on span "PROCEED TO PAYMENT" at bounding box center [1024, 672] width 140 height 44
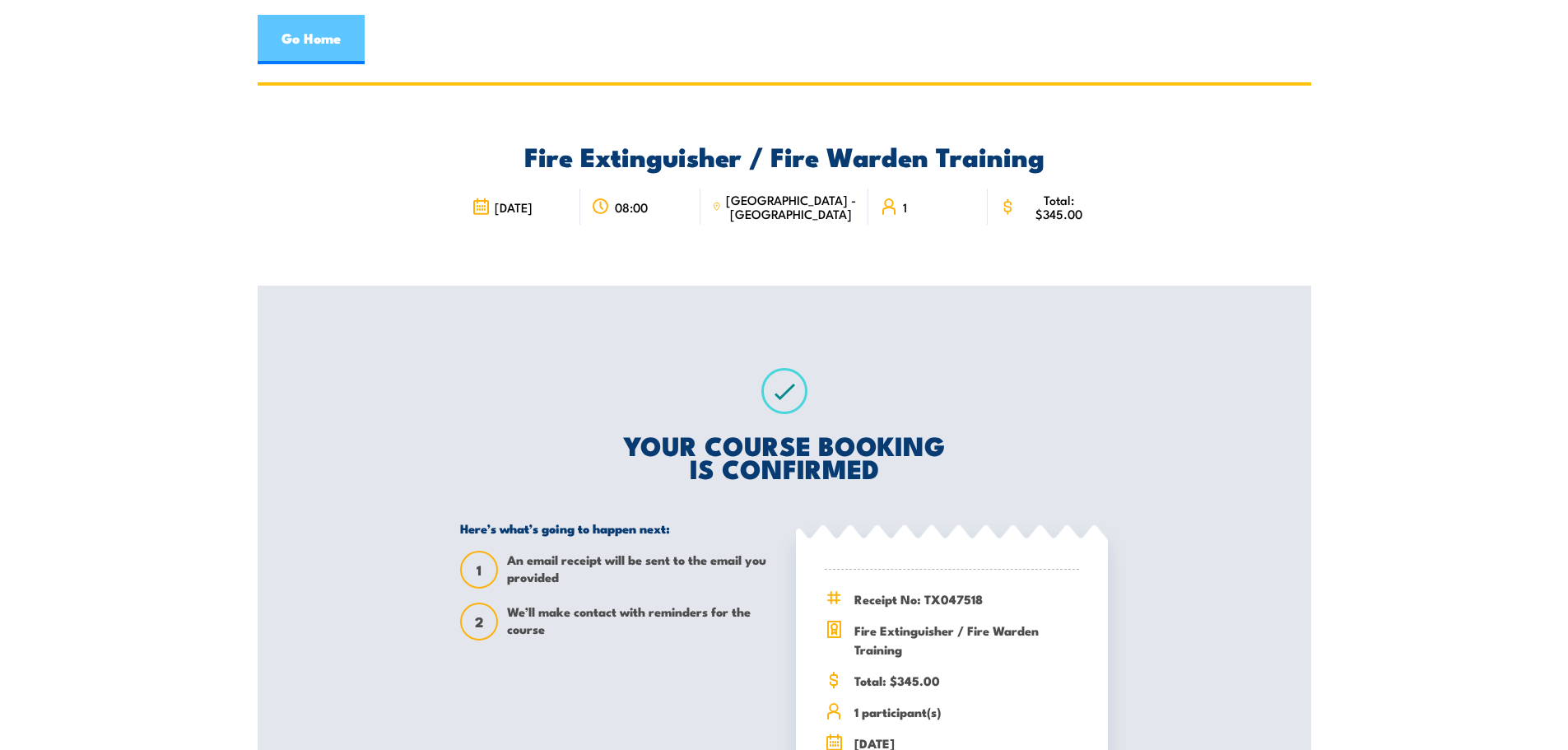
click at [314, 44] on link "Go Home" at bounding box center [311, 40] width 107 height 49
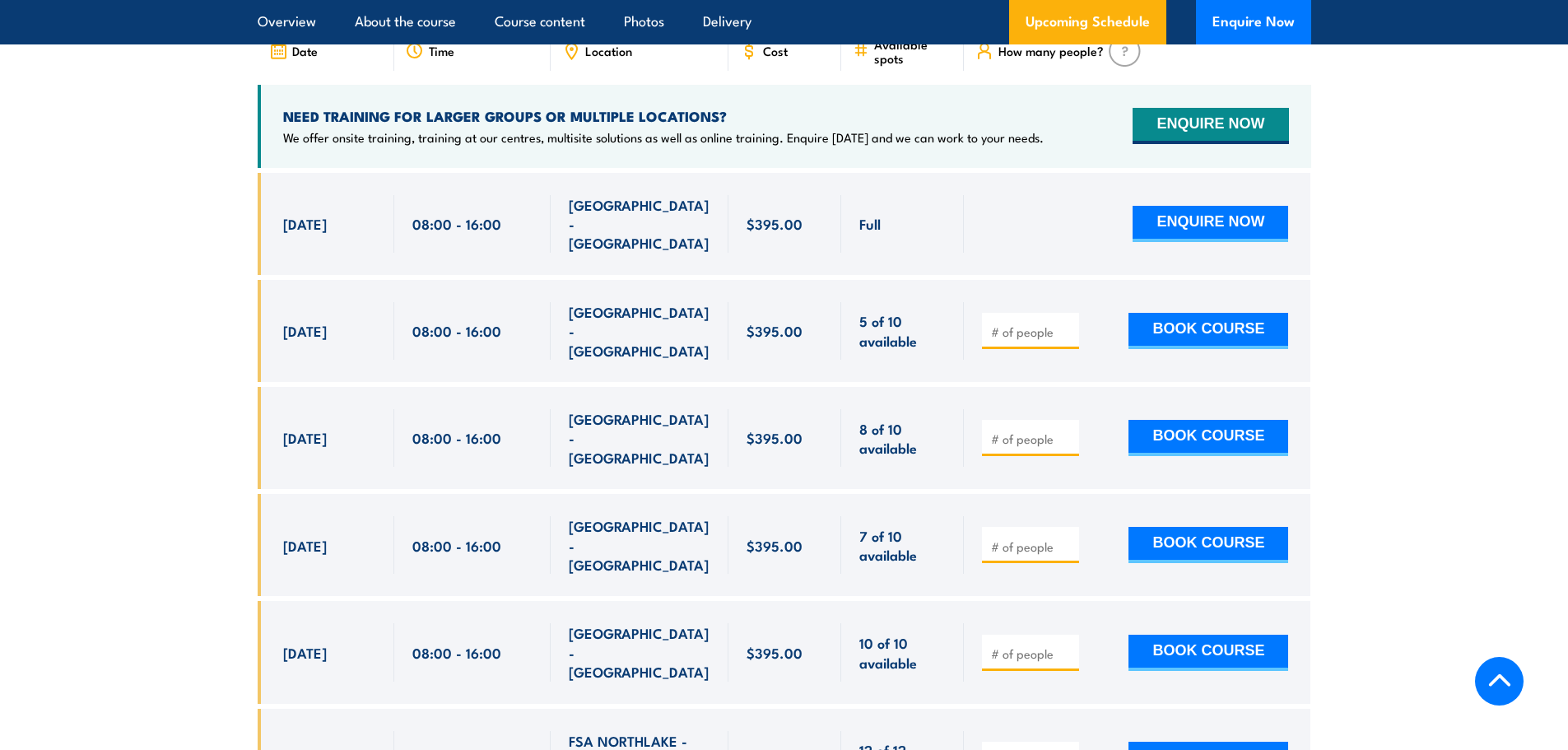
click at [1024, 331] on input "number" at bounding box center [1032, 331] width 83 height 16
type input "1"
click at [1212, 332] on button "BOOK COURSE" at bounding box center [1208, 331] width 160 height 36
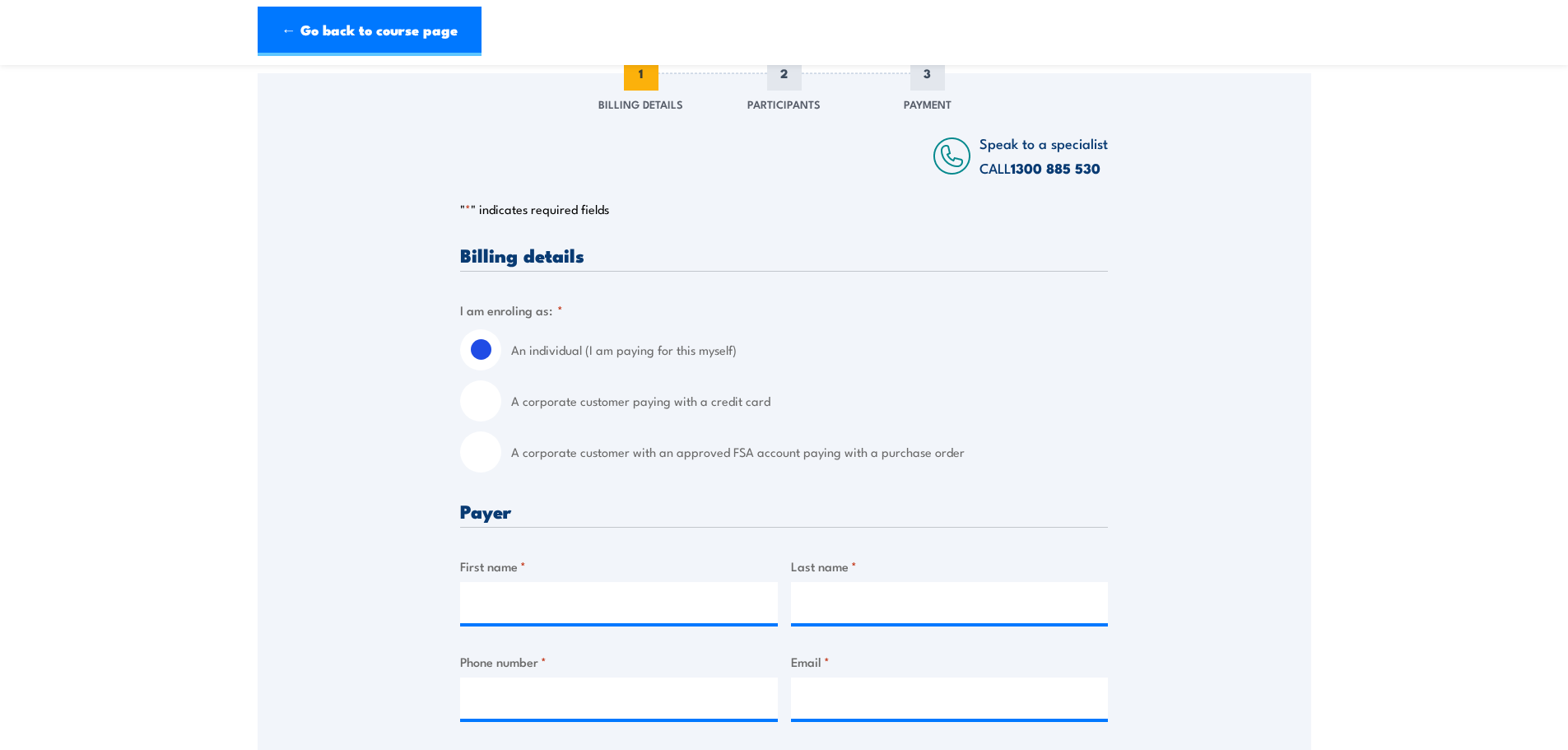
scroll to position [247, 0]
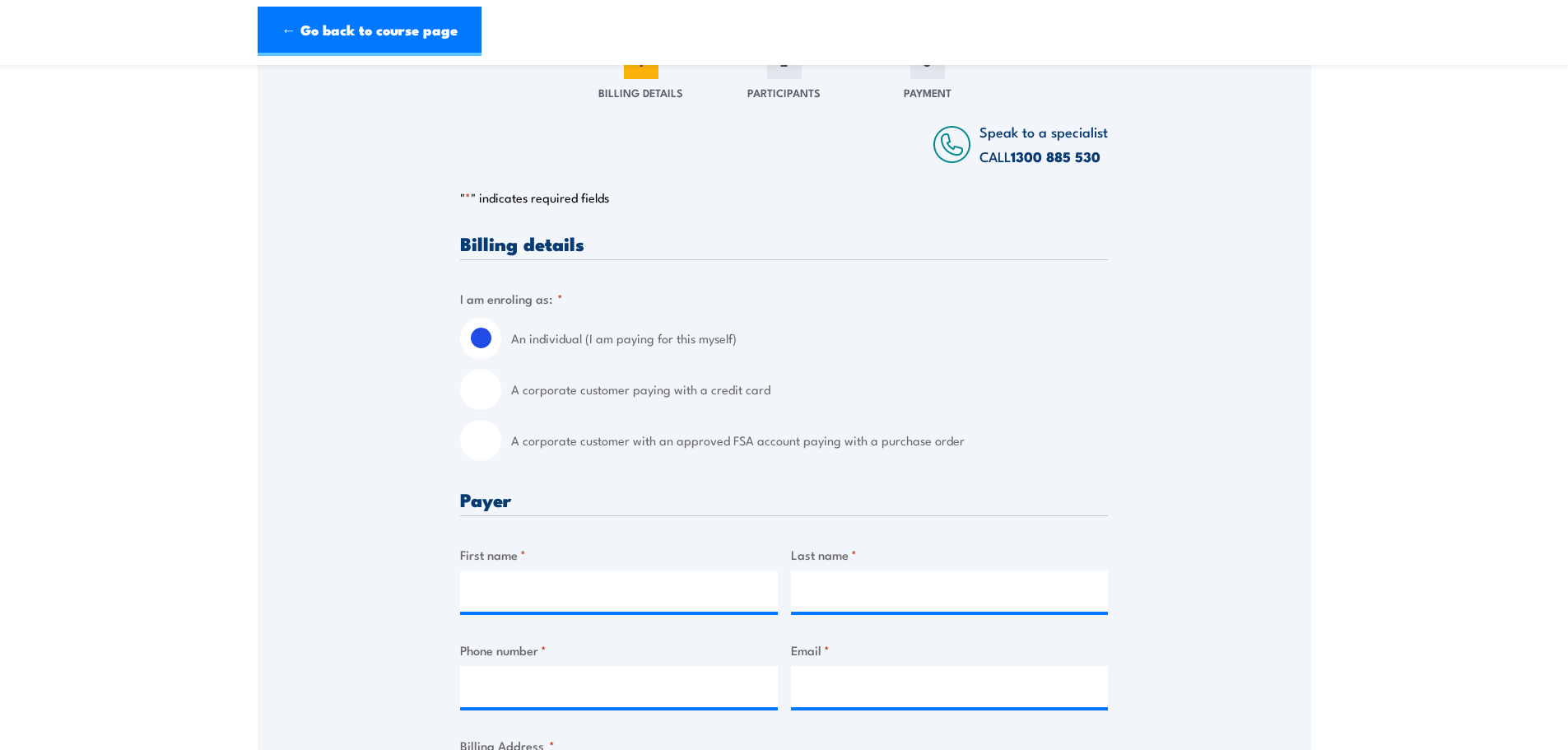
click at [482, 390] on input "A corporate customer paying with a credit card" at bounding box center [480, 389] width 41 height 41
radio input "true"
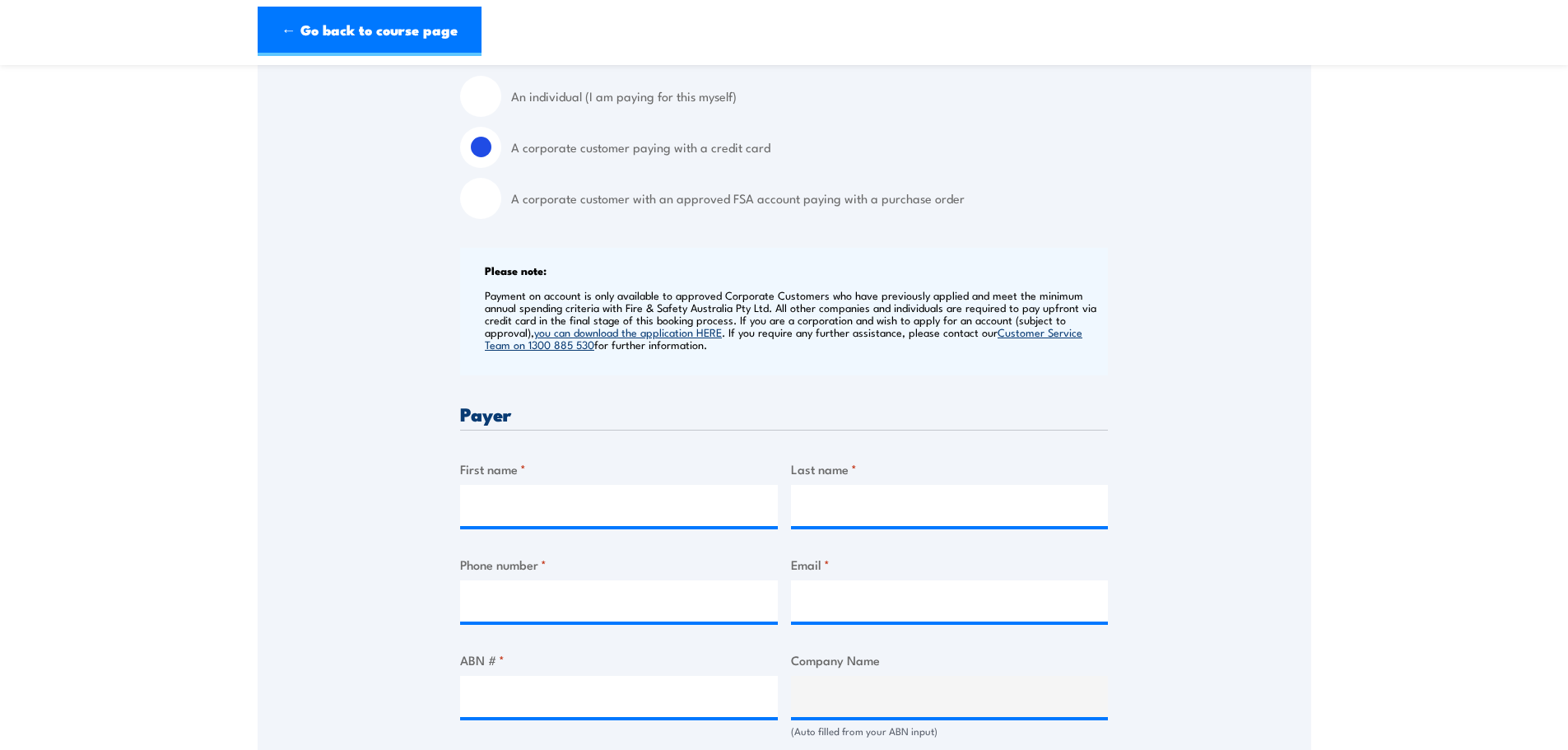
scroll to position [577, 0]
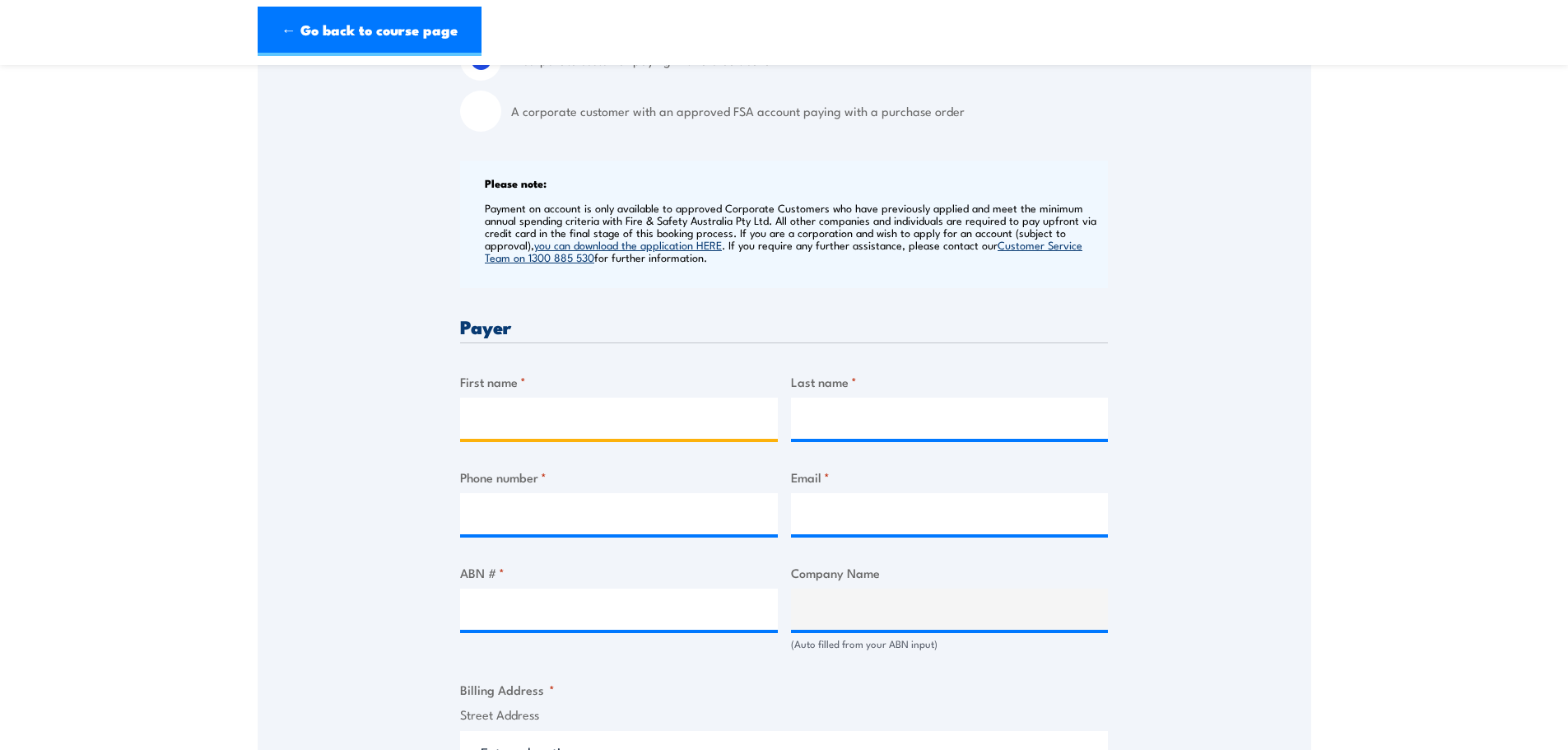
click at [539, 424] on input "First name *" at bounding box center [619, 418] width 318 height 41
type input "Ken"
type input "Craig"
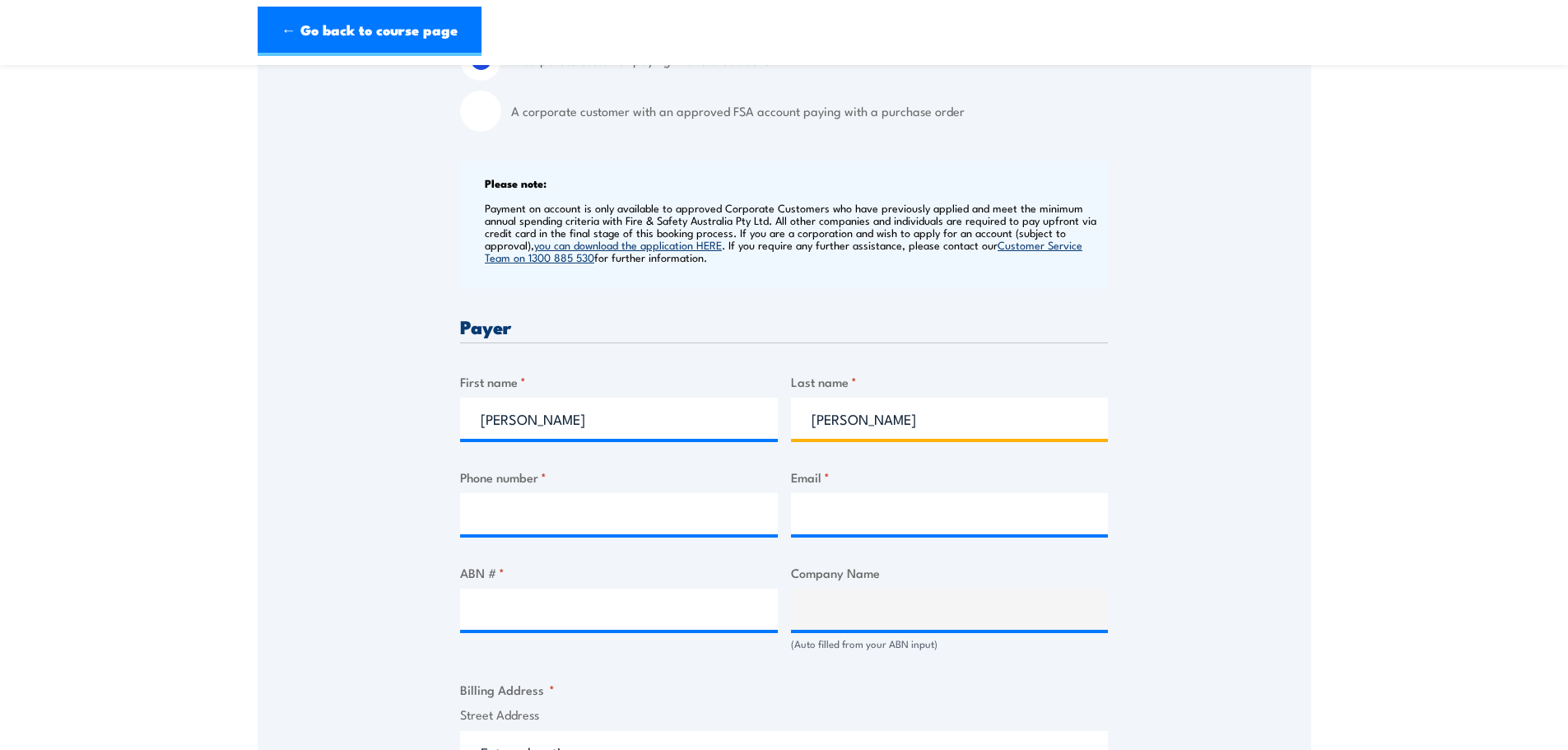
type input "92864200"
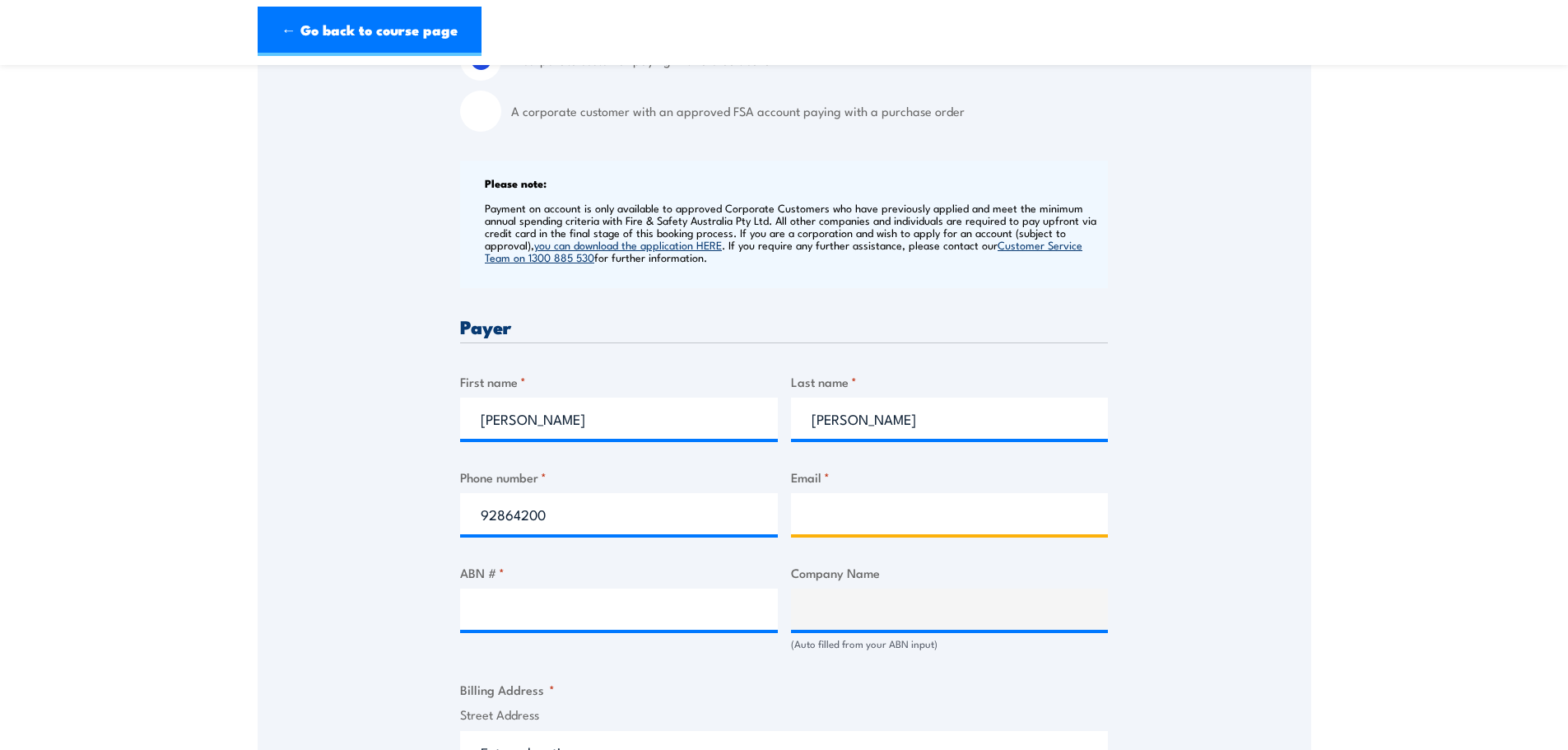
type input "scaffolding@diamondhire.com.au"
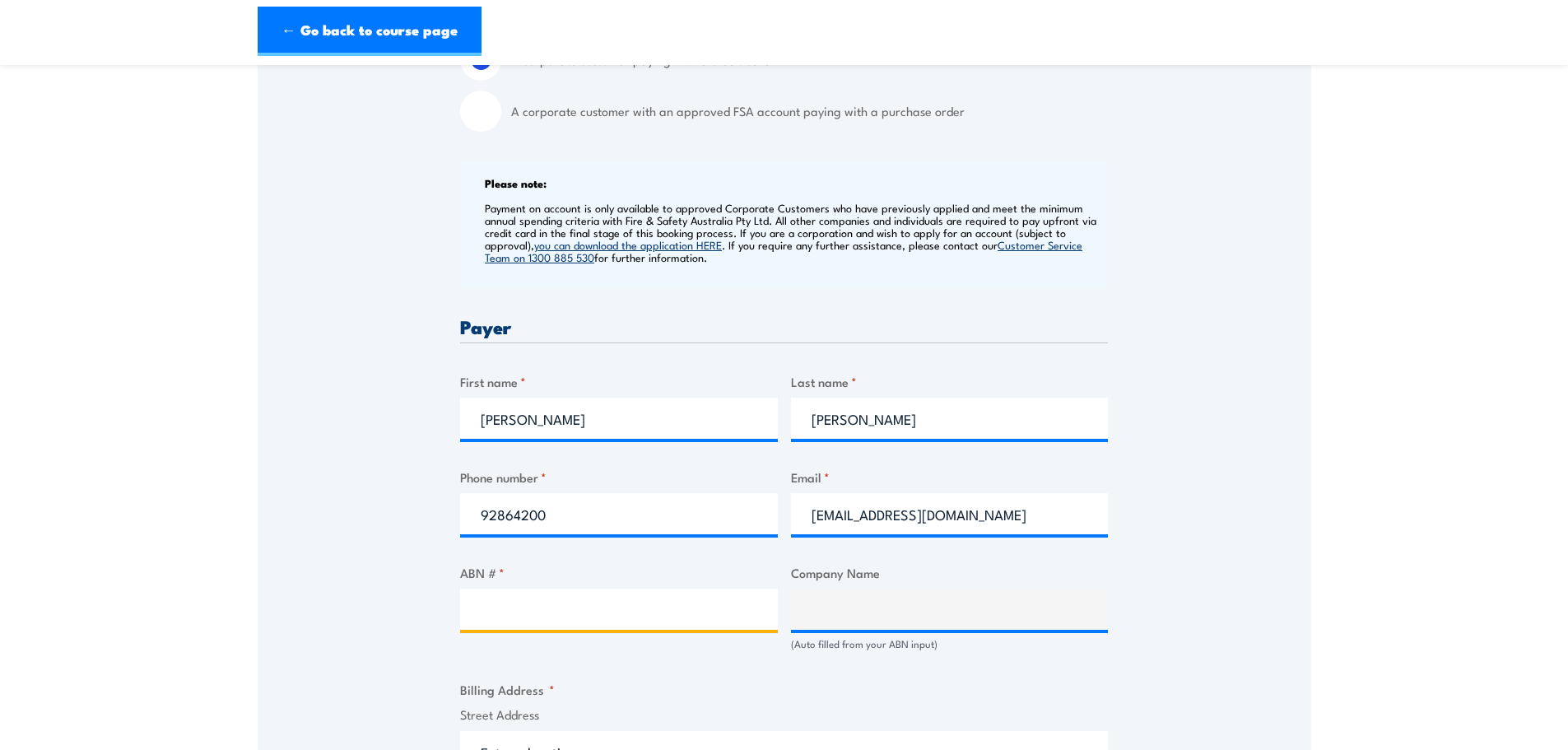
click at [630, 607] on input "ABN # *" at bounding box center [619, 609] width 318 height 41
type input "37303972719"
type input "CRAIG FAMILY TRUST & THE ROBERTS TRUST"
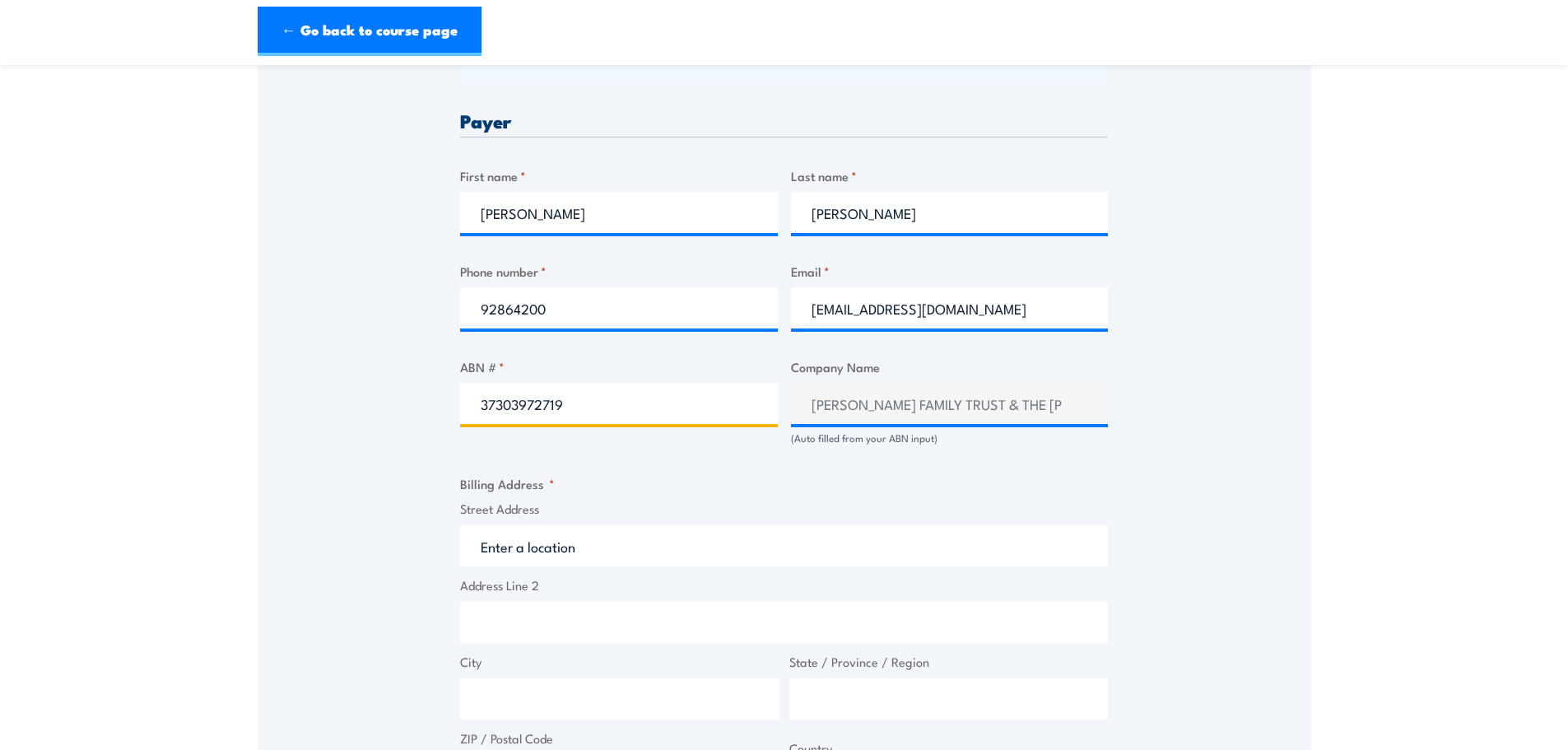
scroll to position [823, 0]
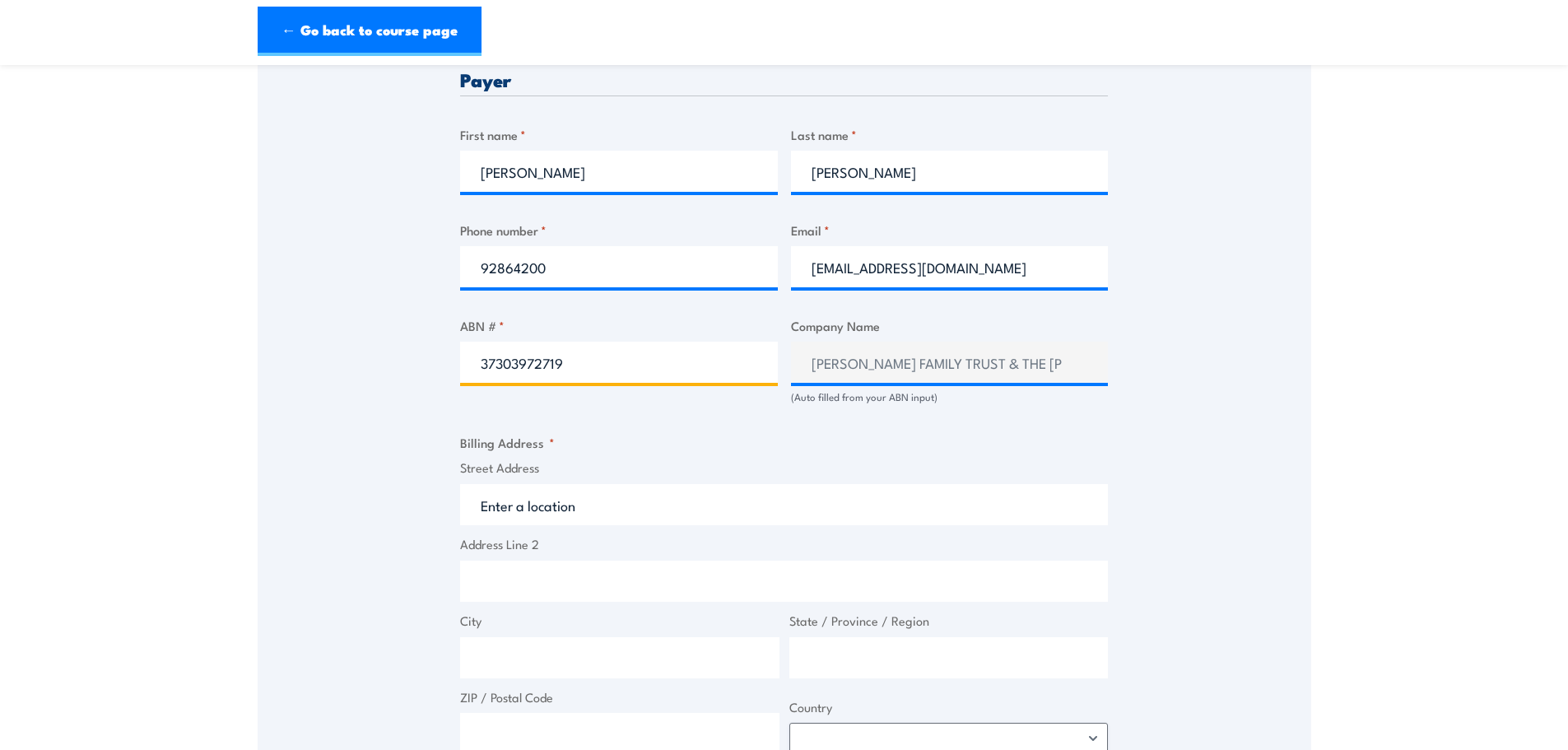
type input "37303972719"
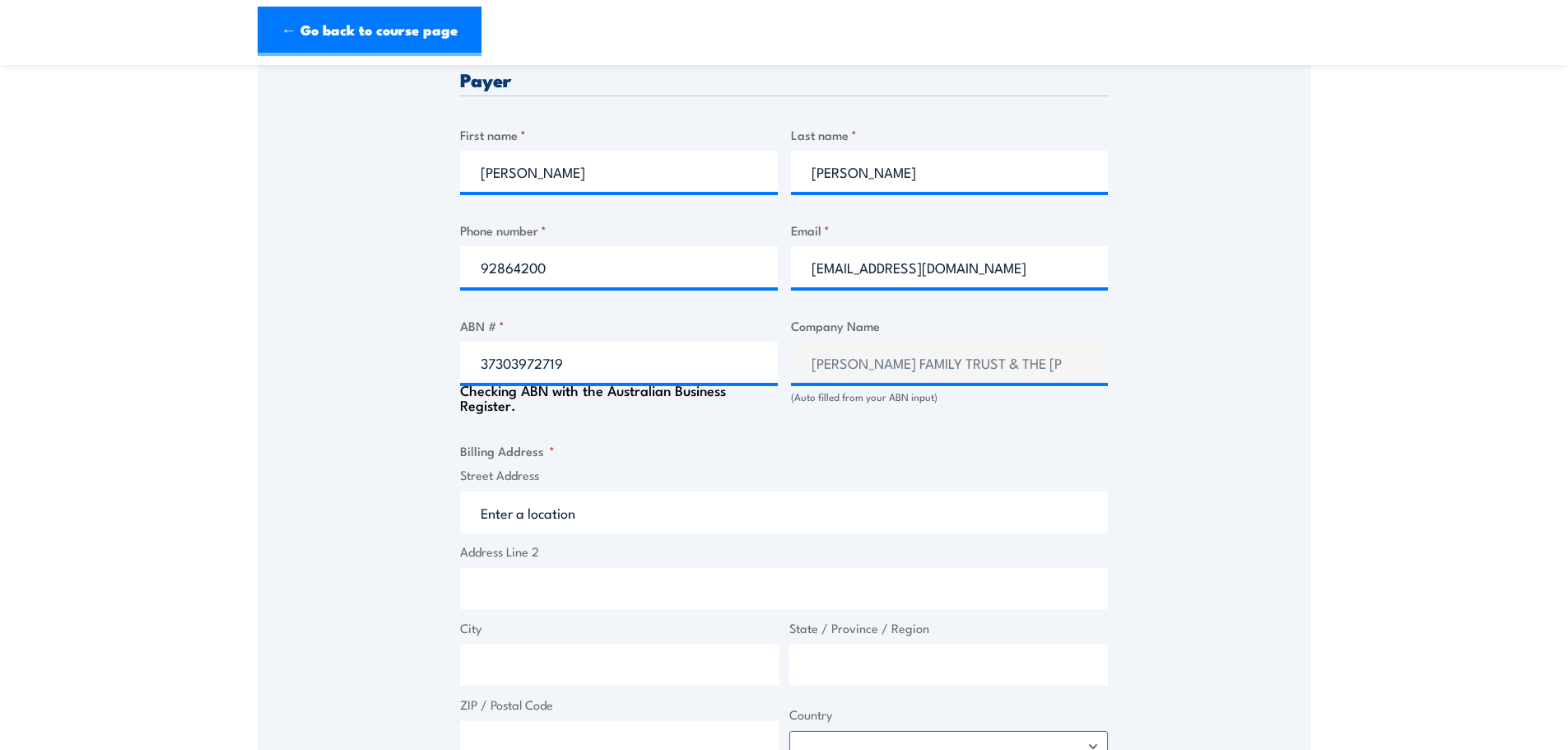
click at [637, 498] on input "Street Address" at bounding box center [784, 511] width 648 height 41
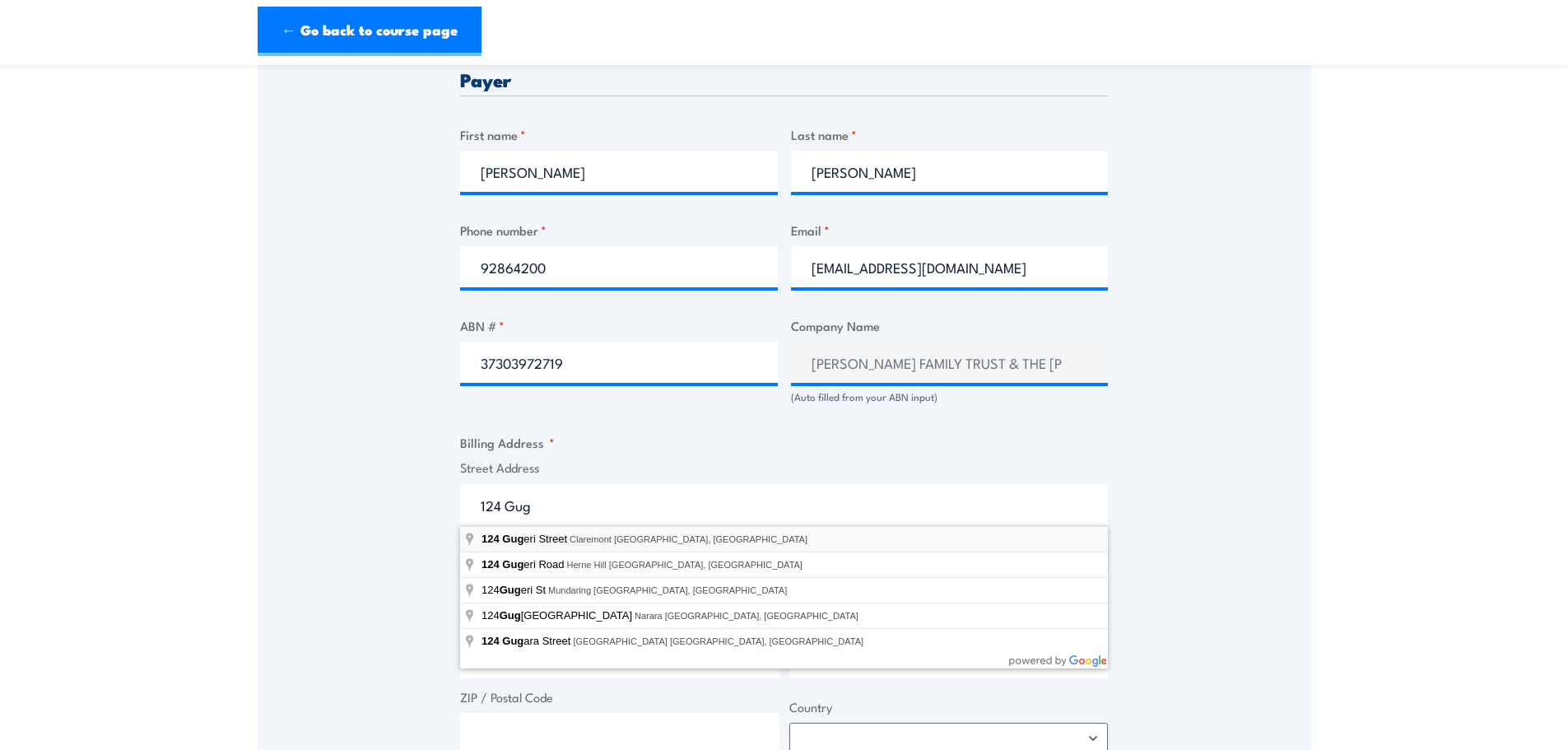
type input "124 Gugeri Street, Claremont WA, Australia"
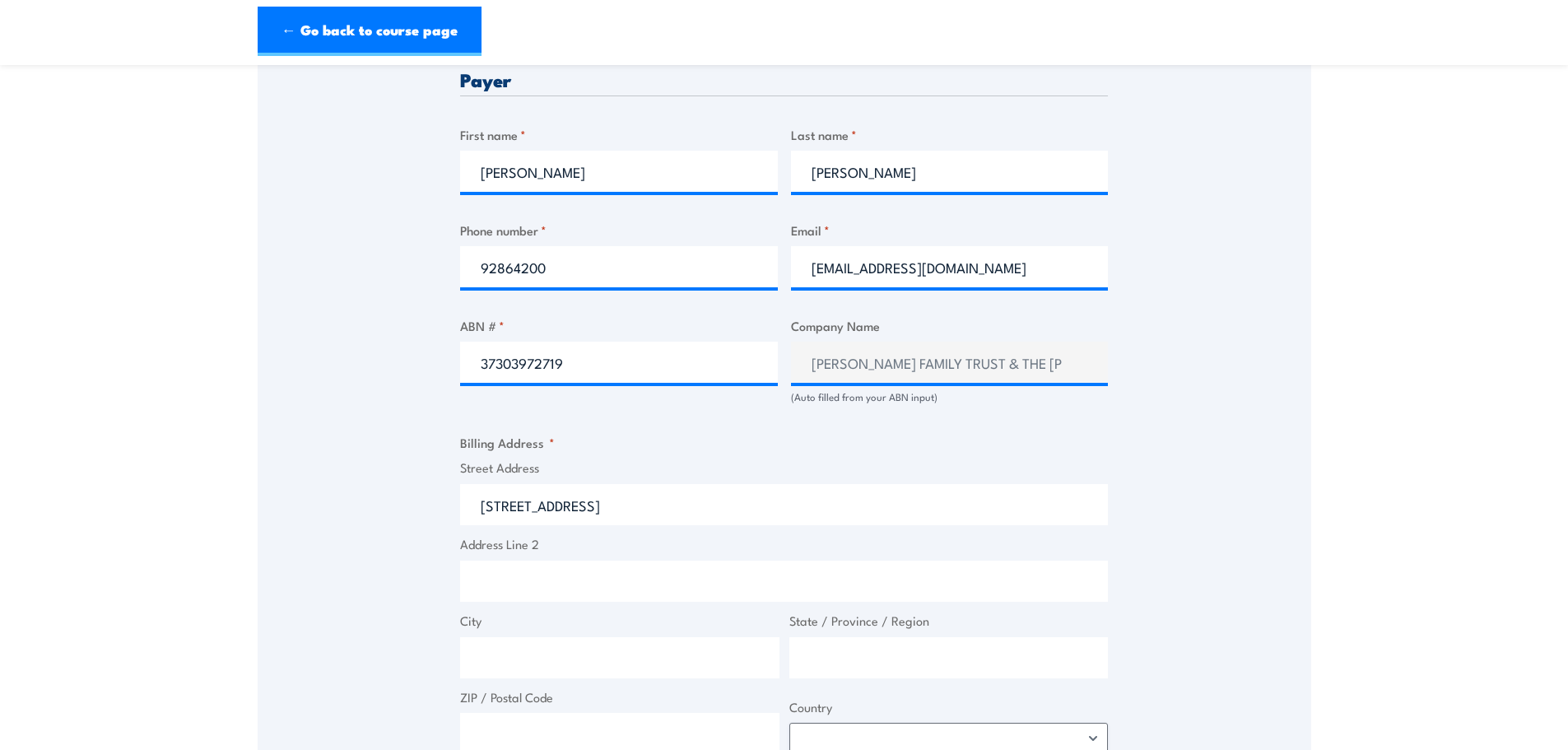
type input "124 Gugeri St"
type input "Claremont"
type input "Western Australia"
type input "6010"
select select "Australia"
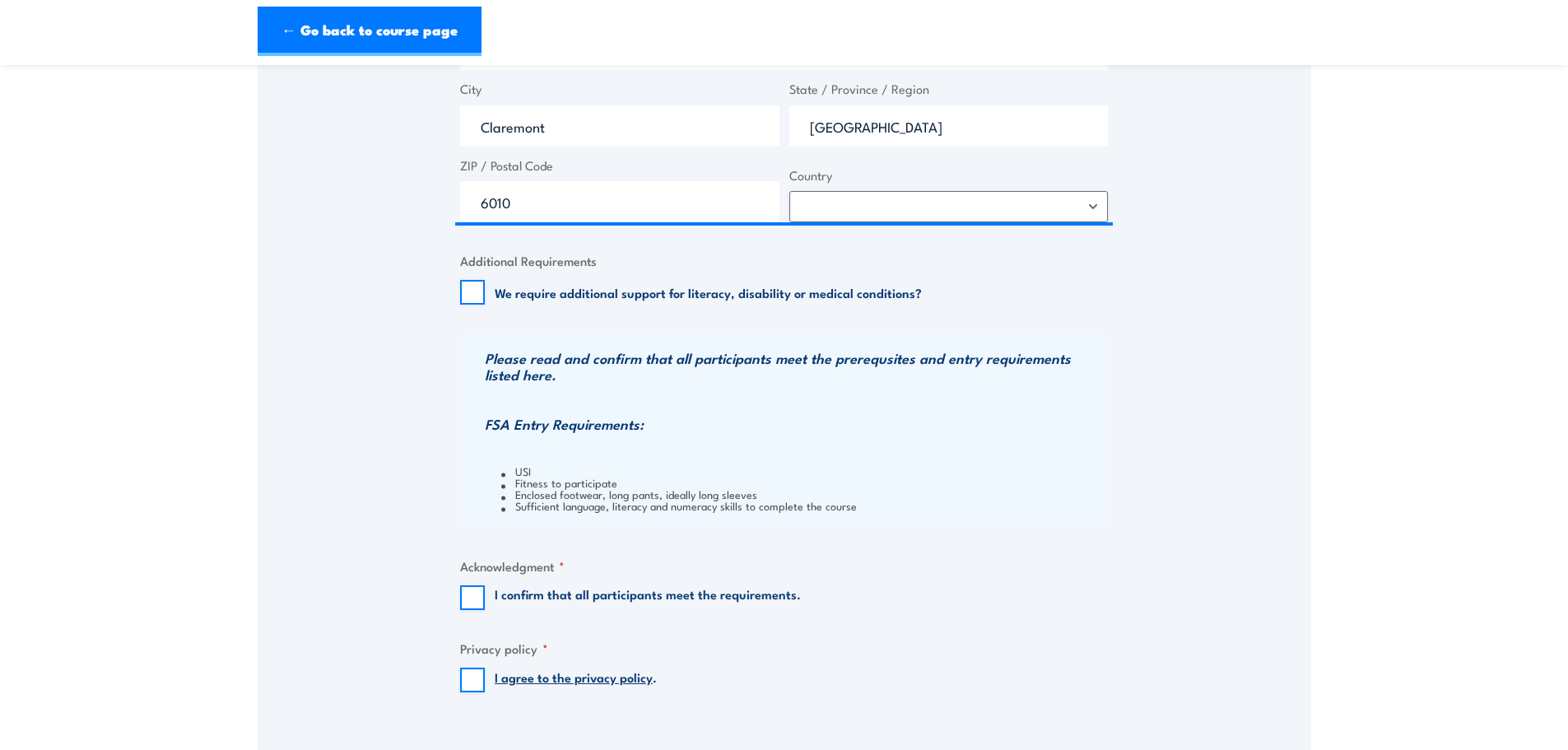
scroll to position [1400, 0]
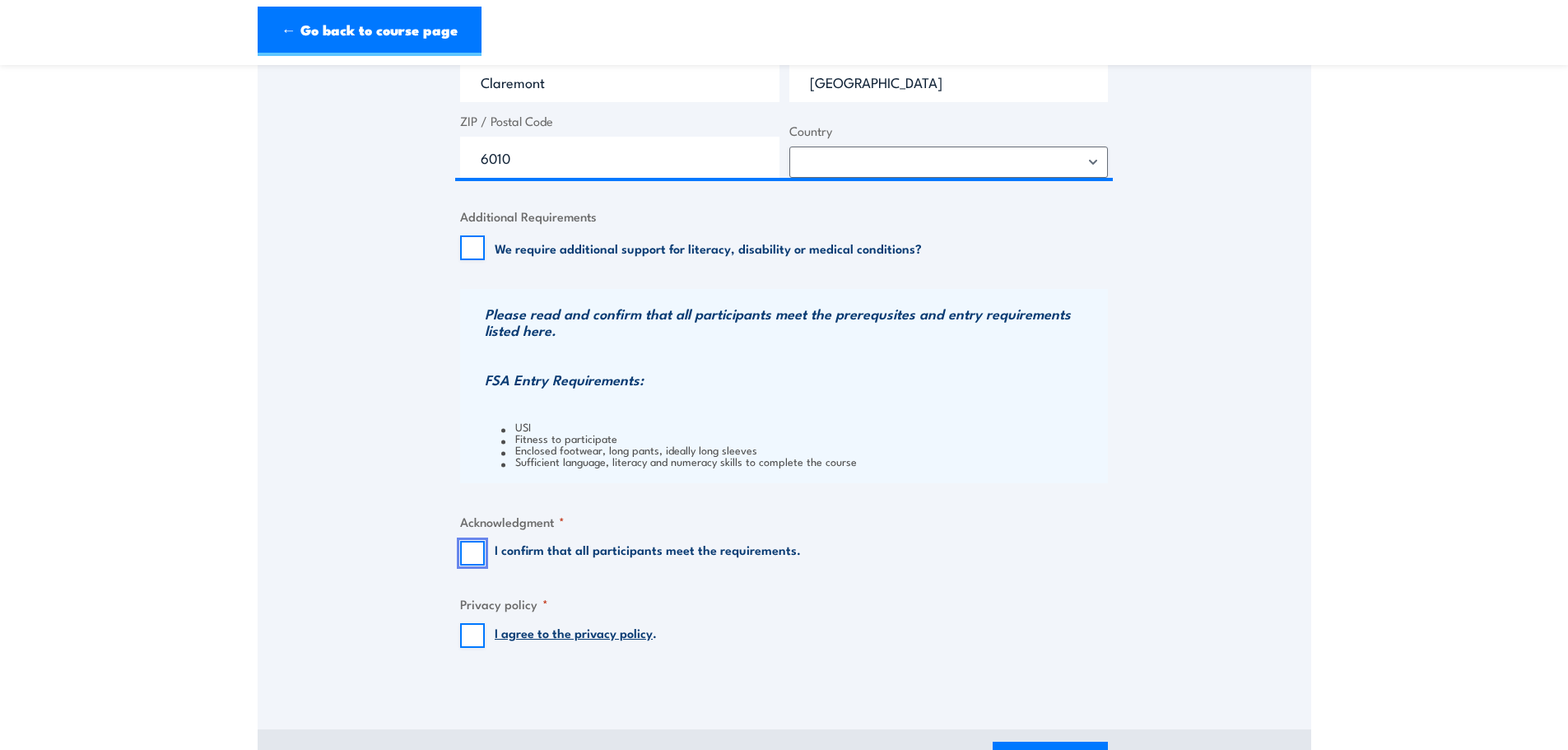
click at [472, 553] on input "I confirm that all participants meet the requirements." at bounding box center [473, 553] width 25 height 25
checkbox input "true"
click at [469, 632] on input "I agree to the privacy policy ." at bounding box center [473, 636] width 25 height 25
checkbox input "true"
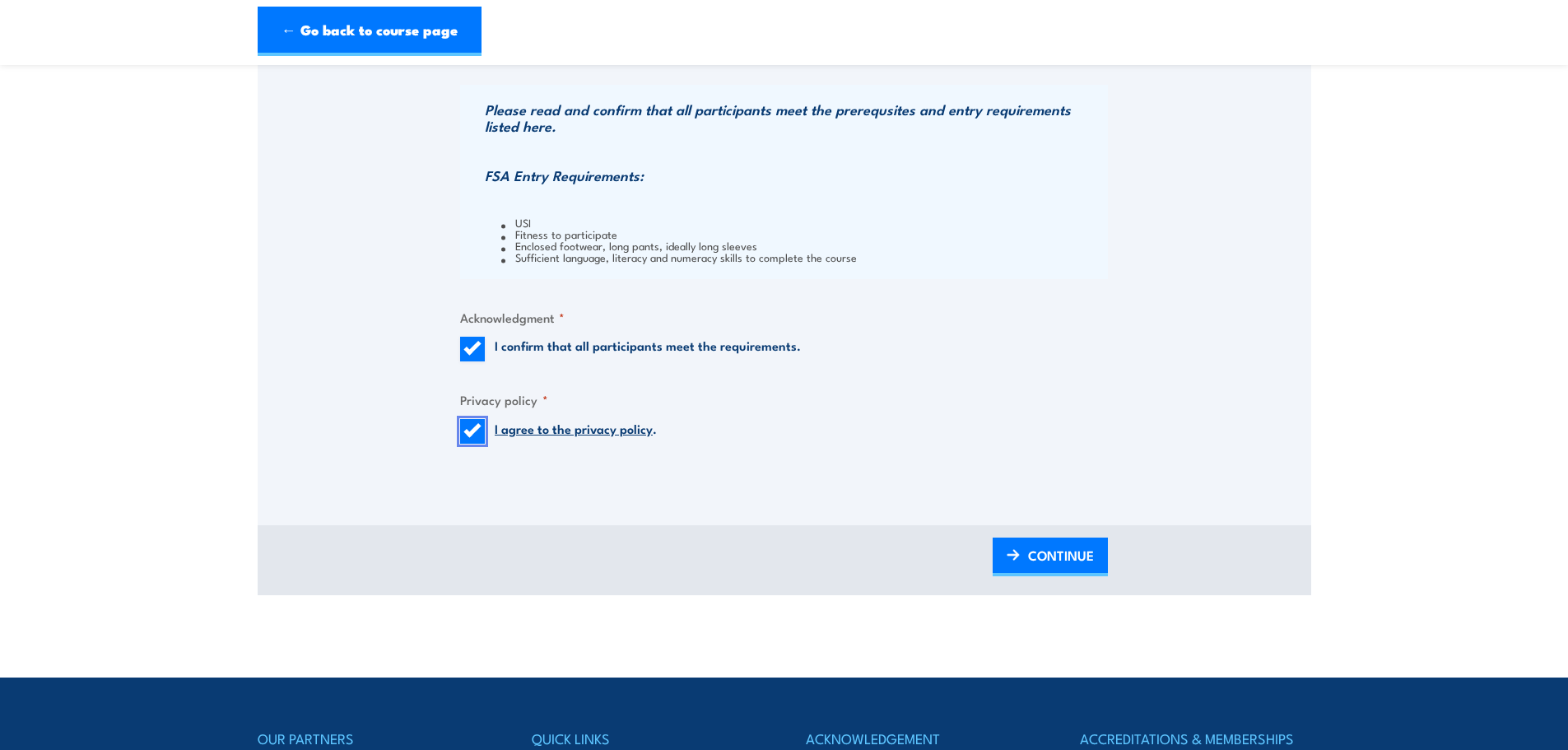
scroll to position [1647, 0]
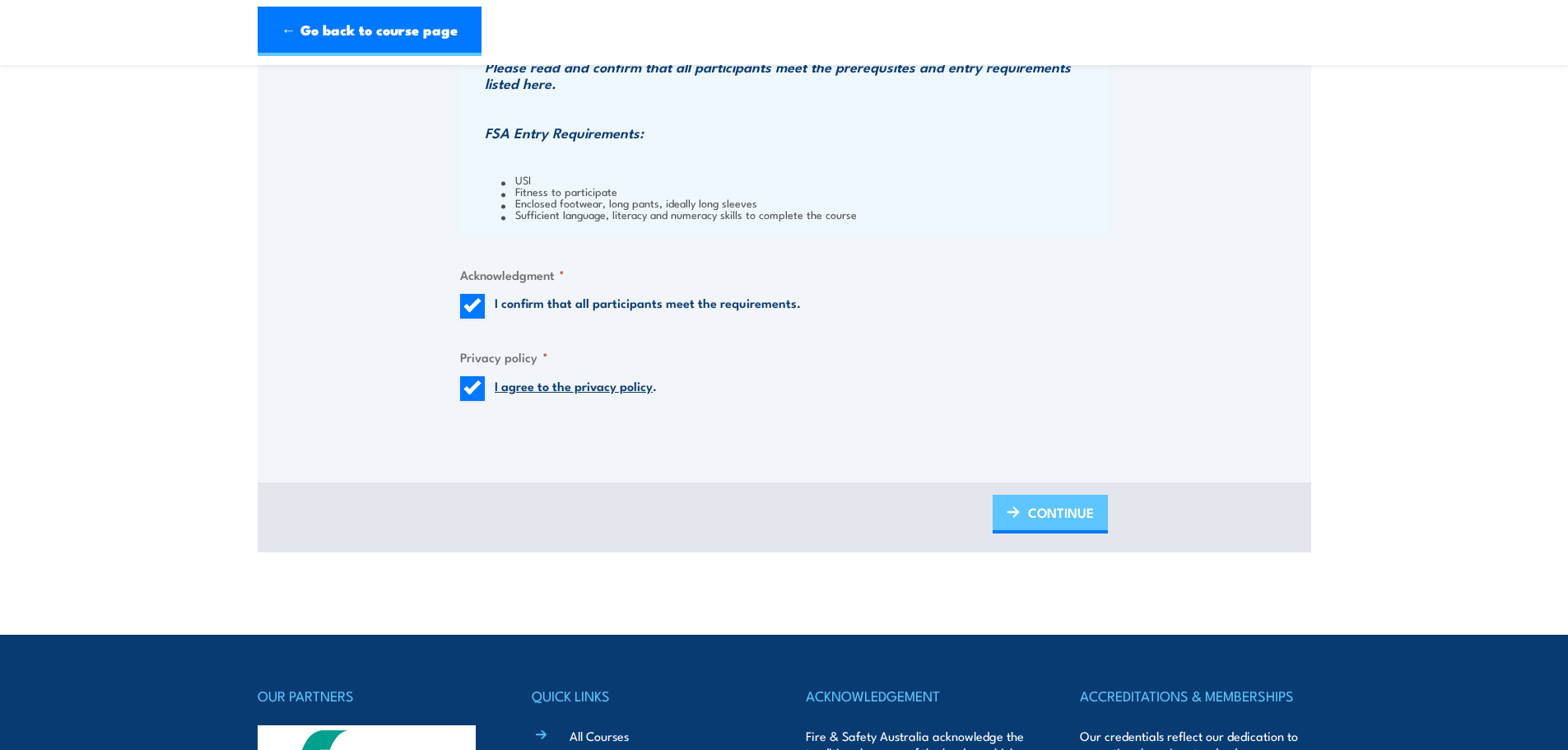
click at [1069, 515] on span "CONTINUE" at bounding box center [1061, 513] width 66 height 44
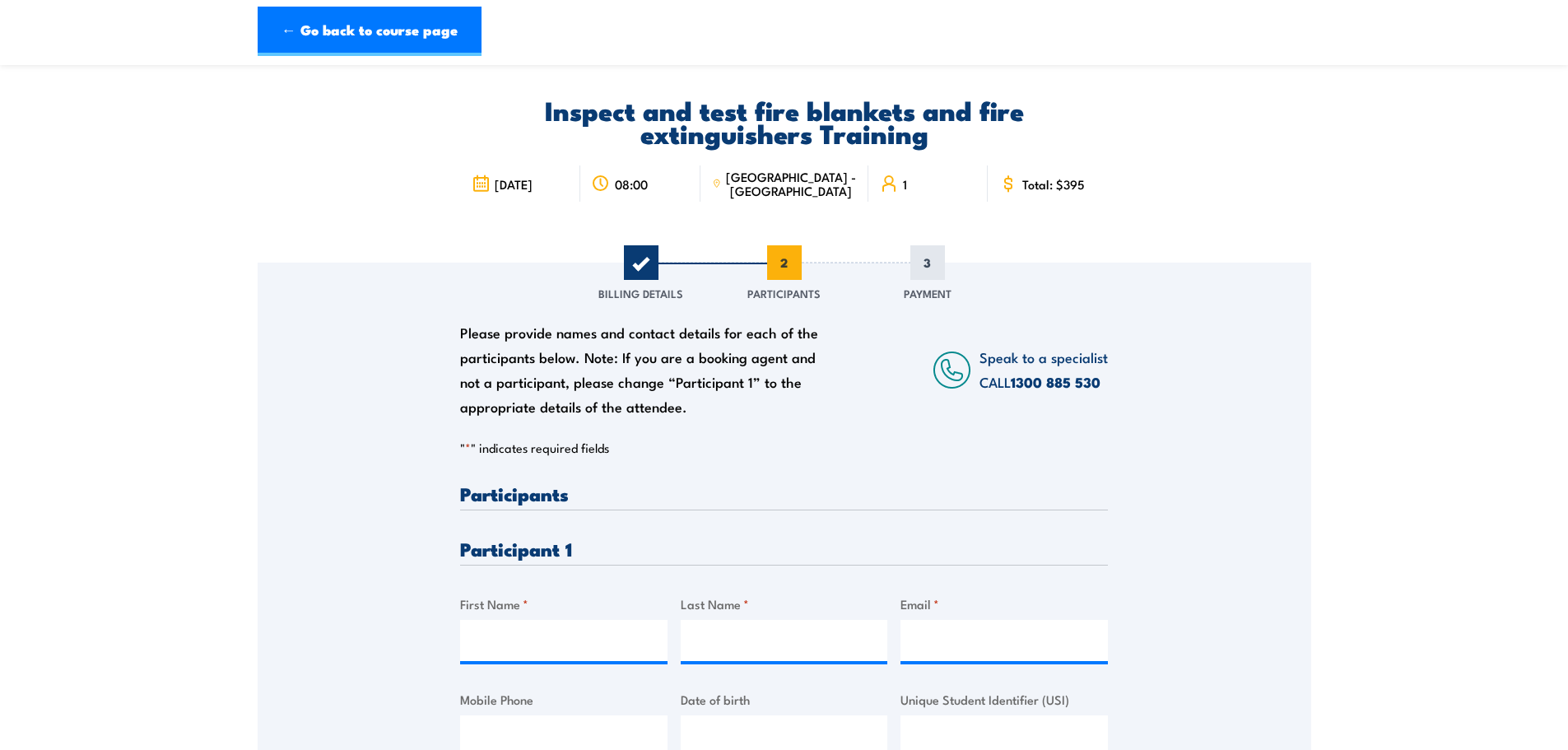
scroll to position [165, 0]
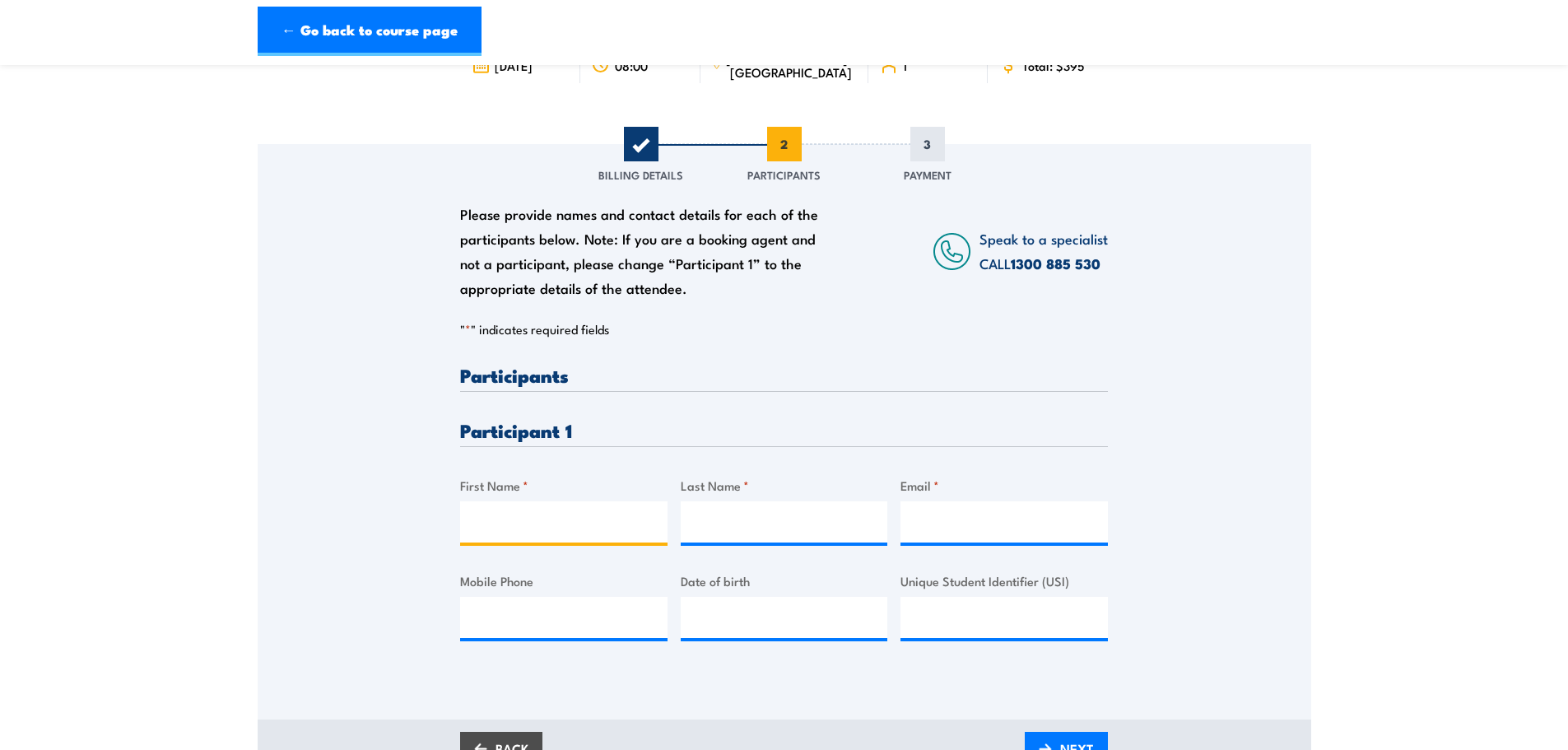
click at [565, 533] on input "First Name *" at bounding box center [564, 522] width 207 height 41
type input "Fraser"
type input "McKee"
type input "scaffolding@diamondhire.com.au"
type input "92864200"
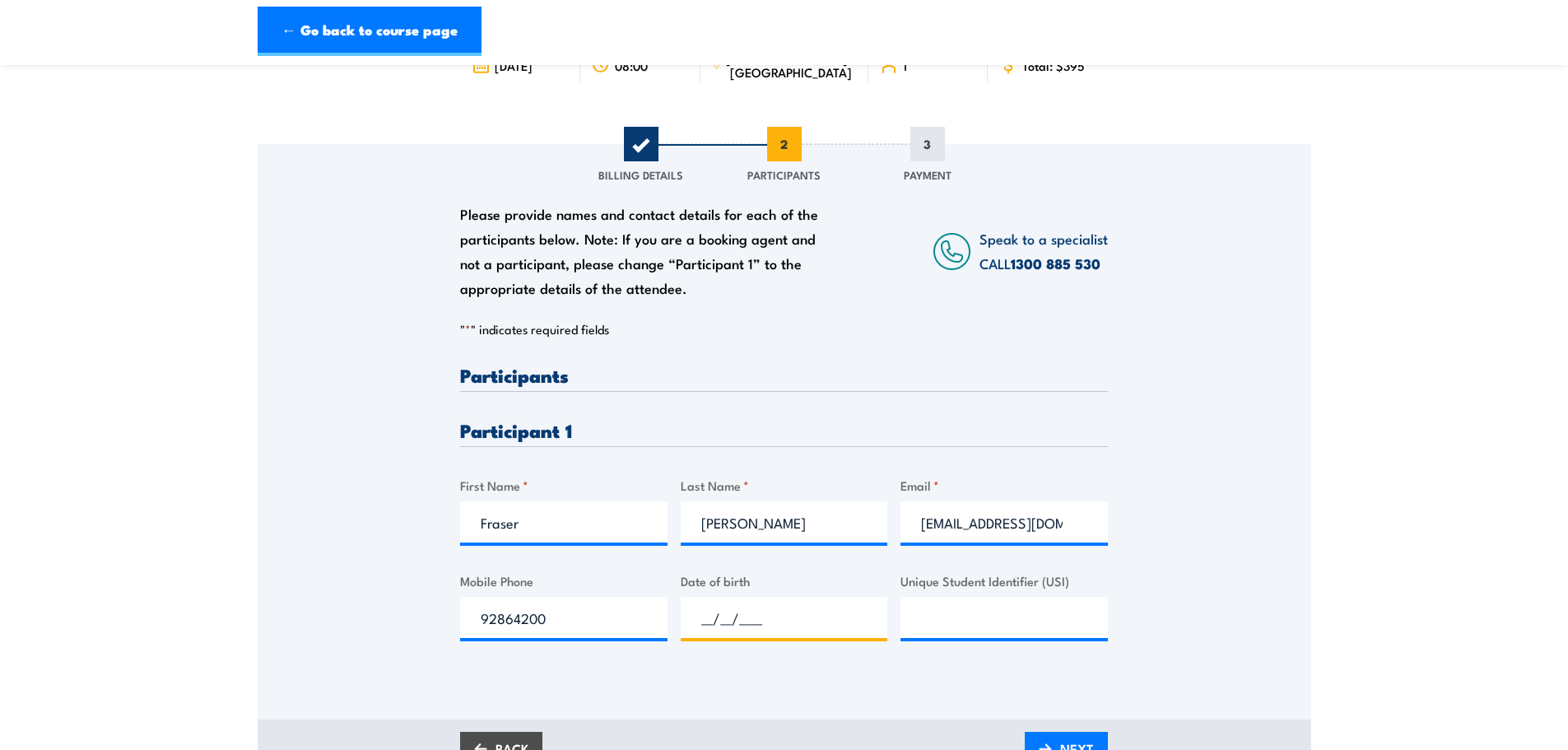
click at [771, 608] on input "__/__/____" at bounding box center [784, 617] width 207 height 41
type input "10/02/1993"
paste input "TA6DLZ8ANK"
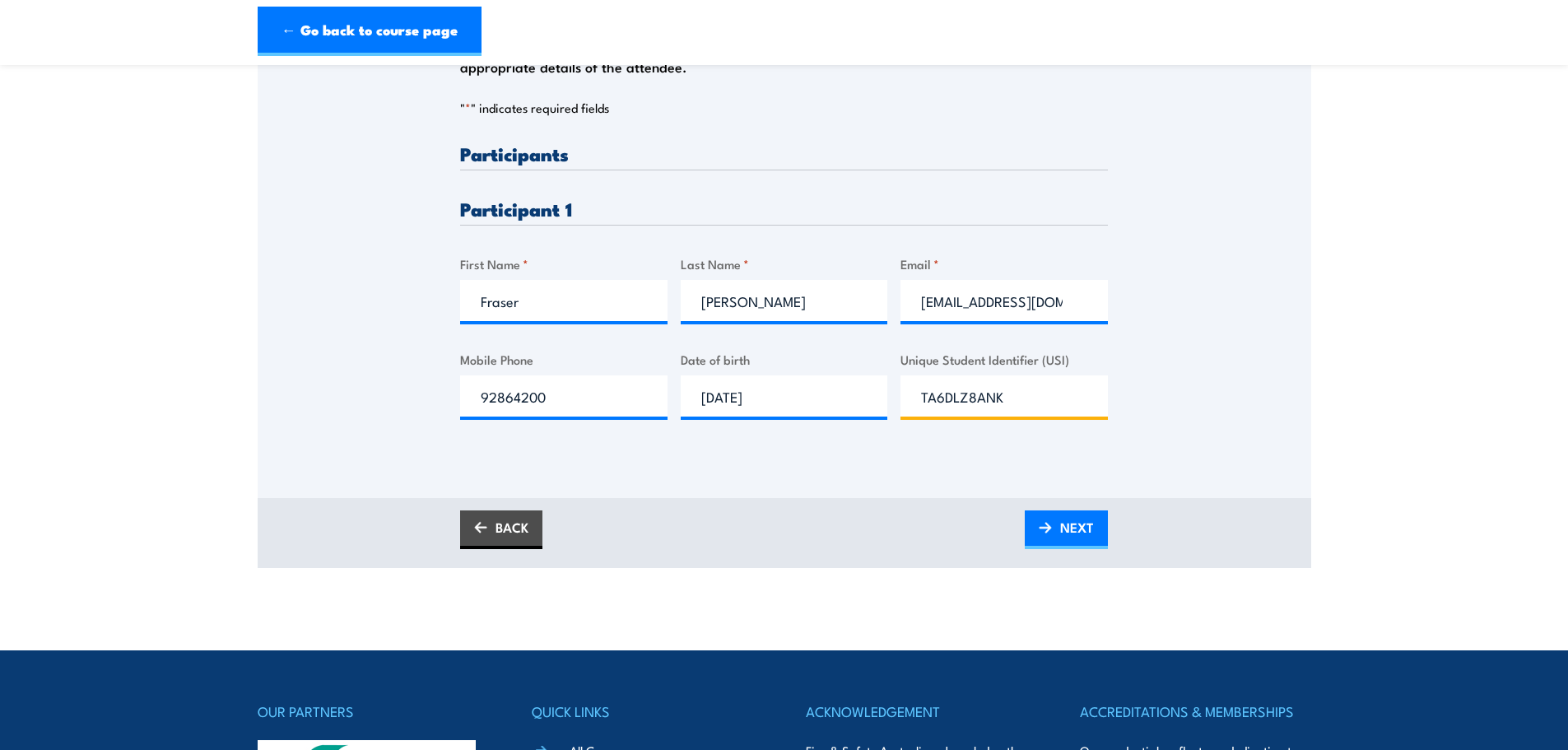
scroll to position [412, 0]
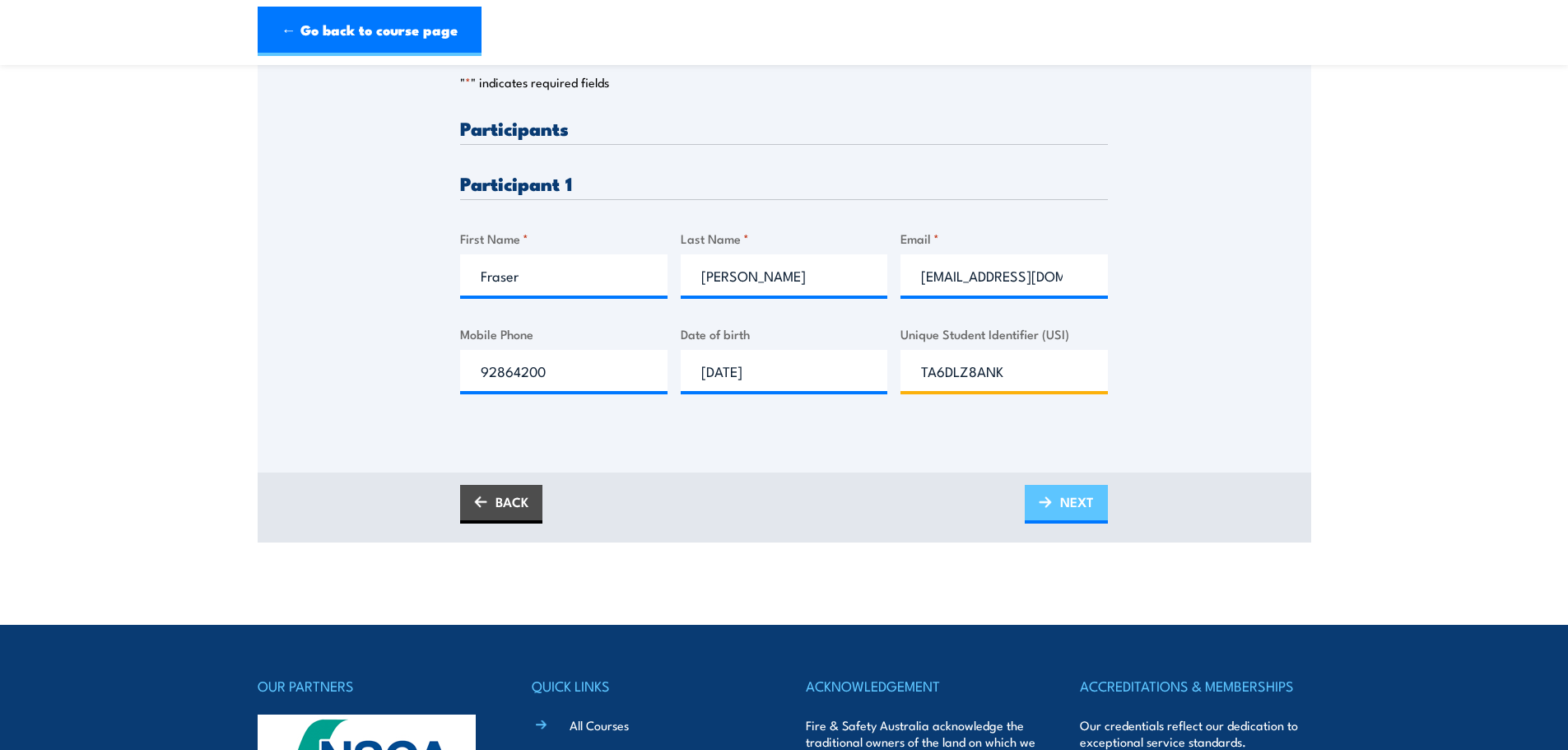
type input "TA6DLZ8ANK"
click at [1060, 494] on span "NEXT" at bounding box center [1076, 502] width 33 height 44
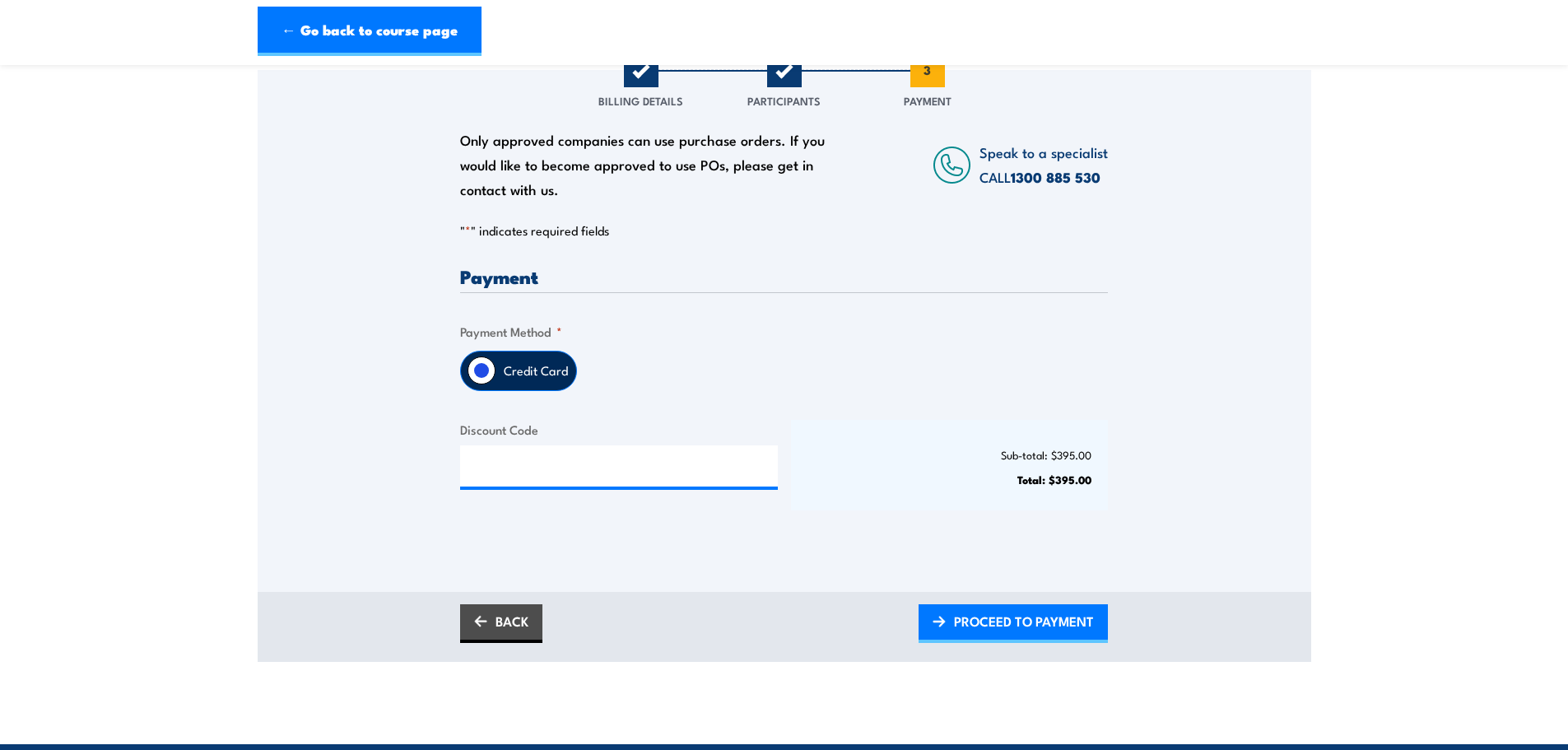
scroll to position [247, 0]
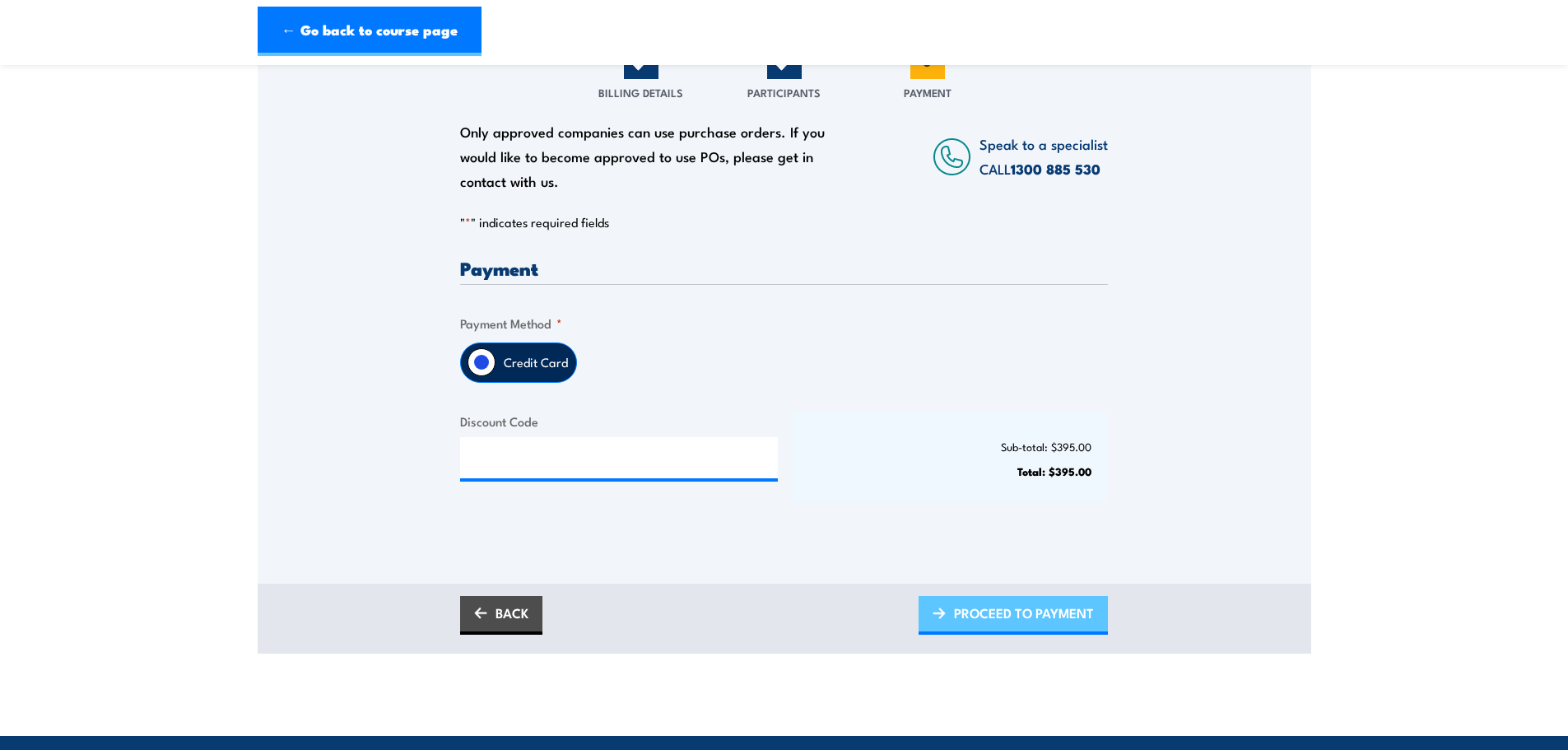
click at [1010, 611] on span "PROCEED TO PAYMENT" at bounding box center [1024, 613] width 140 height 44
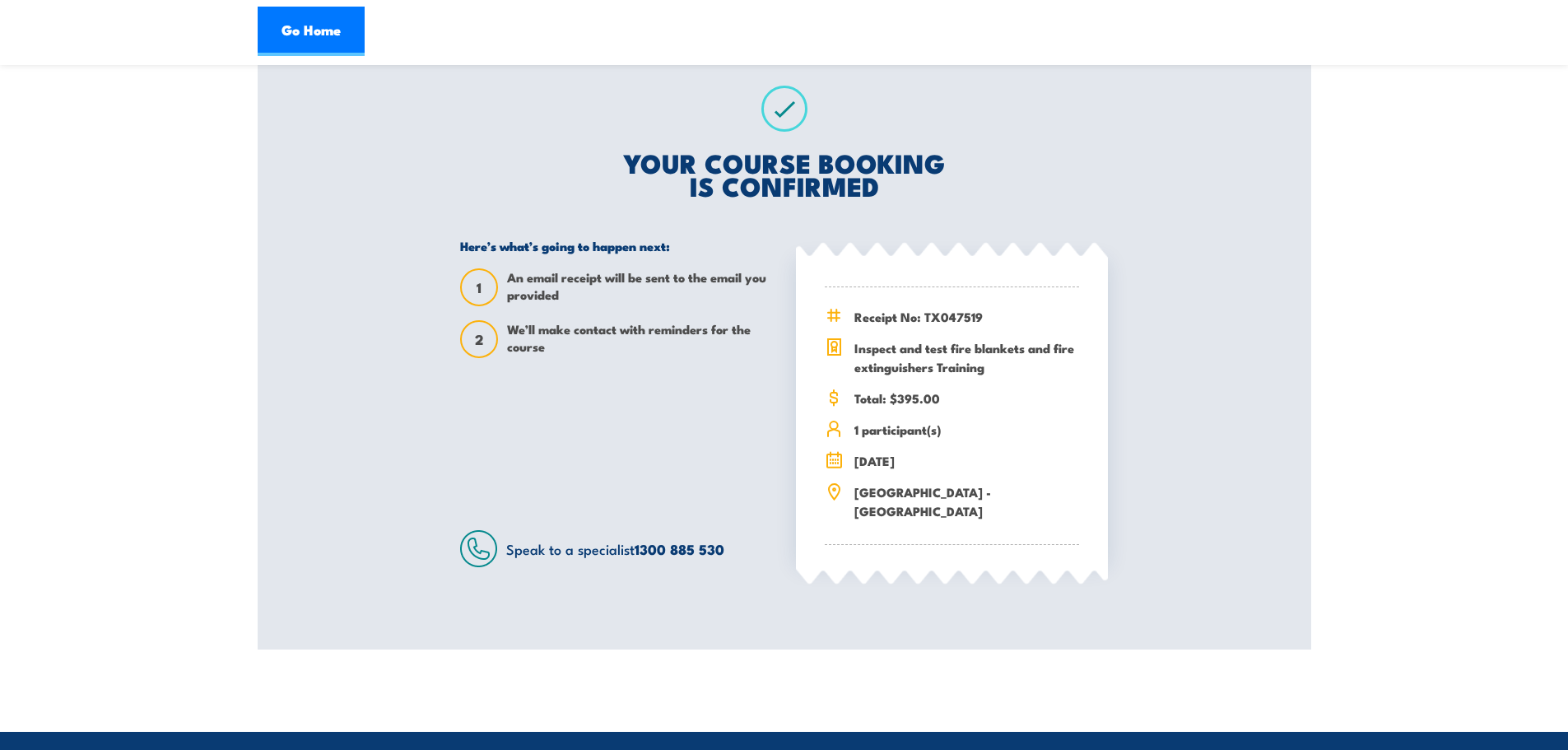
scroll to position [329, 0]
